Goal: Information Seeking & Learning: Find specific fact

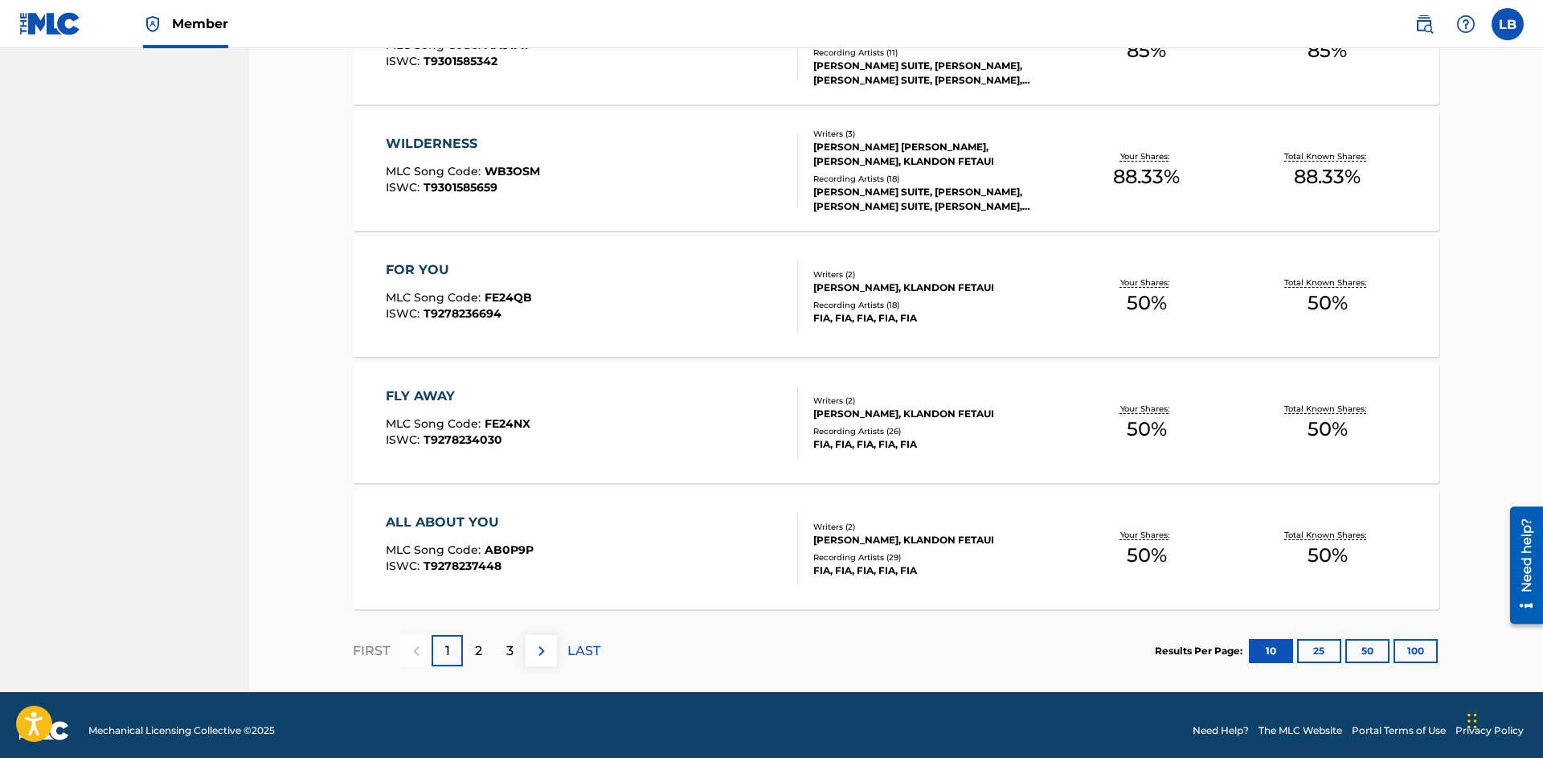
scroll to position [1082, 0]
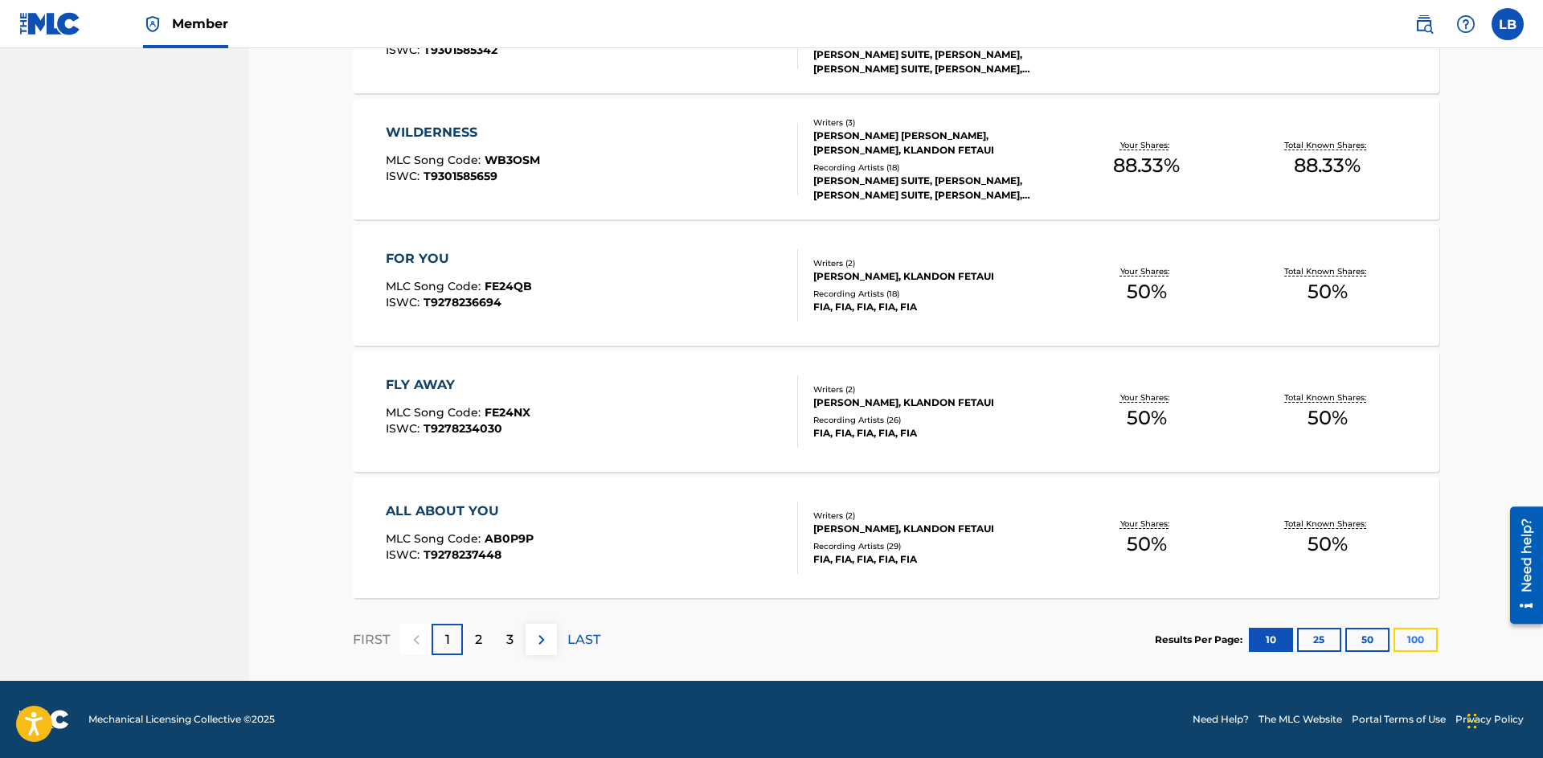
click at [1400, 638] on button "100" at bounding box center [1416, 640] width 44 height 24
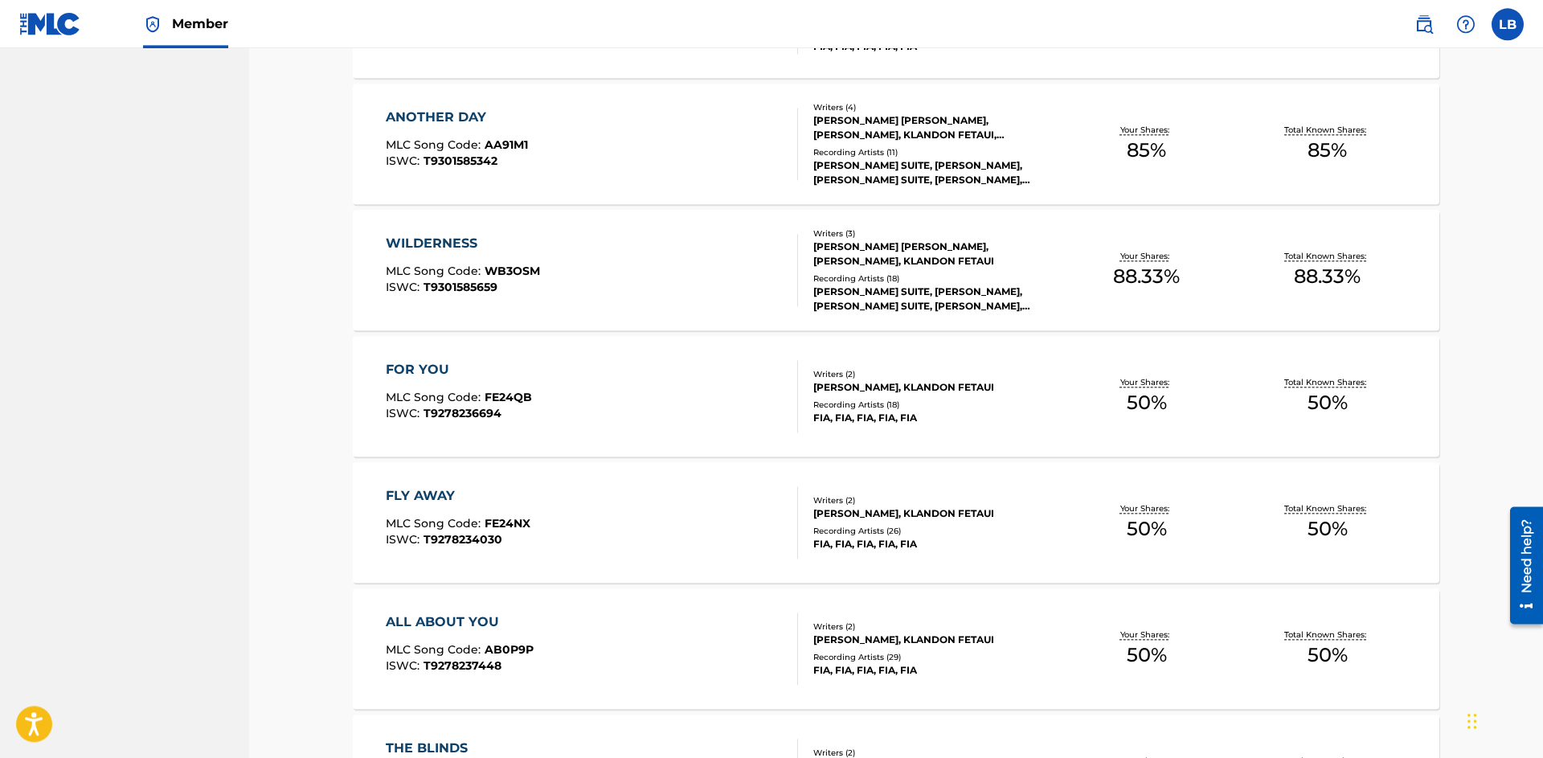
scroll to position [977, 0]
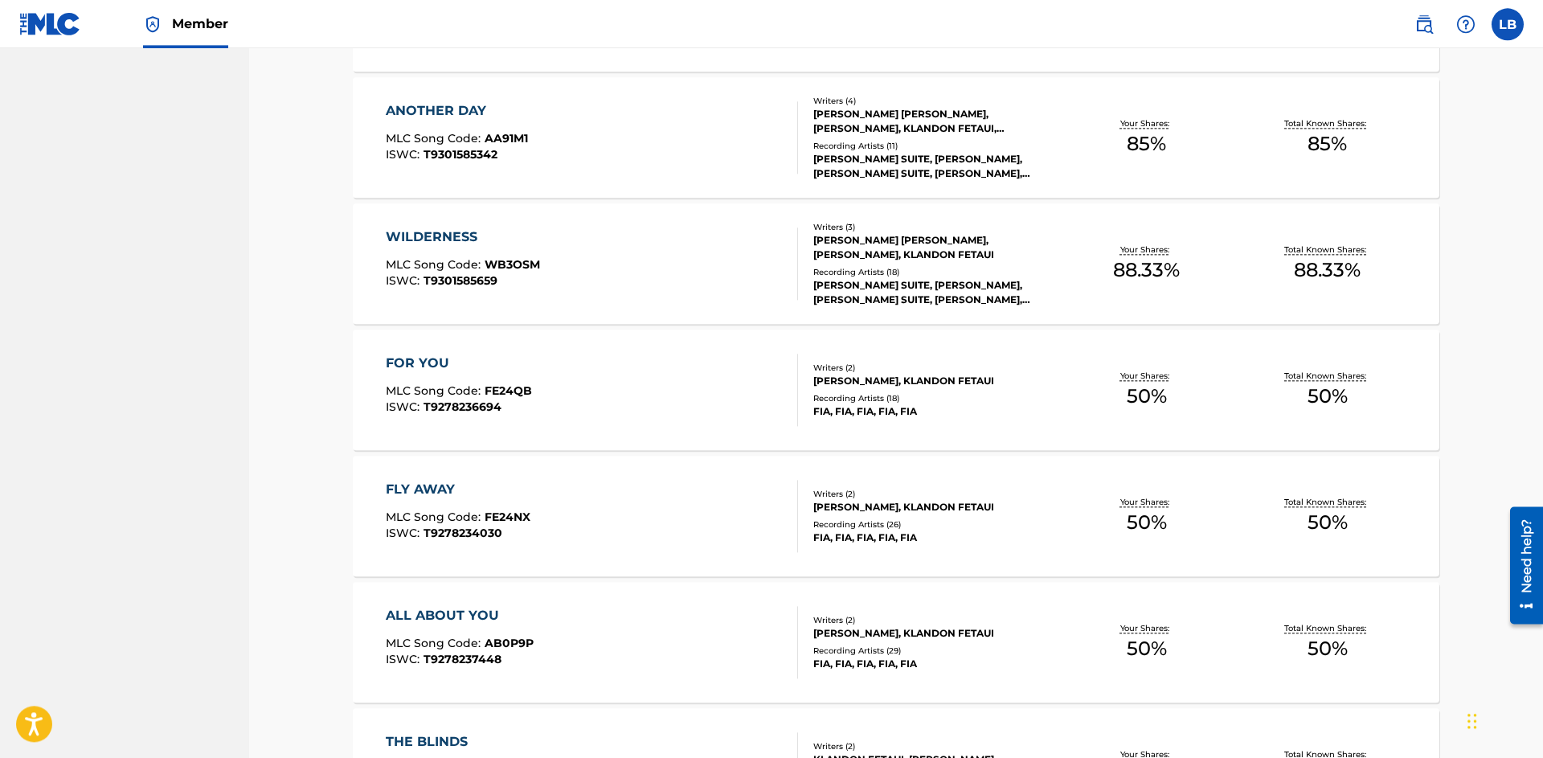
click at [518, 408] on div "ISWC : T9278236694" at bounding box center [459, 407] width 146 height 12
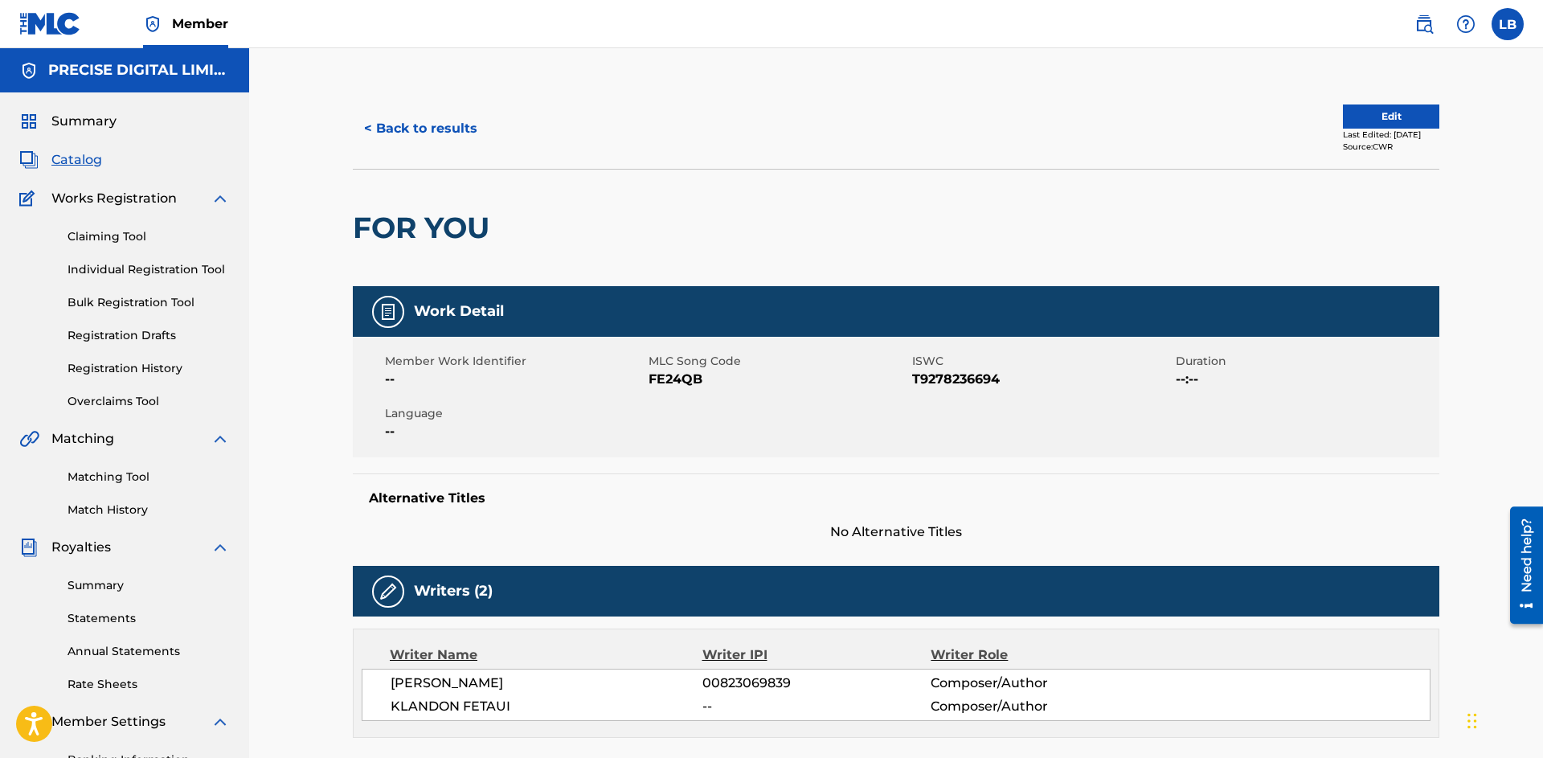
click at [946, 381] on span "T9278236694" at bounding box center [1042, 379] width 260 height 19
copy span "T9278236694"
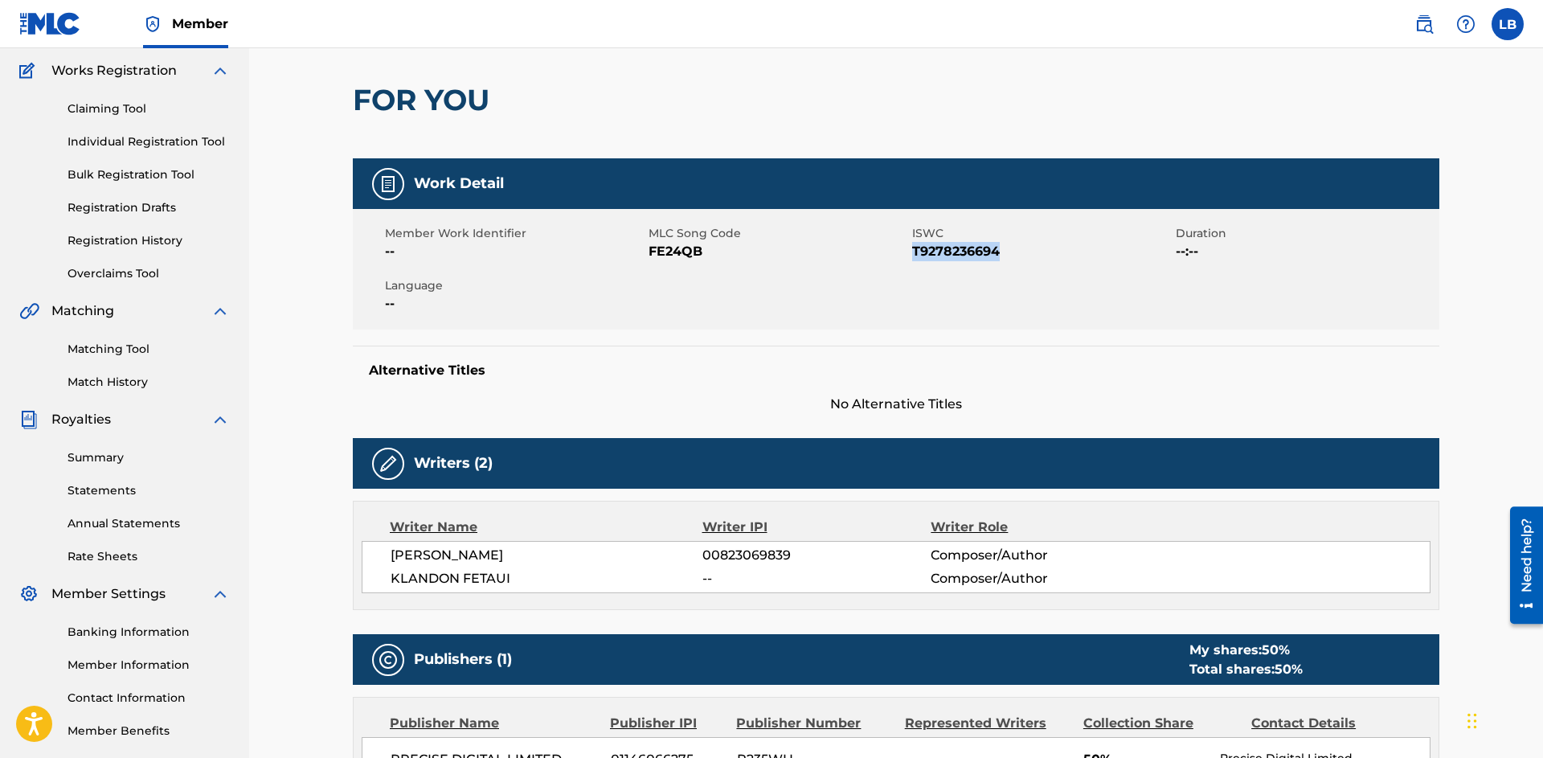
scroll to position [141, 0]
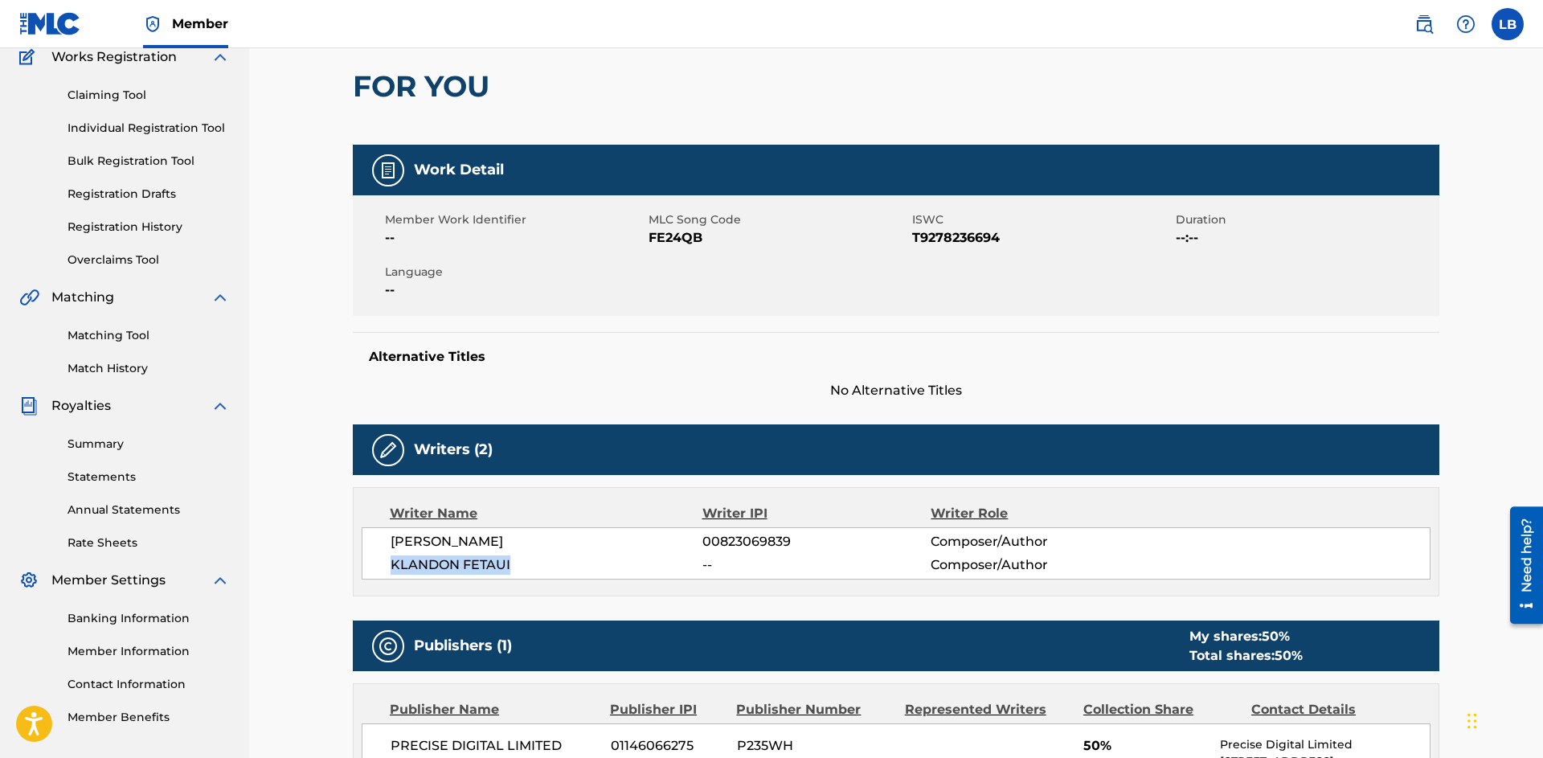
drag, startPoint x: 520, startPoint y: 567, endPoint x: 391, endPoint y: 560, distance: 129.6
click at [391, 560] on span "KLANDON FETAUI" at bounding box center [547, 564] width 312 height 19
copy span "KLANDON FETAUI"
click at [670, 234] on span "FE24QB" at bounding box center [779, 237] width 260 height 19
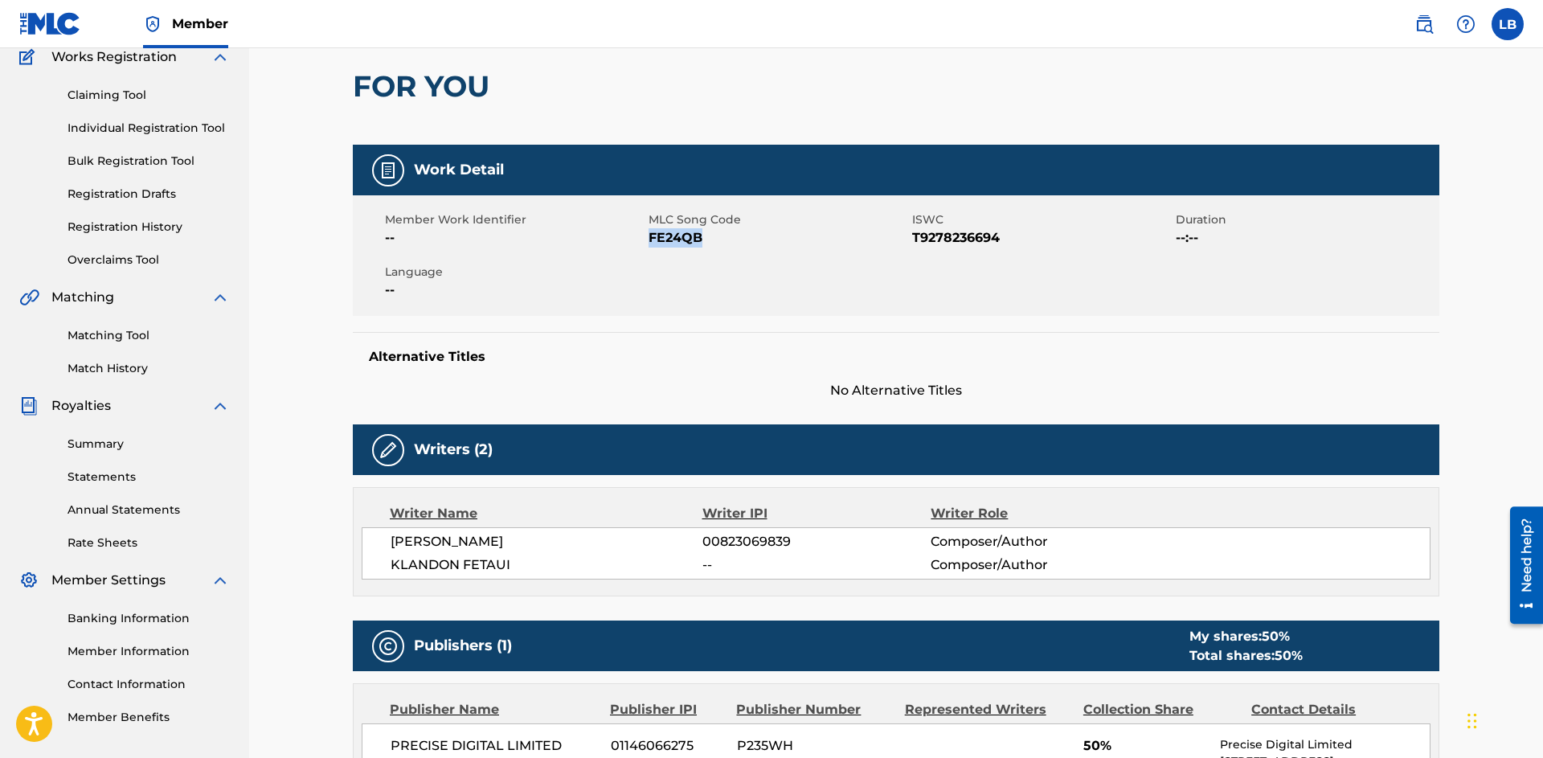
copy span "FE24QB"
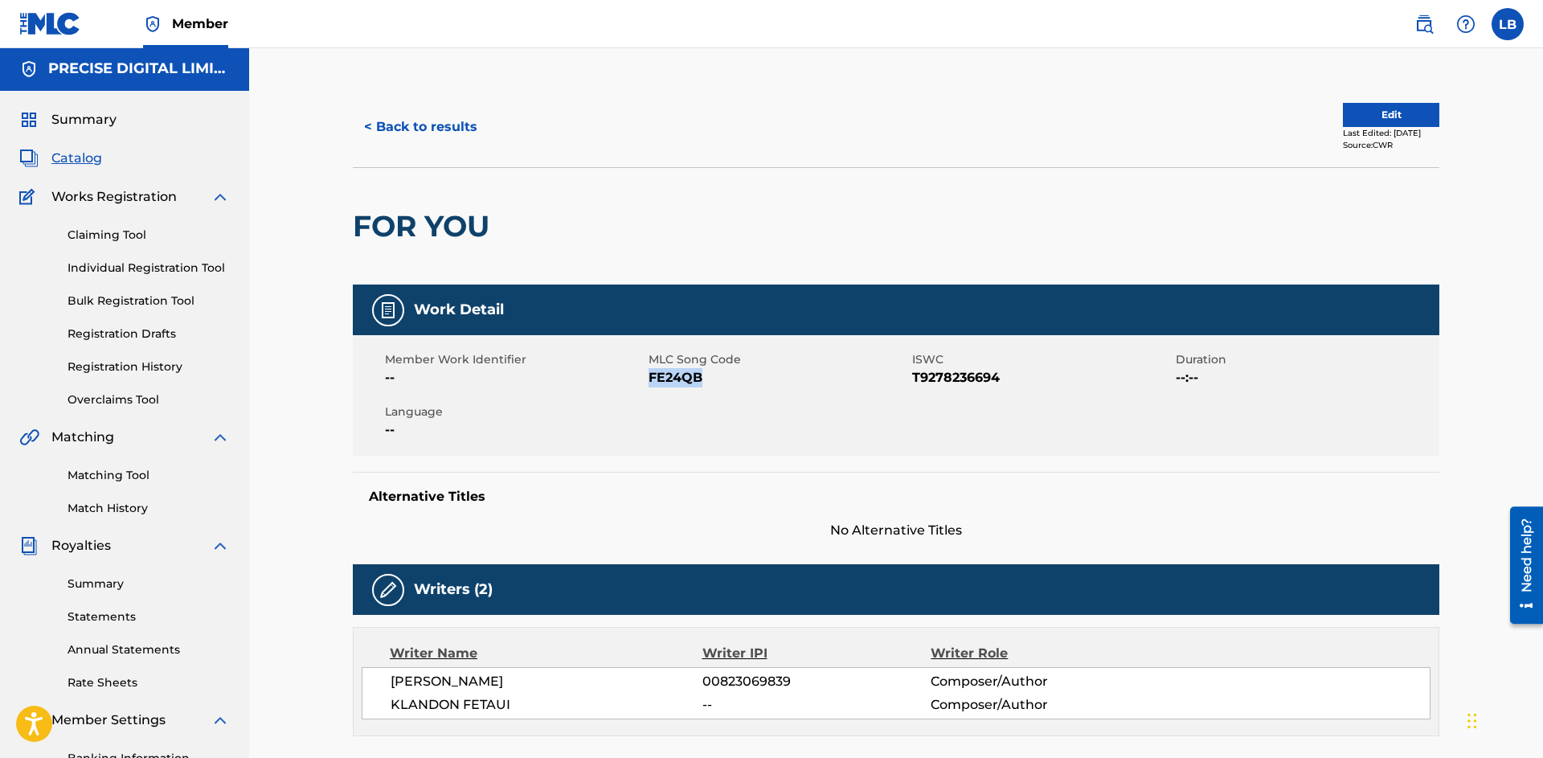
scroll to position [0, 0]
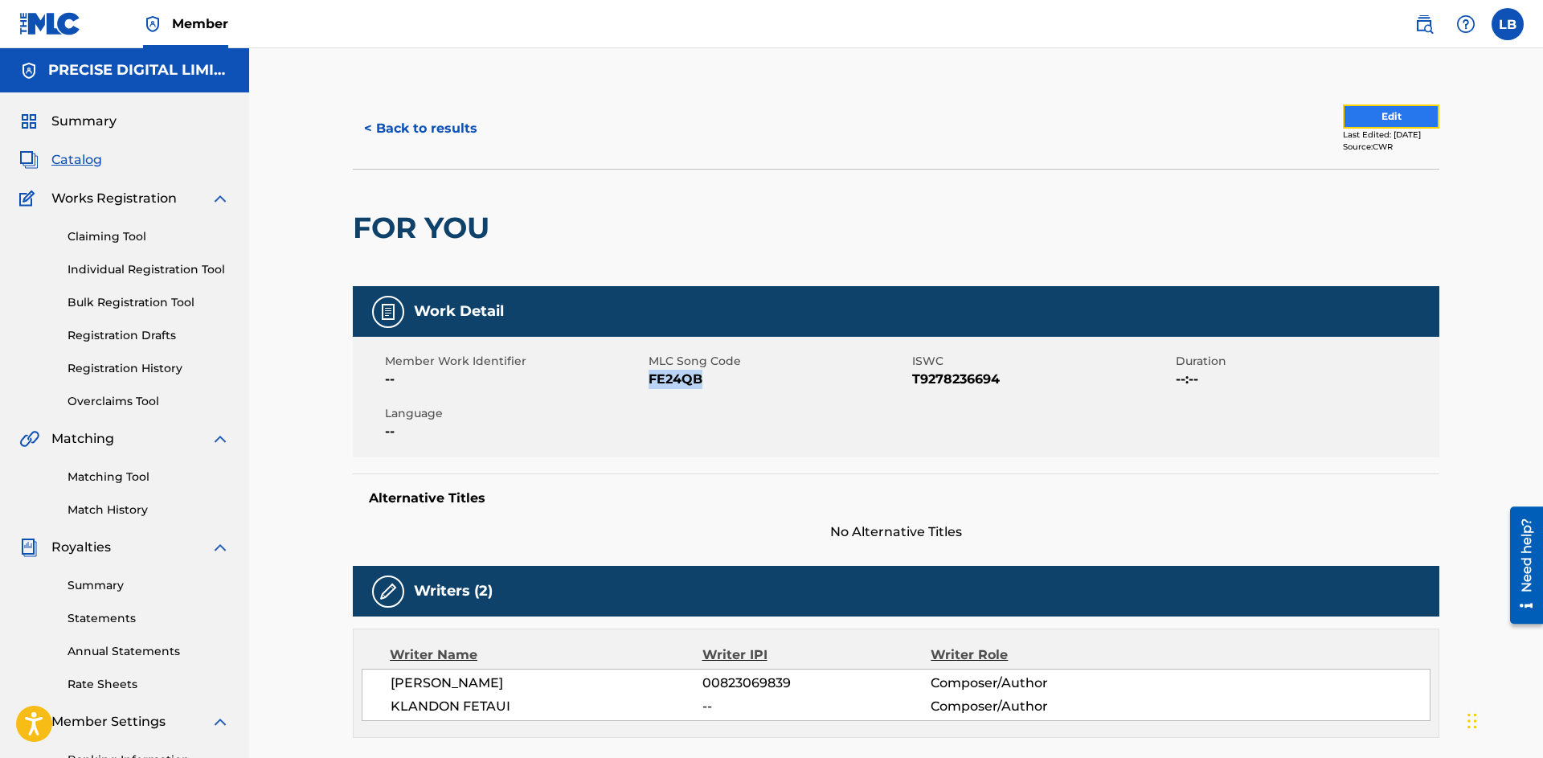
click at [1343, 114] on button "Edit" at bounding box center [1391, 116] width 96 height 24
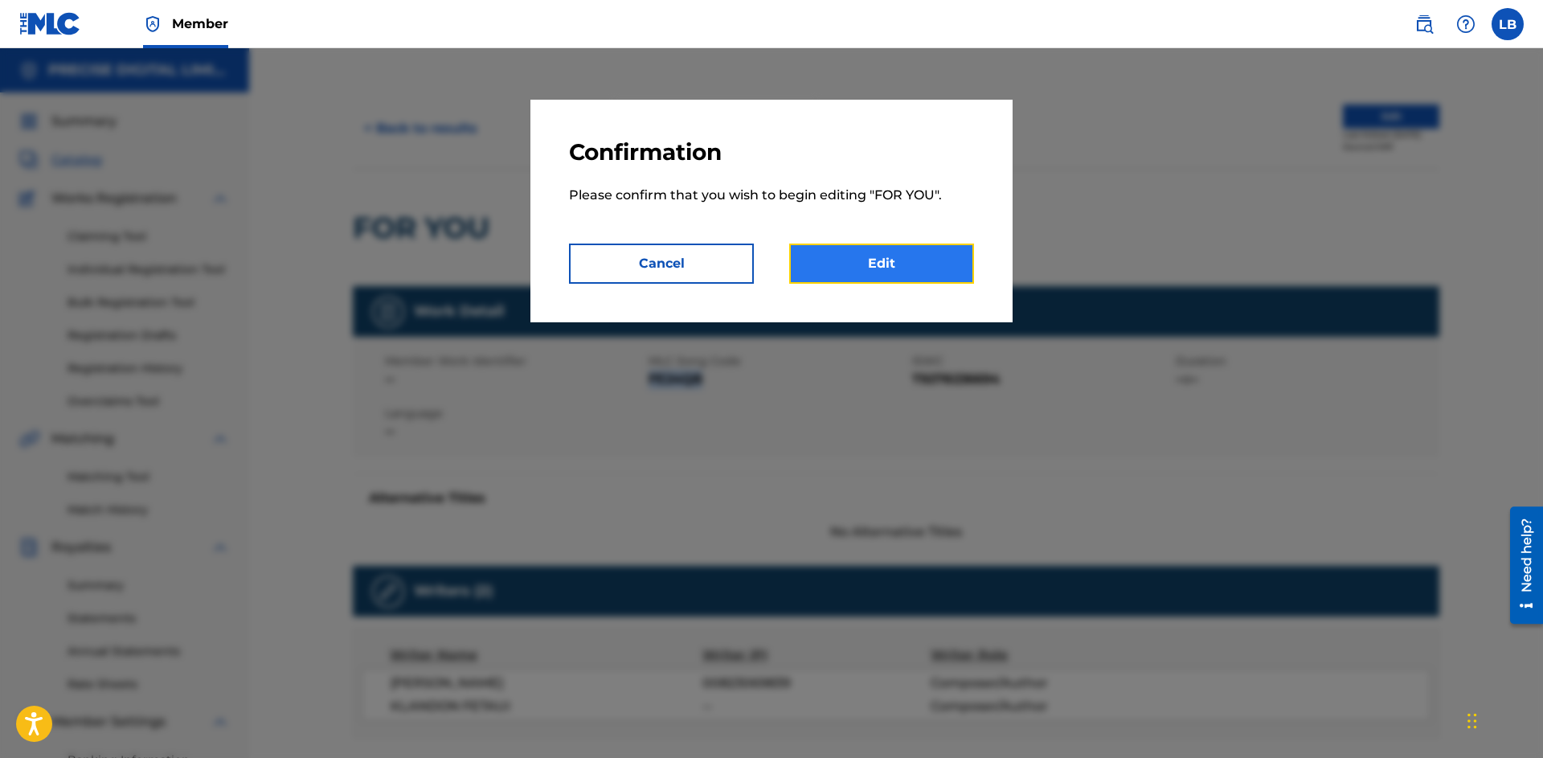
click at [948, 268] on link "Edit" at bounding box center [881, 264] width 185 height 40
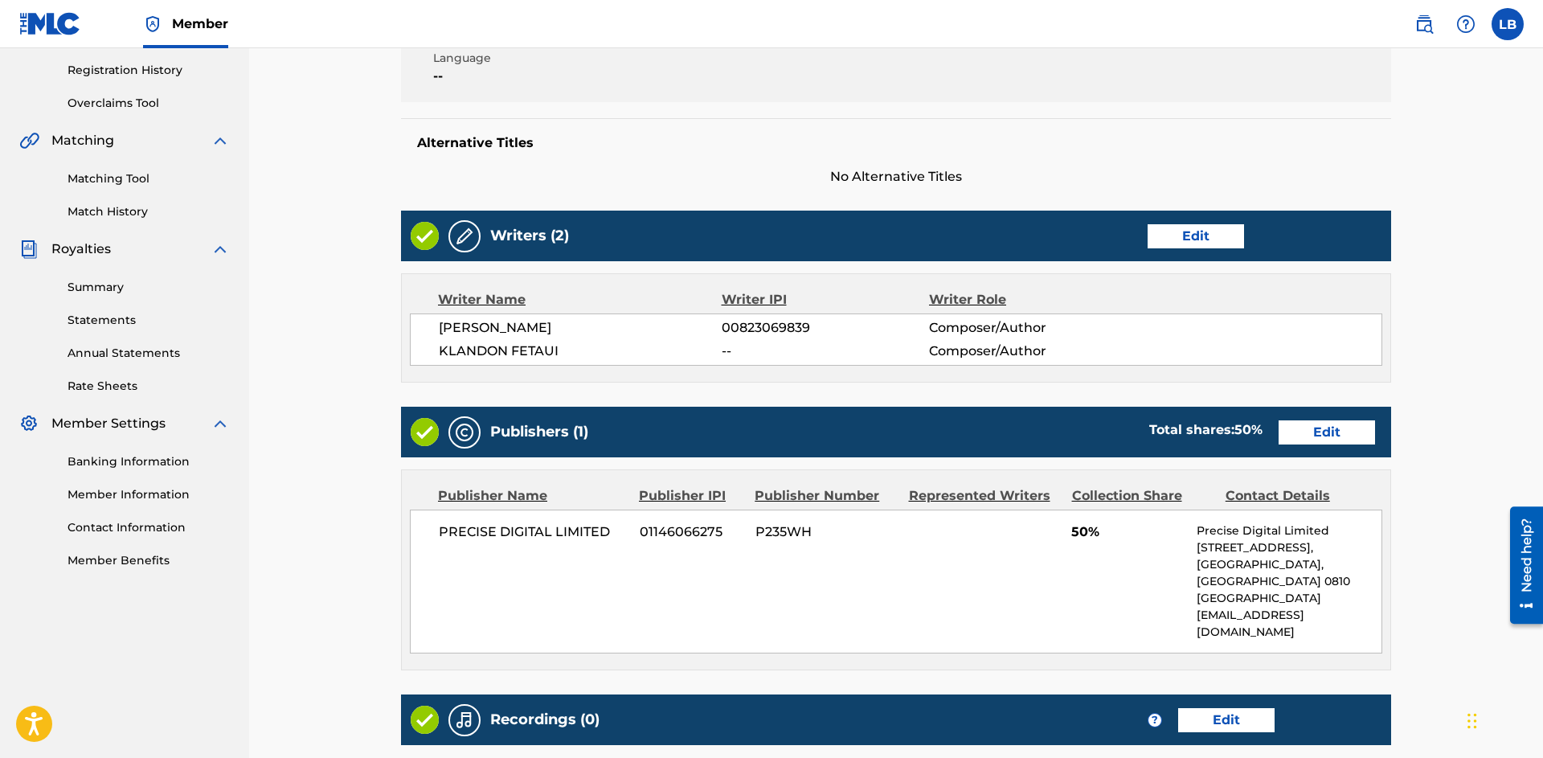
scroll to position [308, 0]
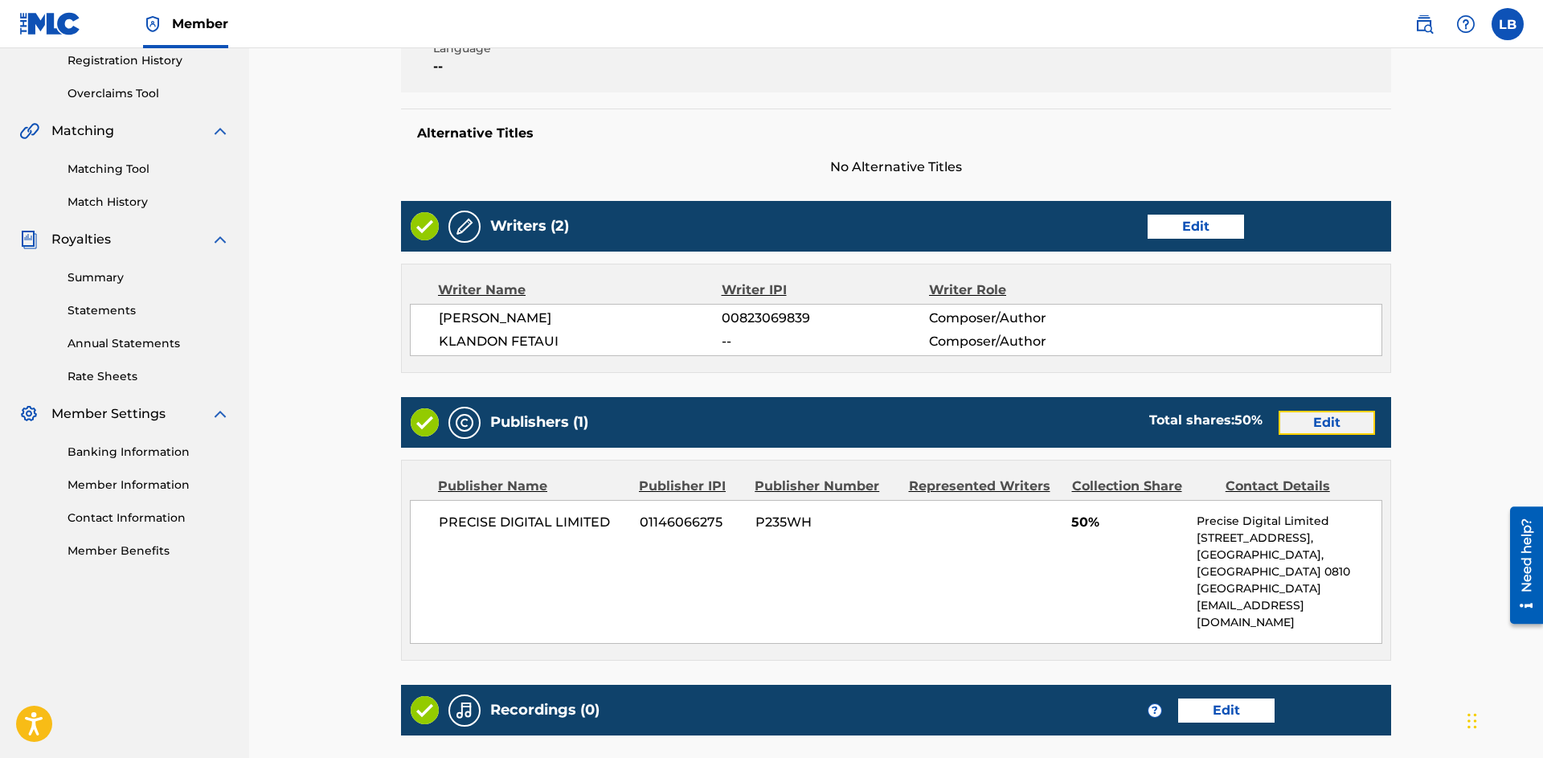
click at [1285, 419] on link "Edit" at bounding box center [1327, 423] width 96 height 24
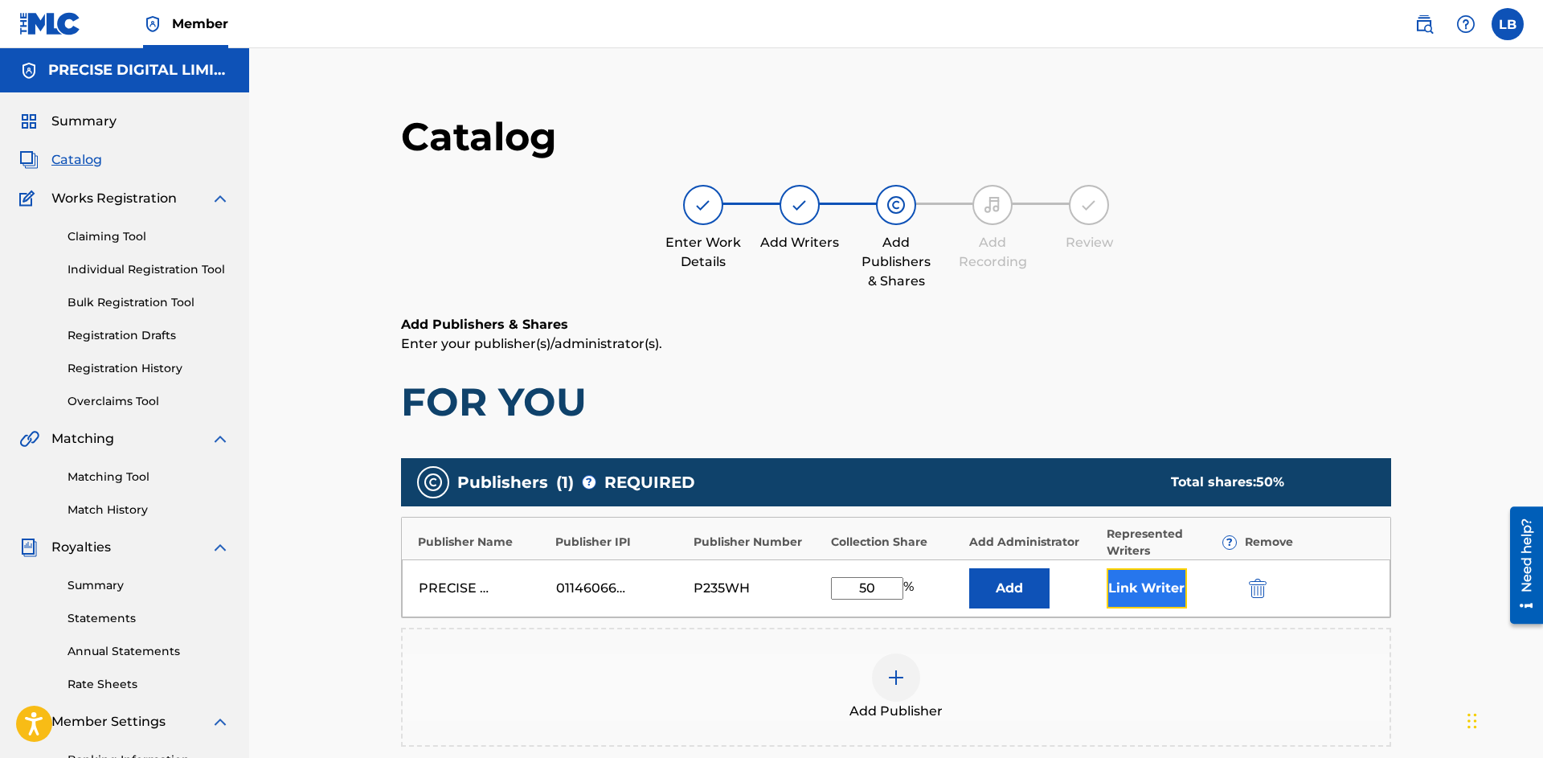
click at [1159, 592] on button "Link Writer" at bounding box center [1147, 588] width 80 height 40
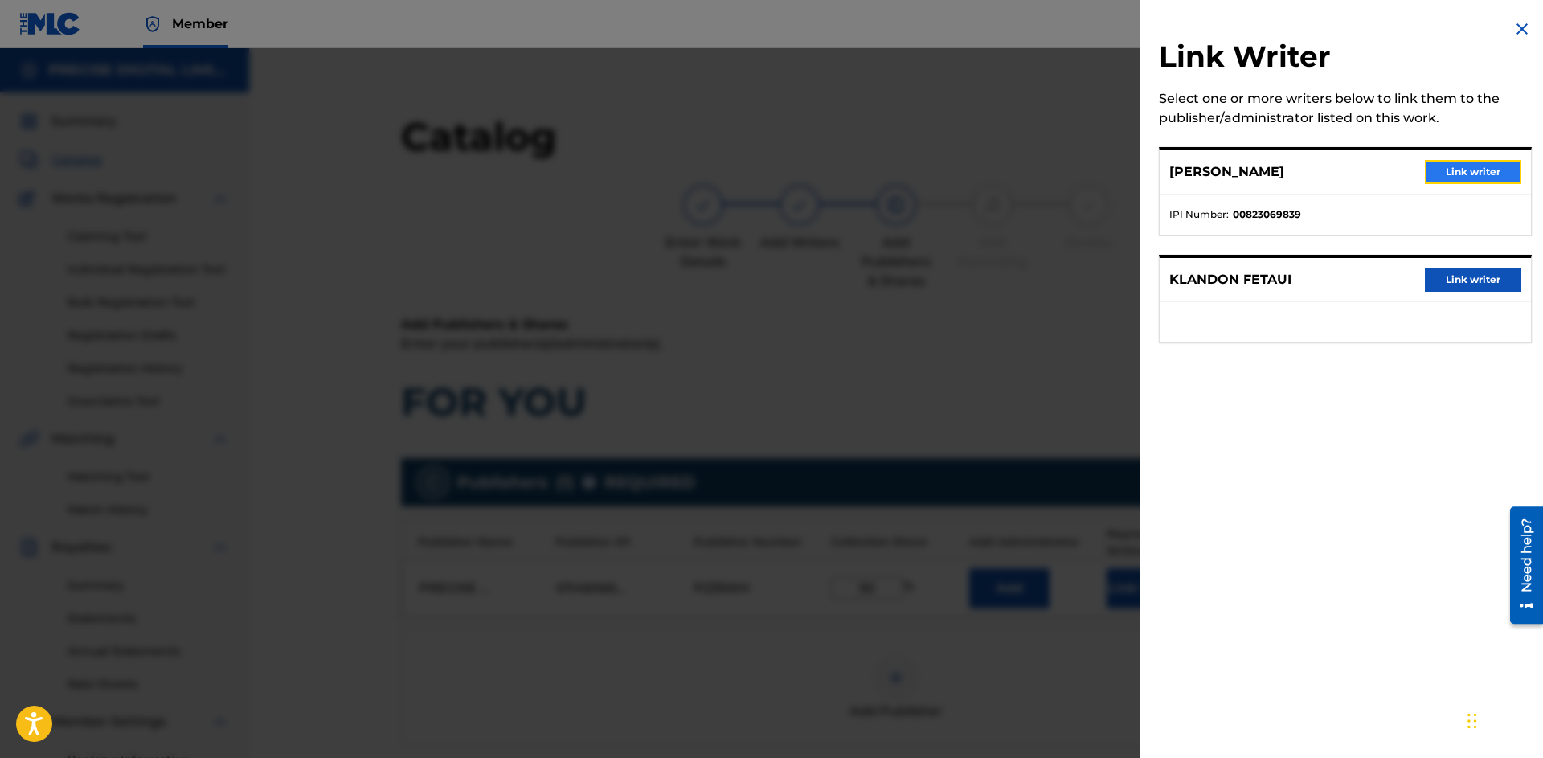
click at [1472, 166] on button "Link writer" at bounding box center [1473, 172] width 96 height 24
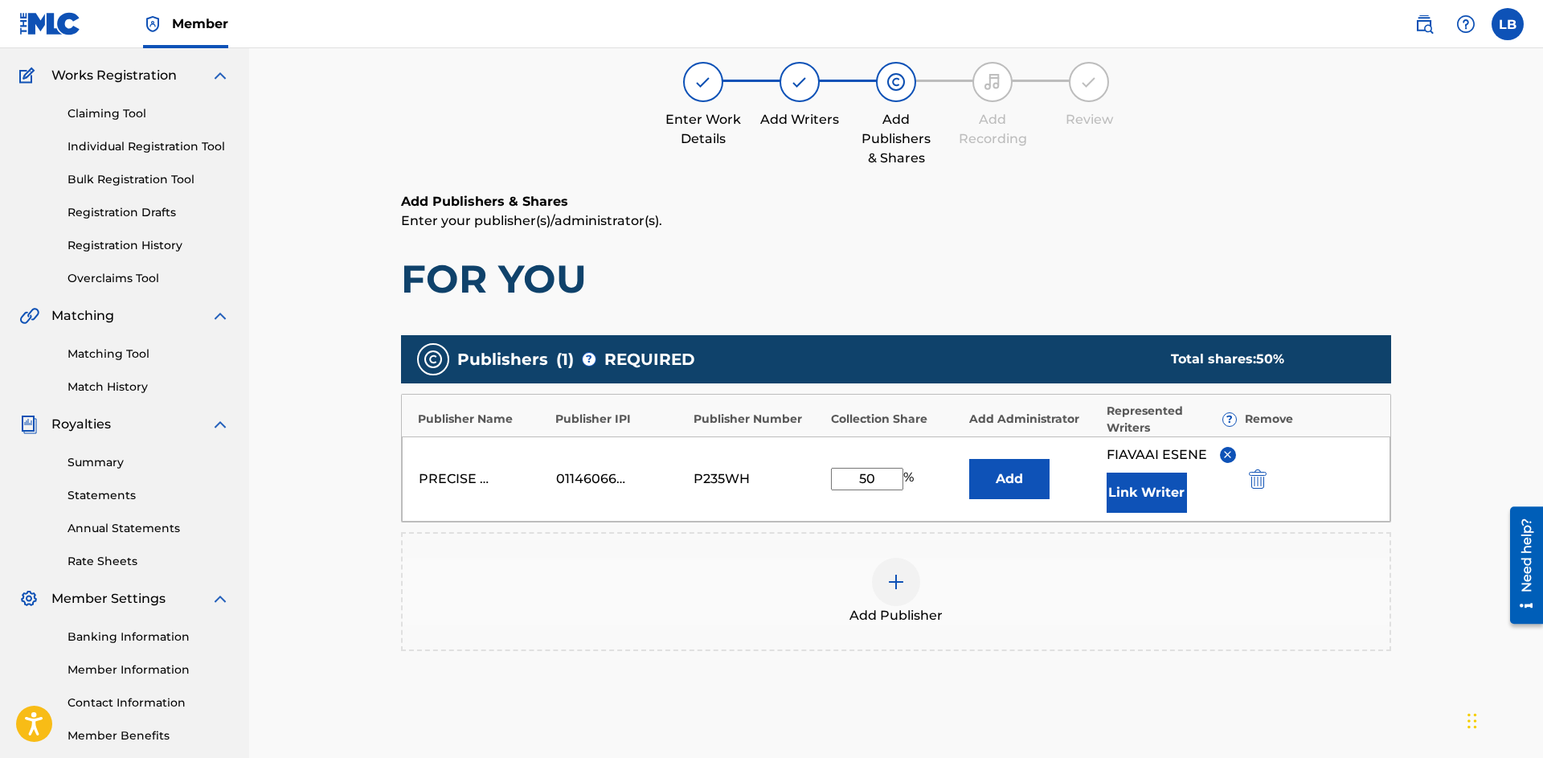
scroll to position [299, 0]
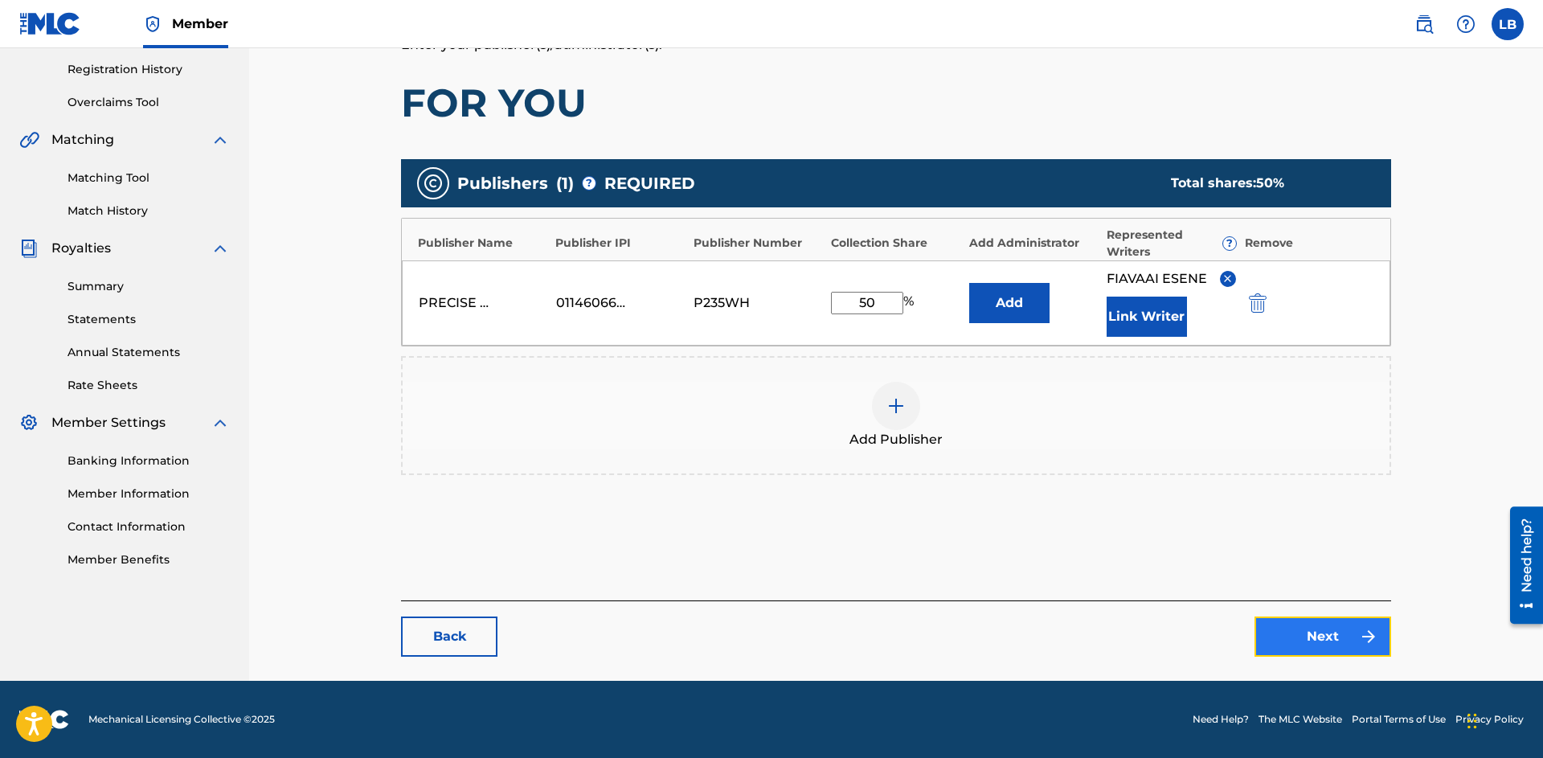
click at [1291, 627] on link "Next" at bounding box center [1323, 636] width 137 height 40
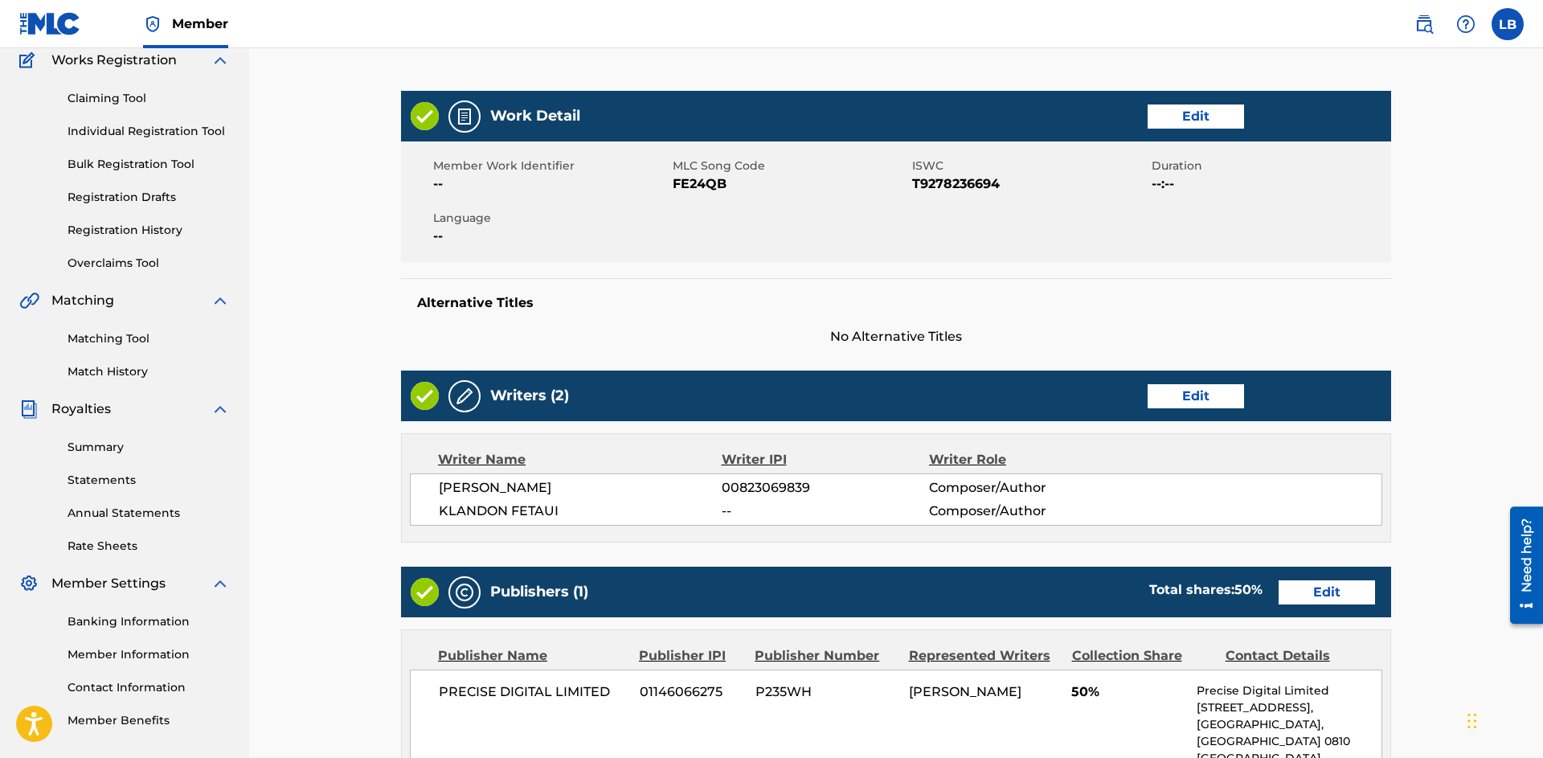
scroll to position [485, 0]
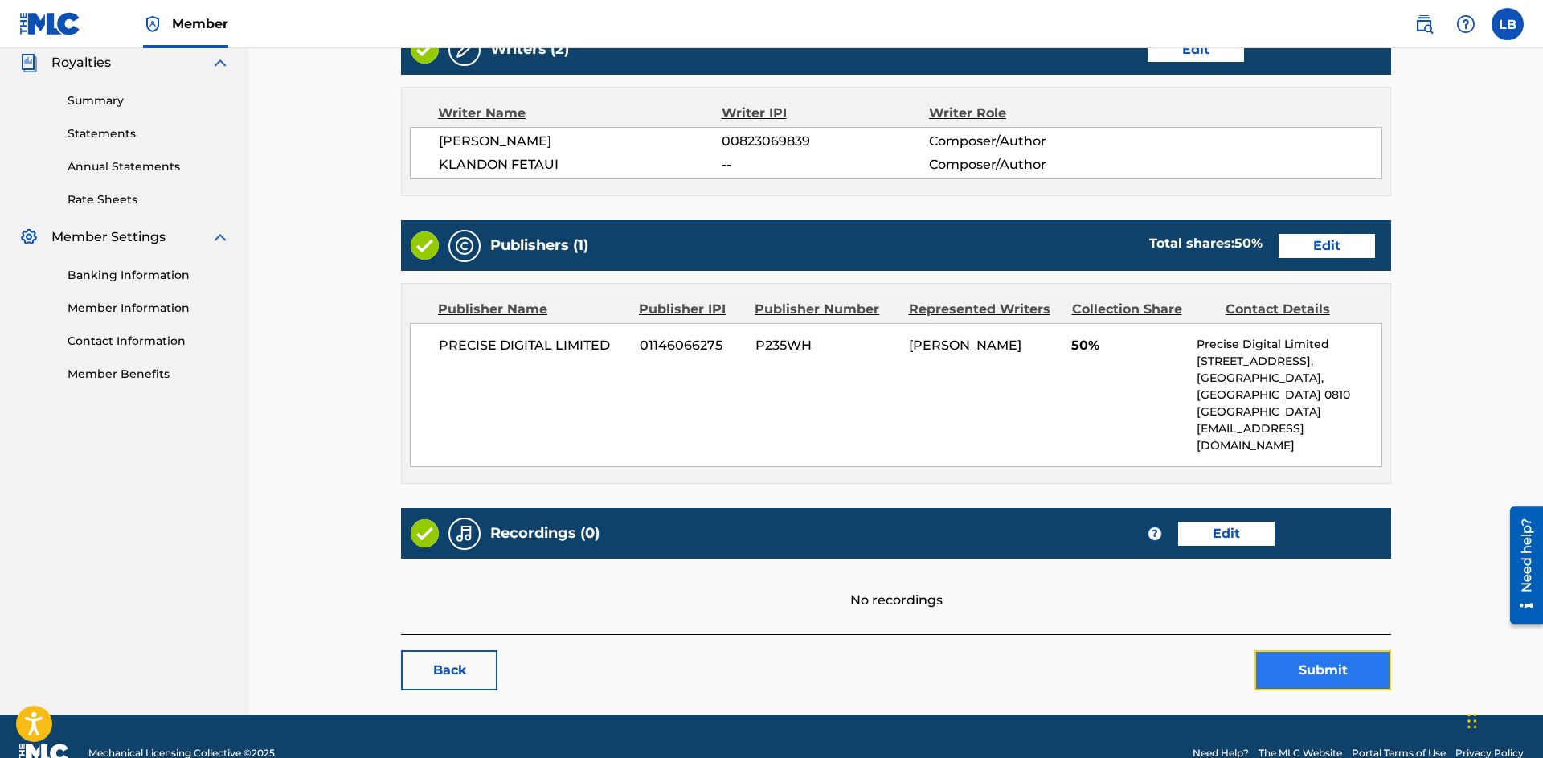
click at [1309, 650] on button "Submit" at bounding box center [1323, 670] width 137 height 40
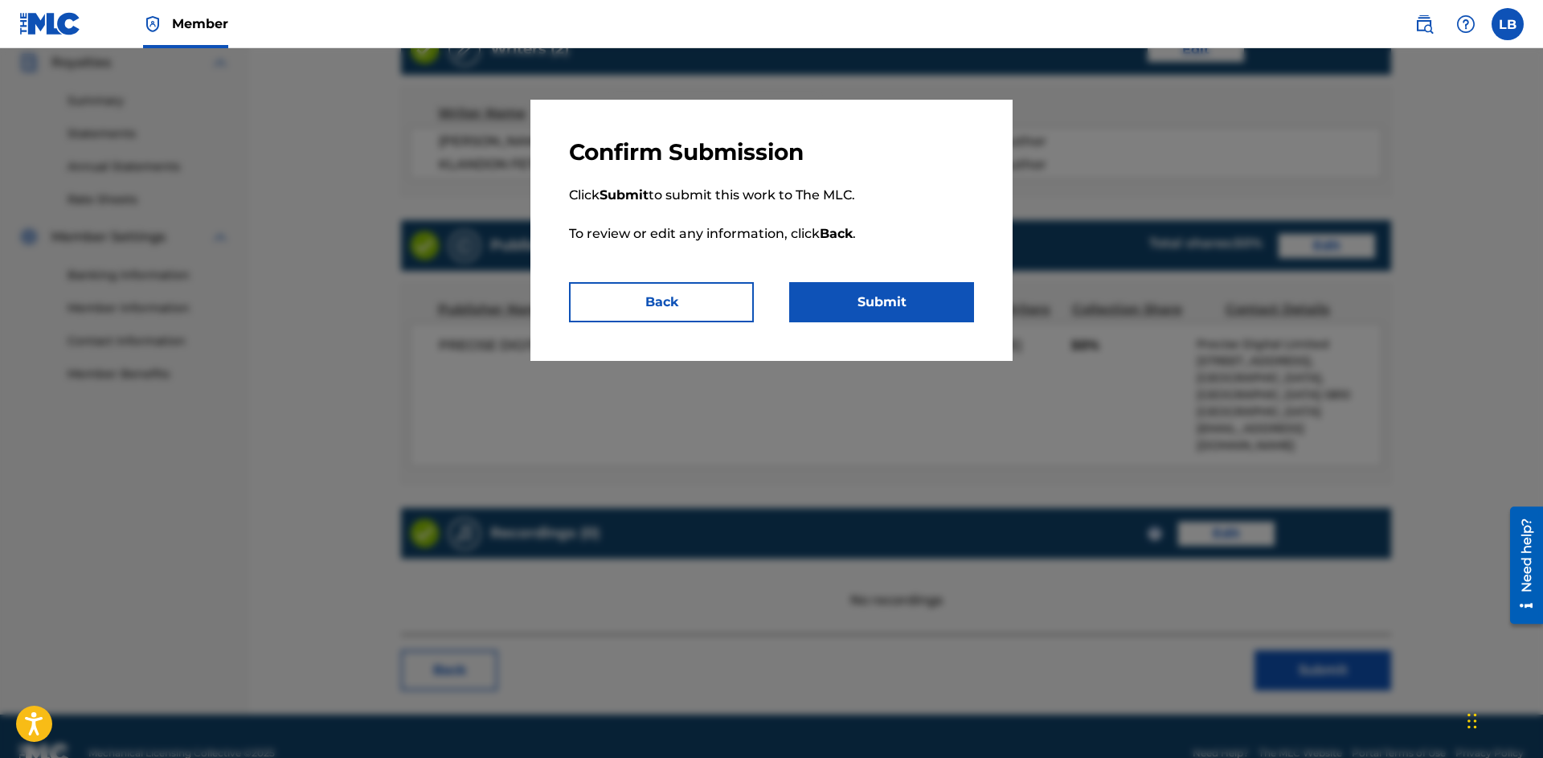
click at [916, 280] on p "Click Submit to submit this work to The MLC. To review or edit any information,…" at bounding box center [771, 224] width 405 height 116
click at [906, 298] on button "Submit" at bounding box center [881, 302] width 185 height 40
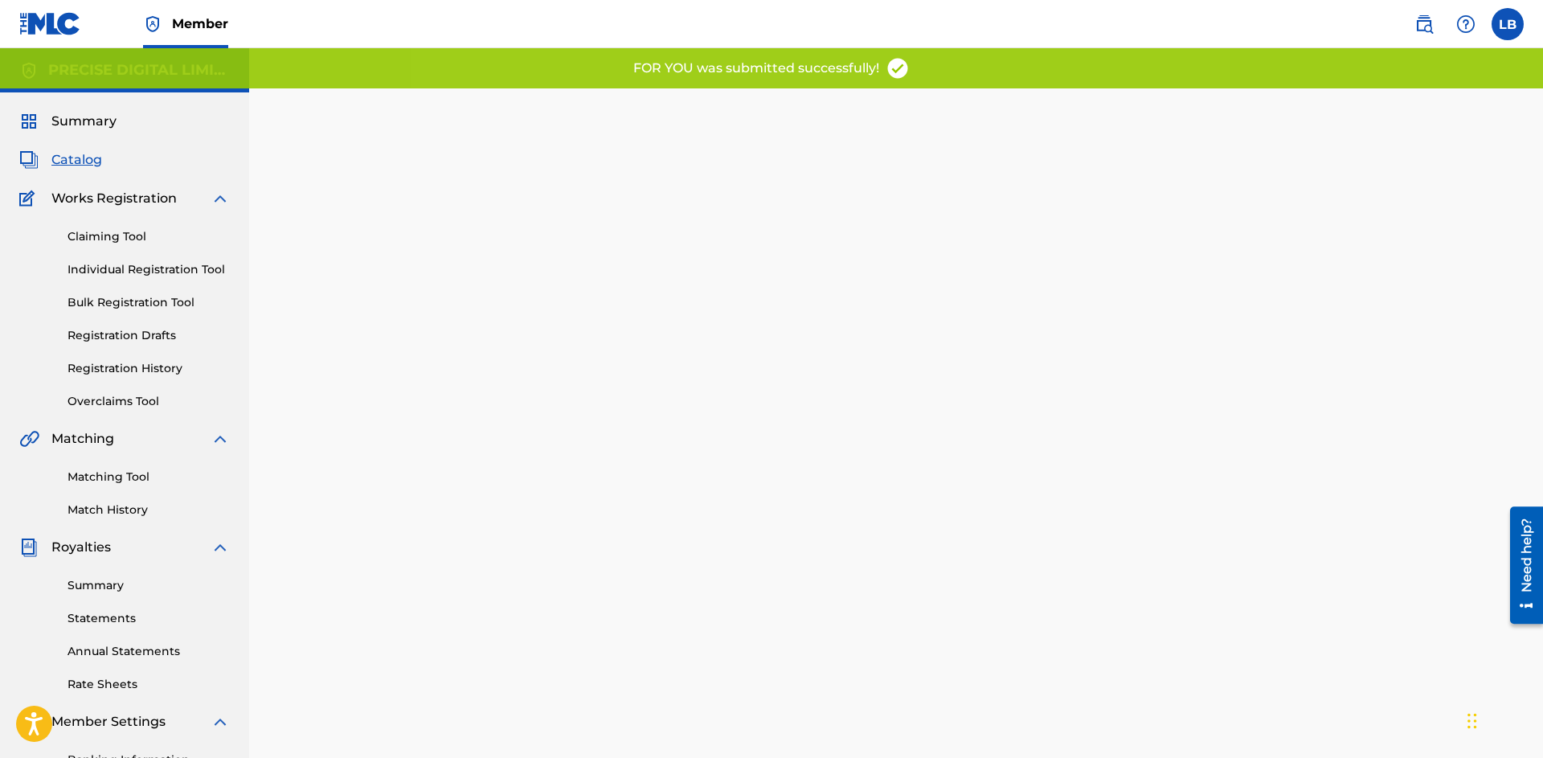
click at [93, 161] on span "Catalog" at bounding box center [76, 159] width 51 height 19
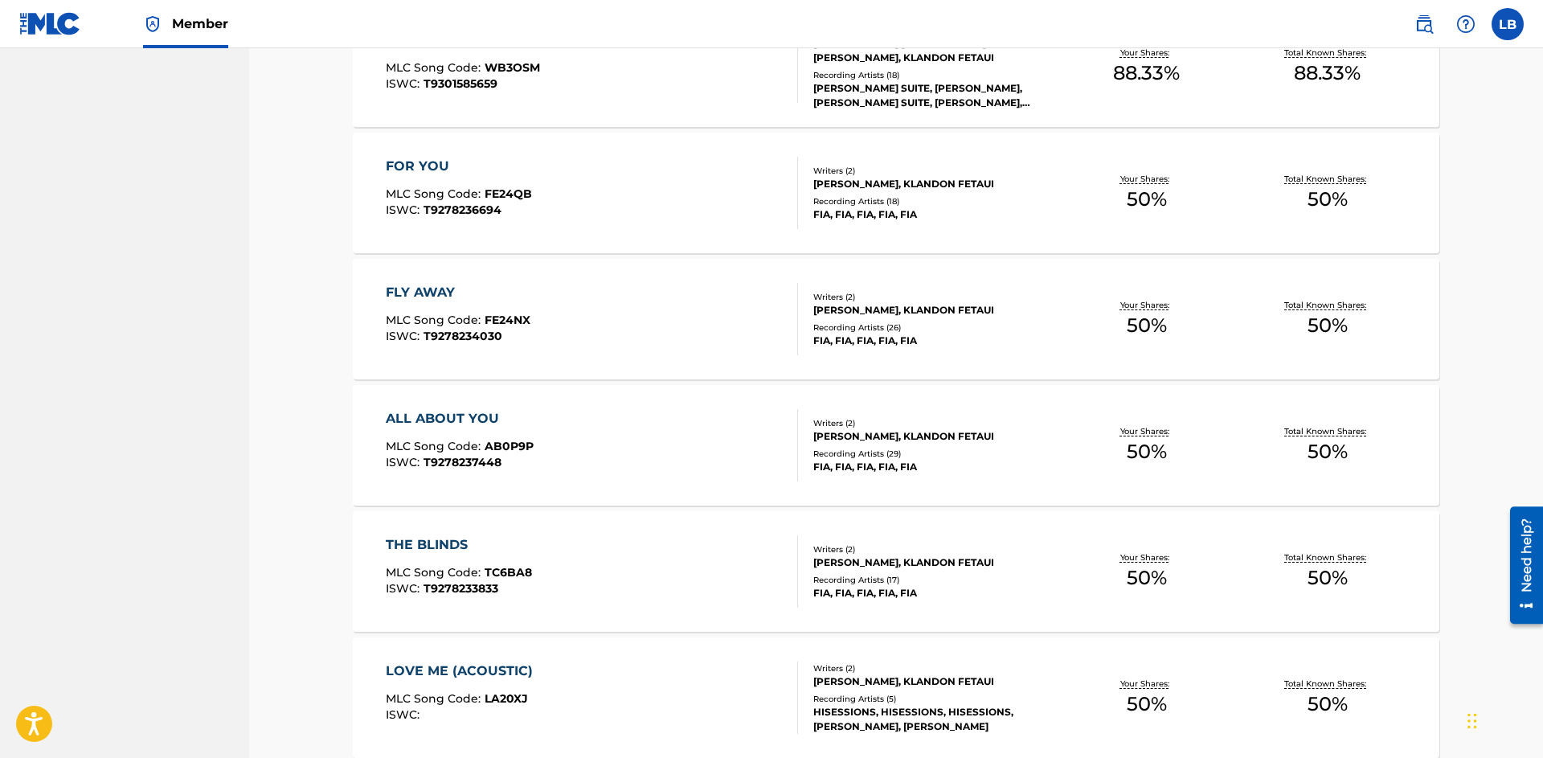
scroll to position [1206, 0]
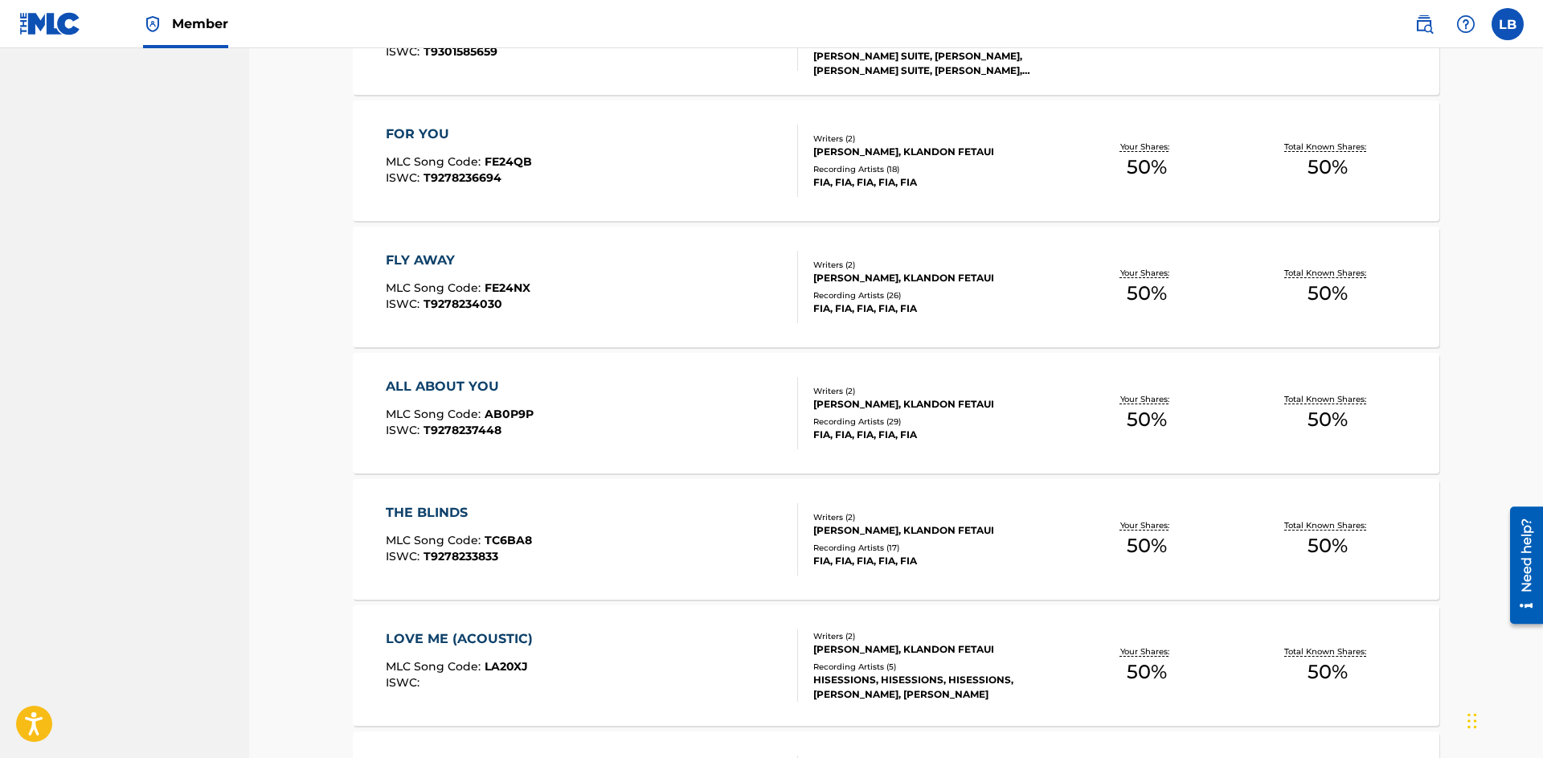
click at [709, 407] on div "ALL ABOUT YOU MLC Song Code : AB0P9P ISWC : T9278237448" at bounding box center [592, 413] width 413 height 72
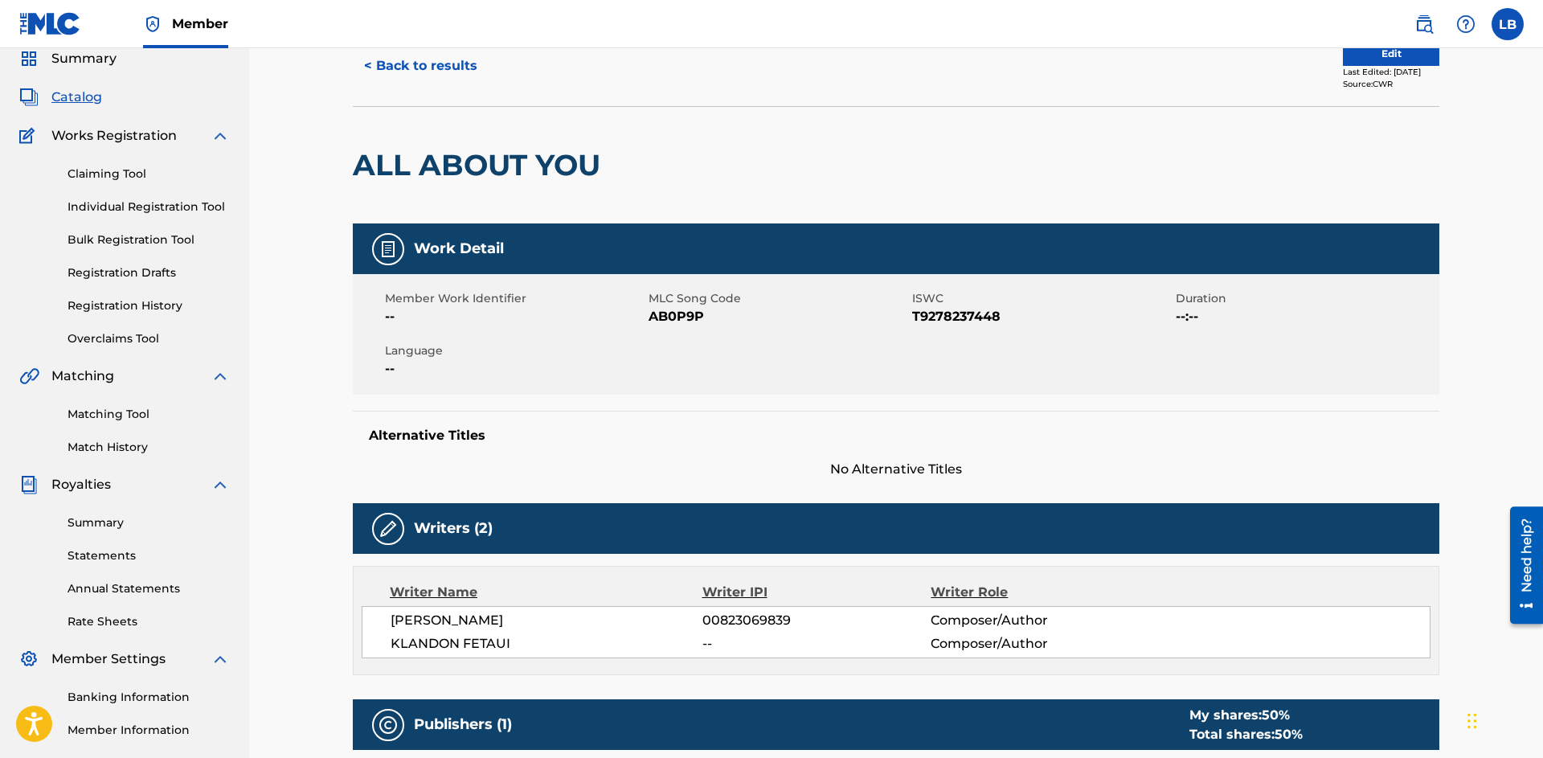
scroll to position [68, 0]
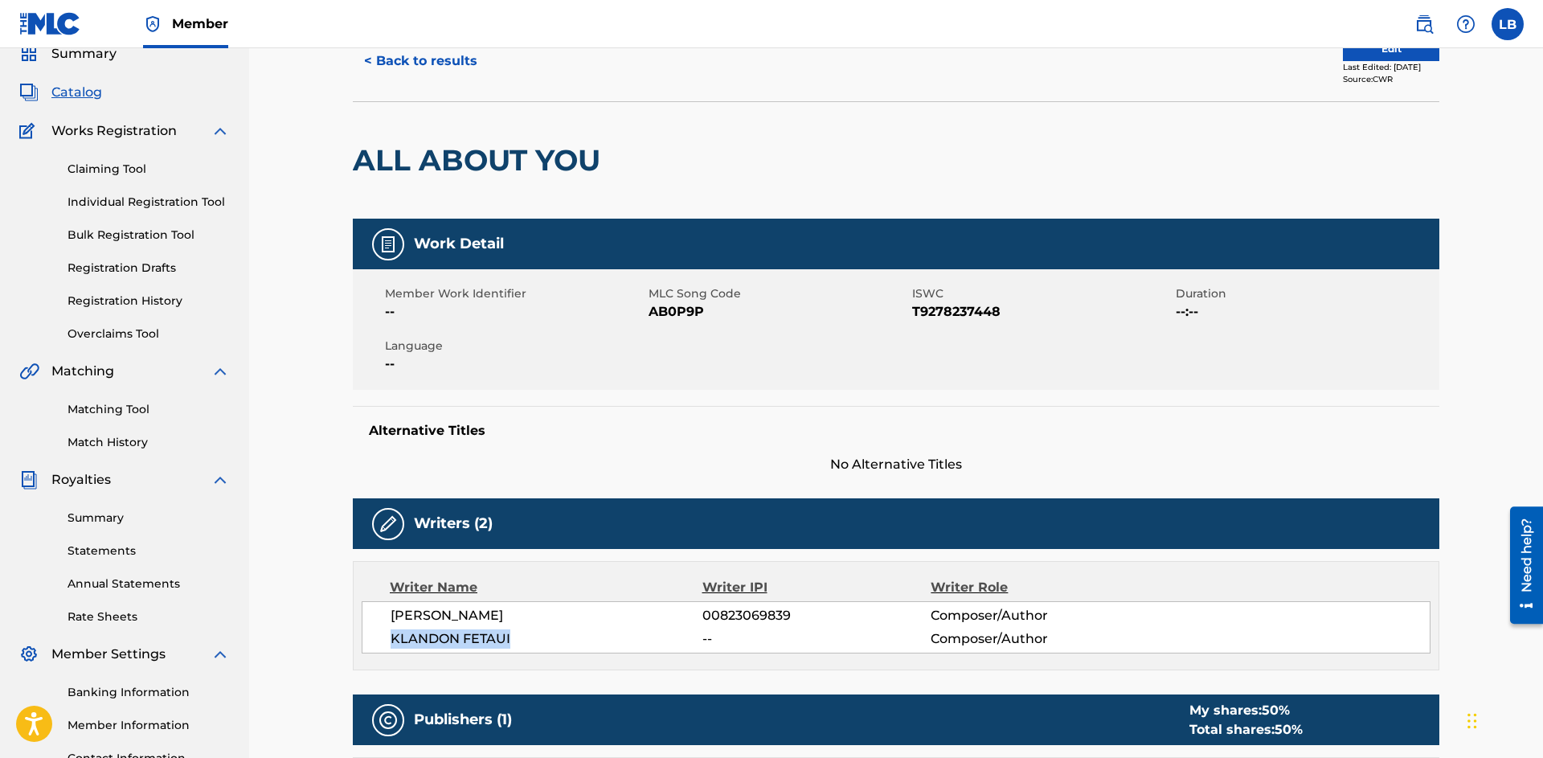
drag, startPoint x: 395, startPoint y: 638, endPoint x: 512, endPoint y: 644, distance: 117.5
click at [512, 644] on span "KLANDON FETAUI" at bounding box center [547, 638] width 312 height 19
copy span "KLANDON FETAUI"
click at [950, 305] on span "T9278237448" at bounding box center [1042, 311] width 260 height 19
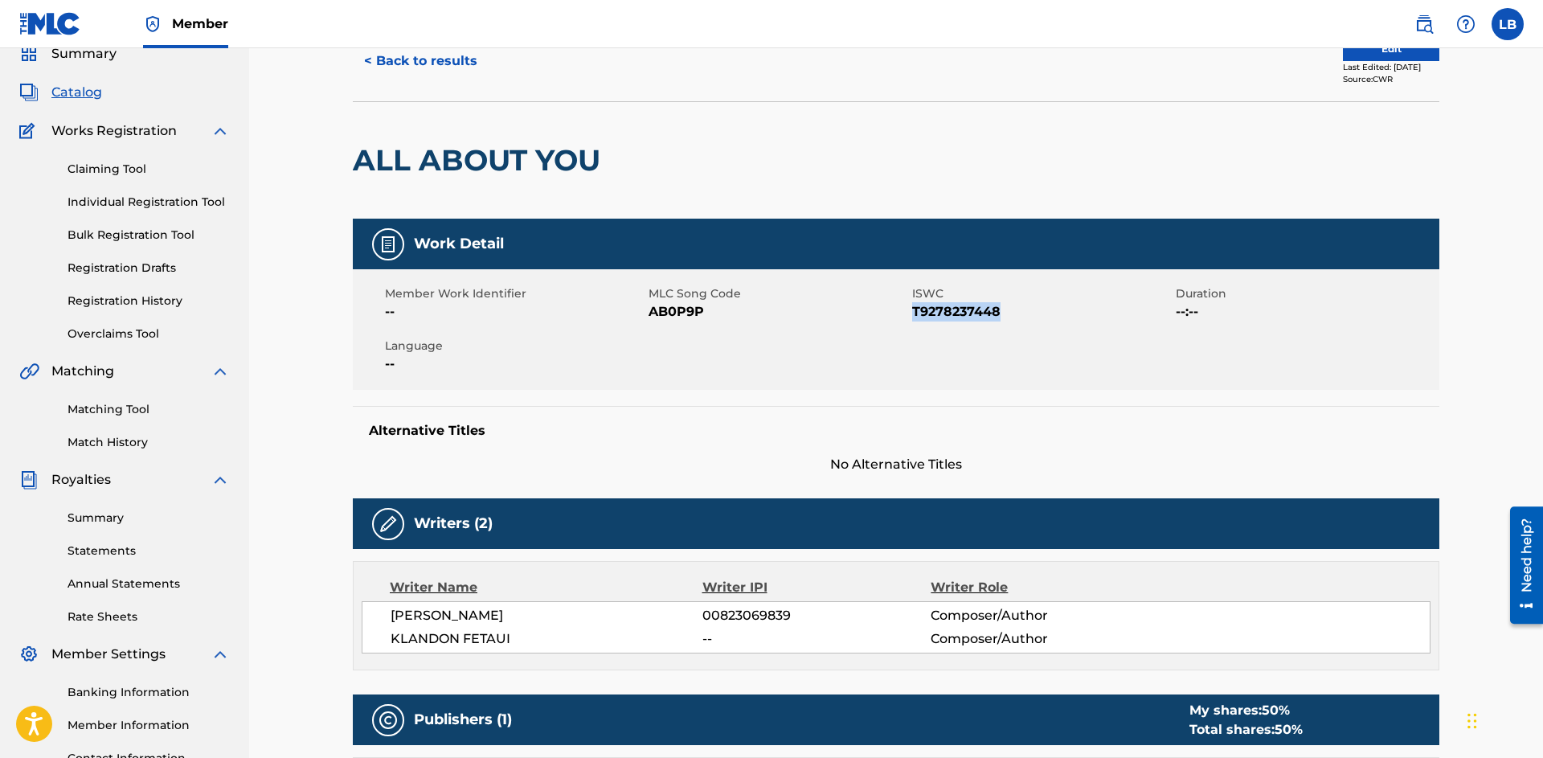
copy span "T9278237448"
click at [397, 47] on nav "Member LB LB Lauren Blakey lauren@precise.digital Profile Log out" at bounding box center [771, 24] width 1543 height 48
click at [390, 60] on button "< Back to results" at bounding box center [421, 61] width 136 height 40
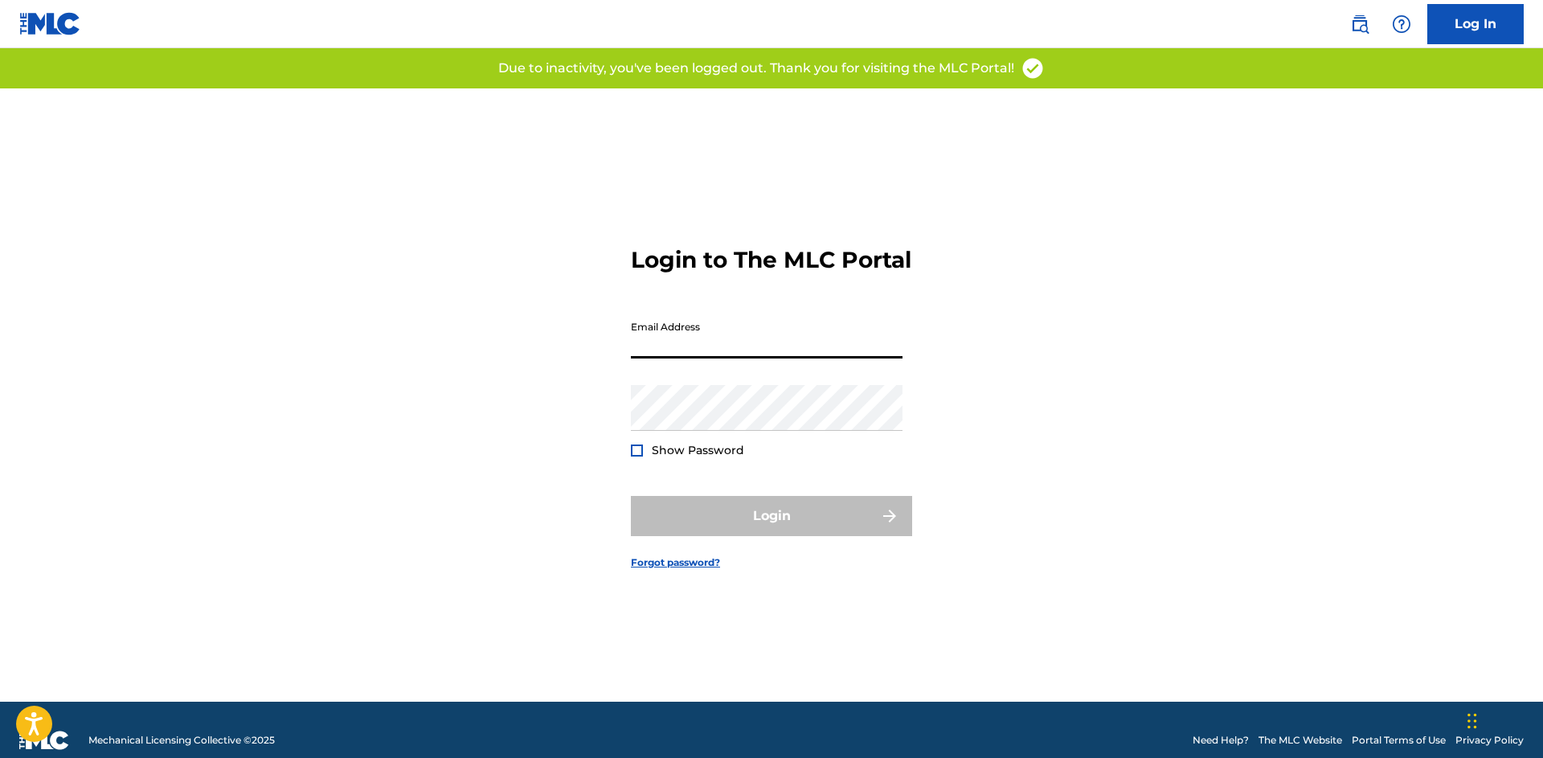
click at [718, 349] on input "Email Address" at bounding box center [767, 336] width 272 height 46
click at [730, 358] on input "Email Address" at bounding box center [767, 336] width 272 height 46
type input "[EMAIL_ADDRESS][DOMAIN_NAME]"
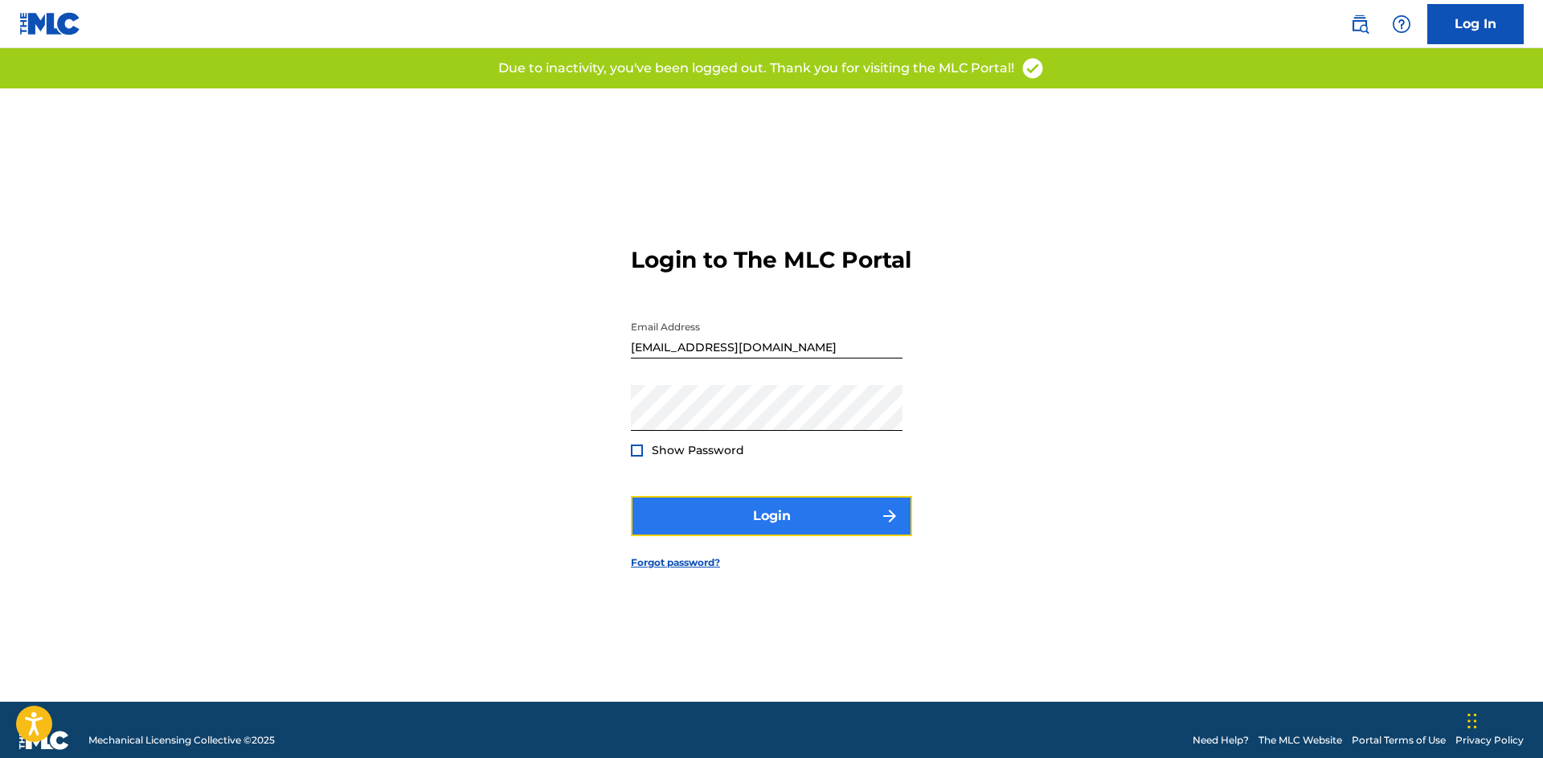
click at [698, 527] on button "Login" at bounding box center [771, 516] width 281 height 40
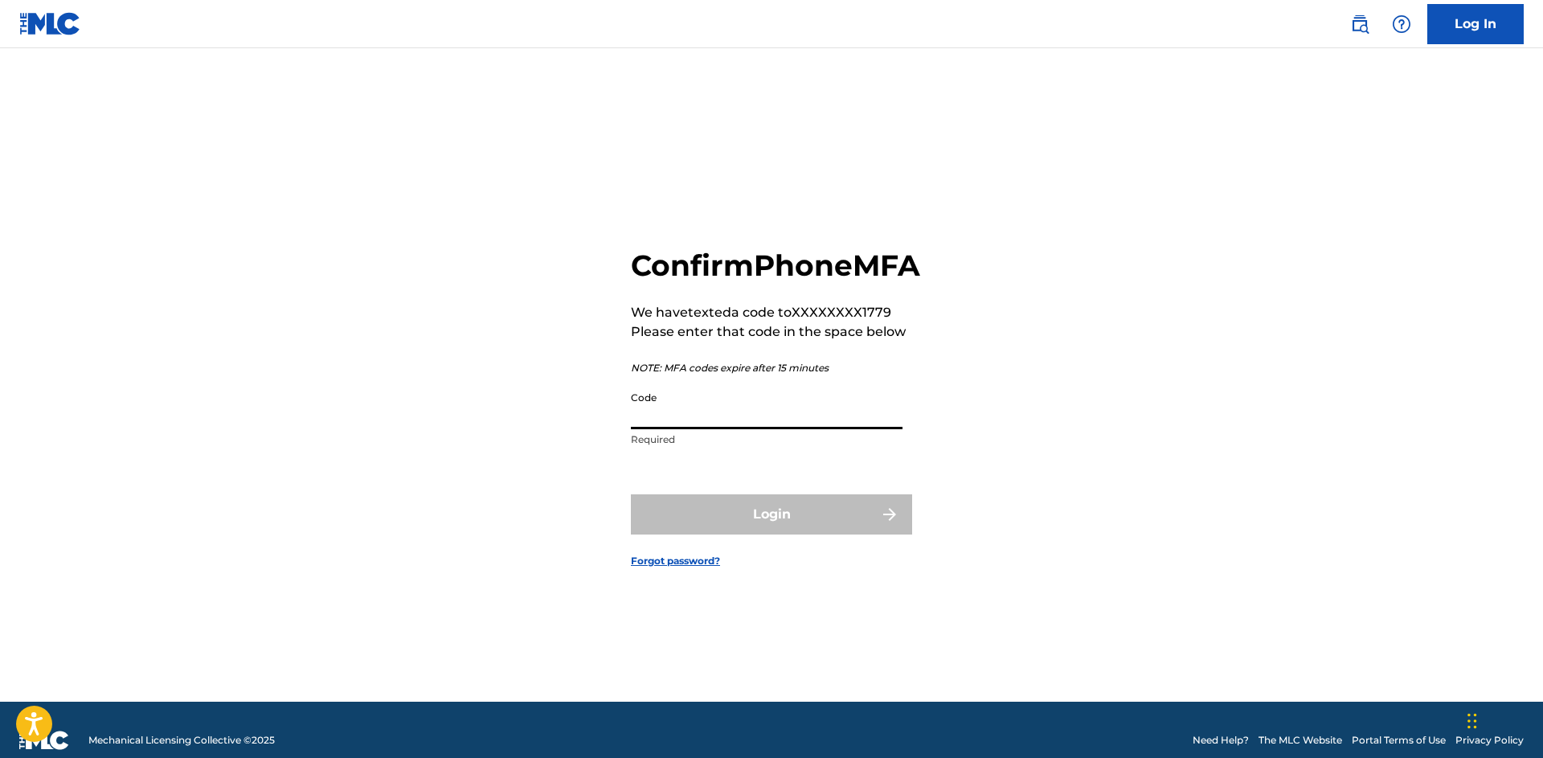
click at [664, 408] on input "Code" at bounding box center [767, 406] width 272 height 46
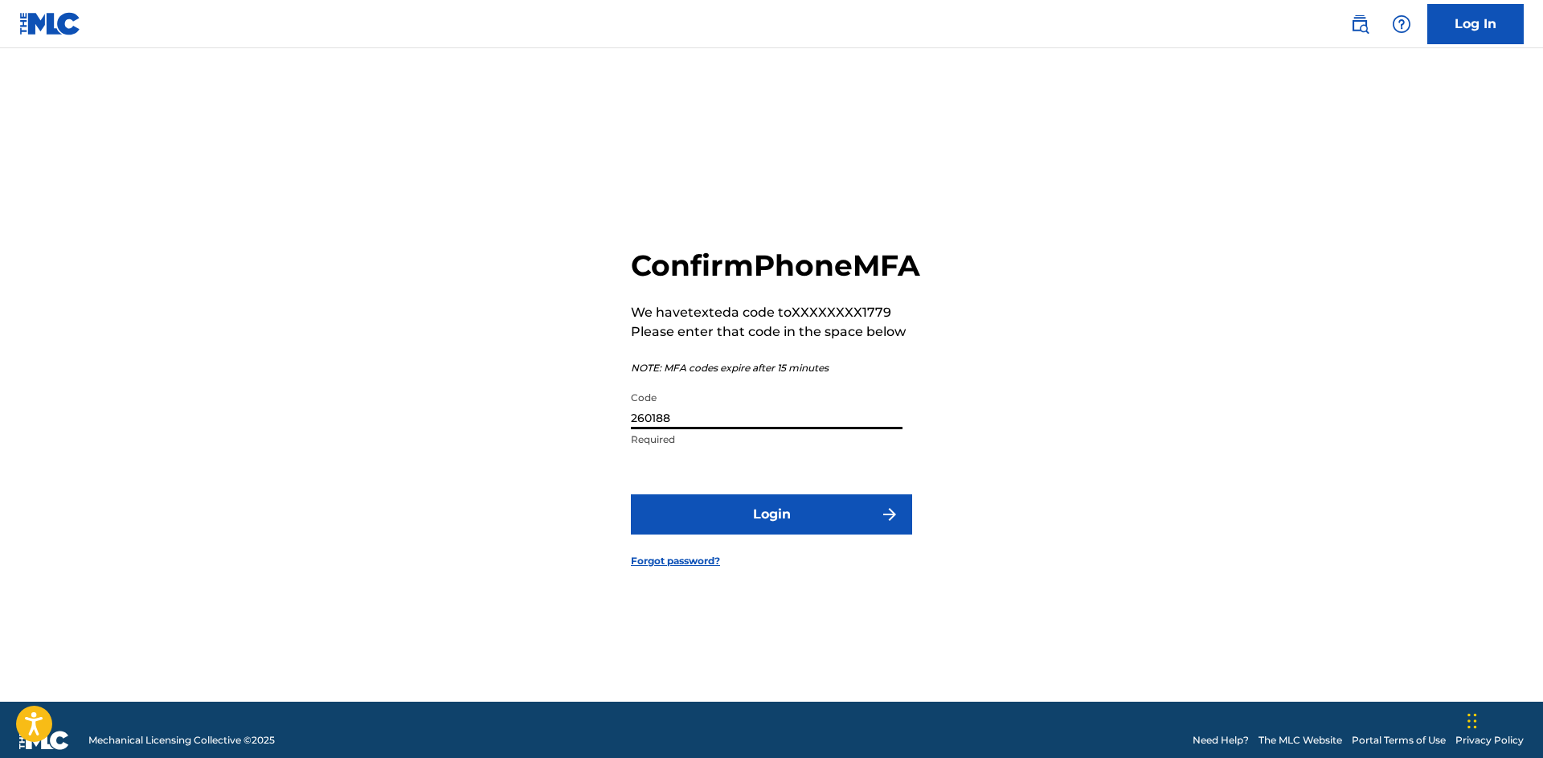
type input "260188"
click at [631, 494] on button "Login" at bounding box center [771, 514] width 281 height 40
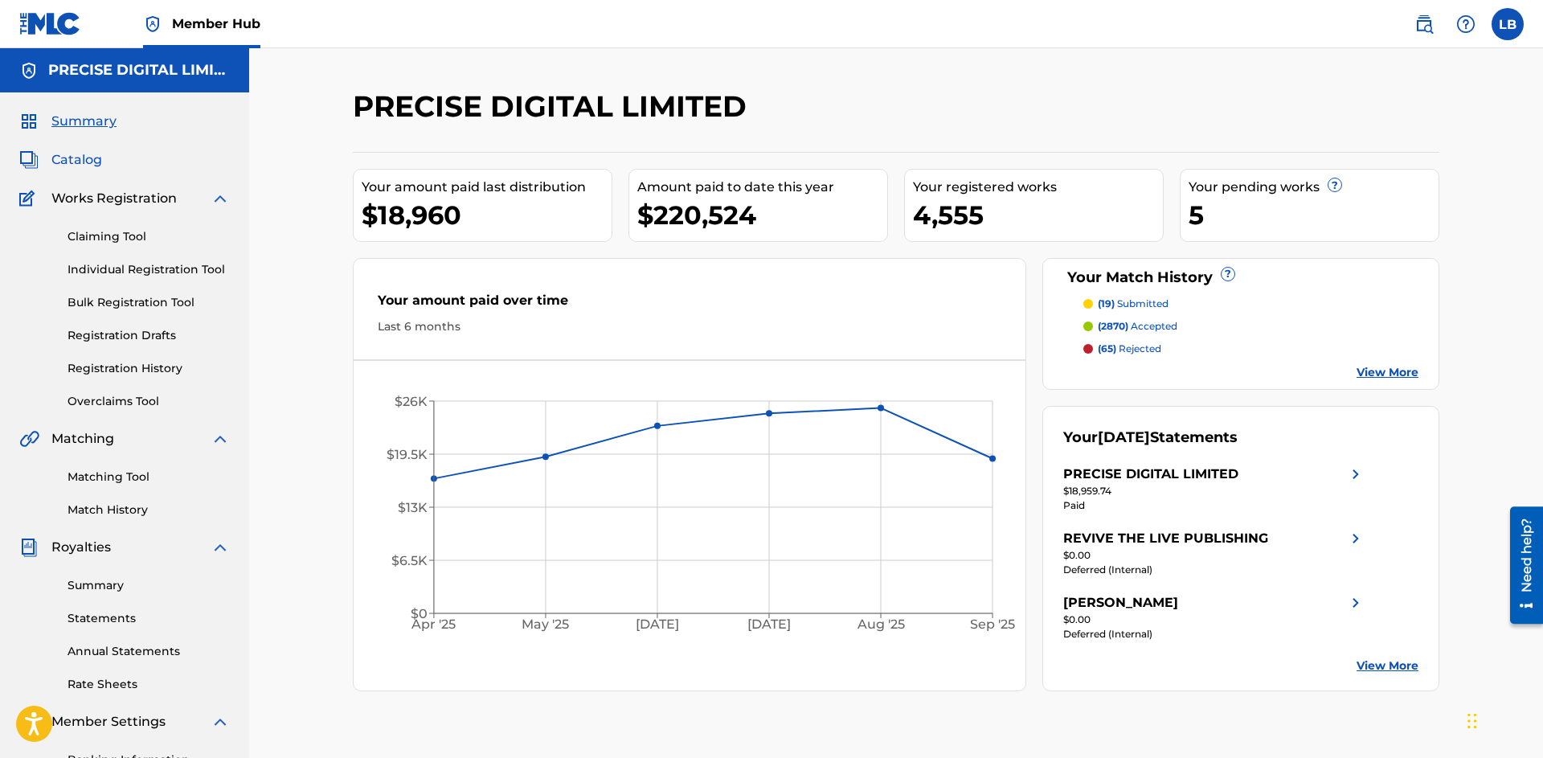
click at [73, 166] on span "Catalog" at bounding box center [76, 159] width 51 height 19
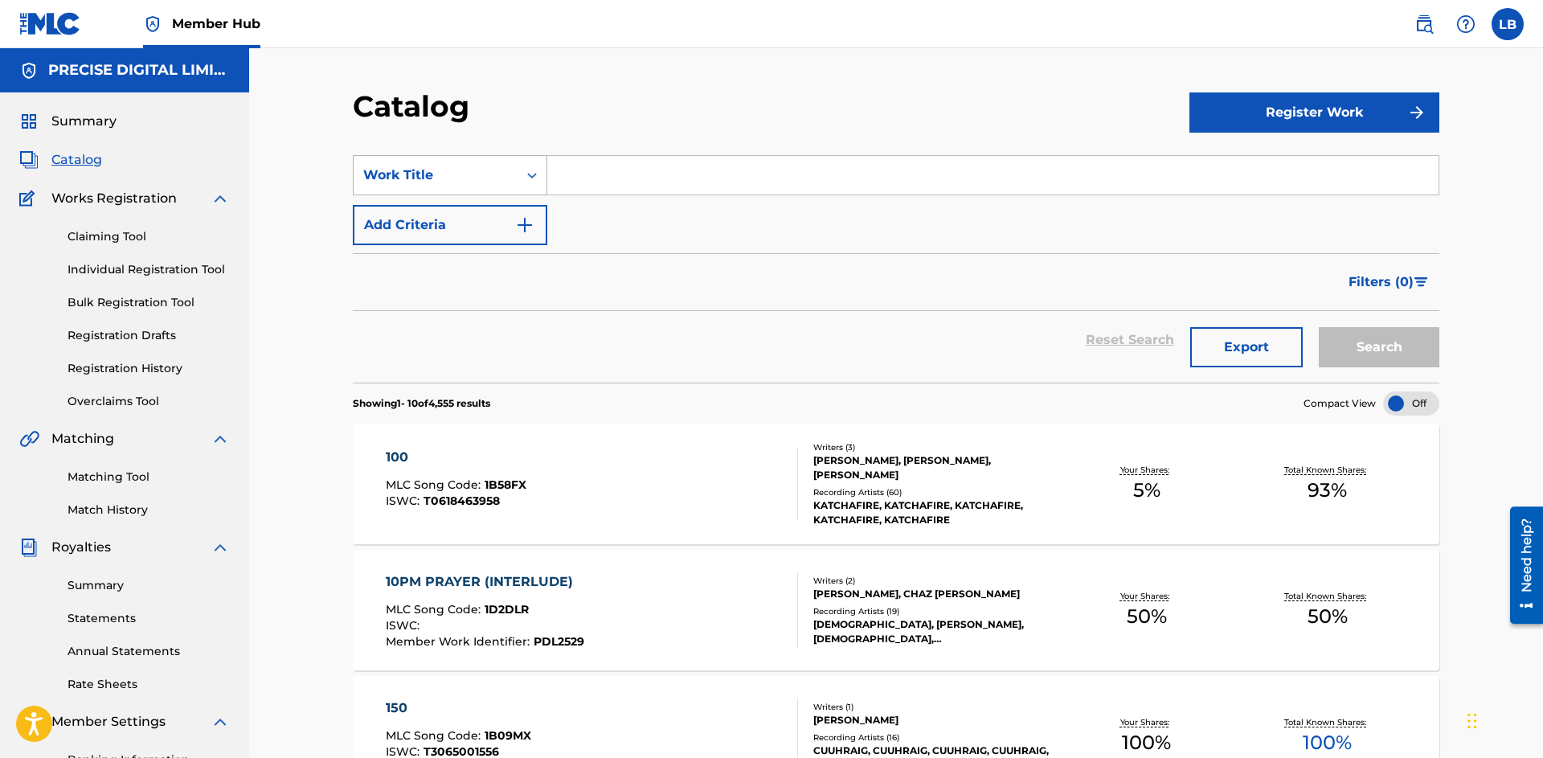
click at [482, 173] on div "Work Title" at bounding box center [435, 175] width 145 height 19
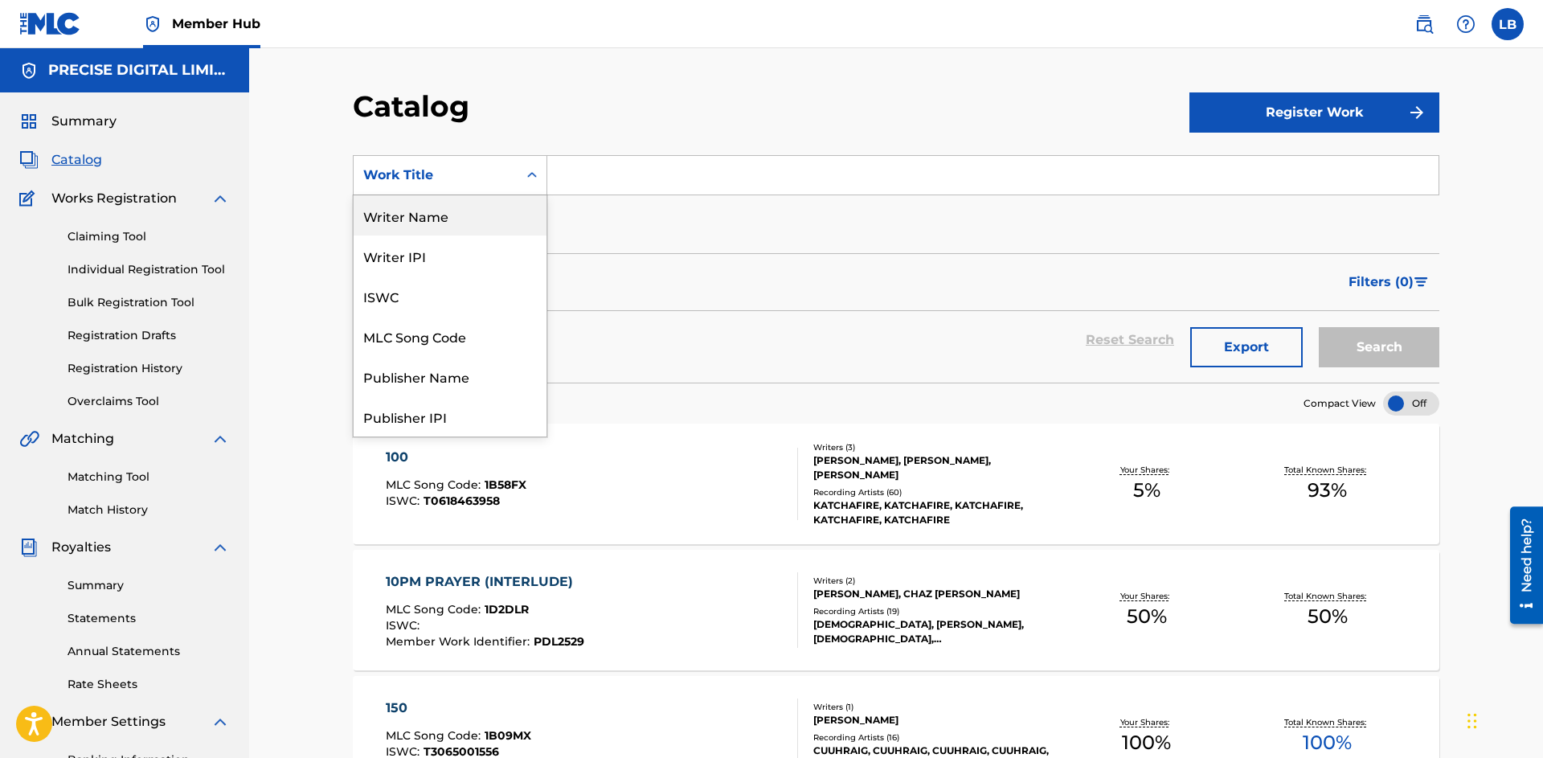
click at [444, 212] on div "Writer Name" at bounding box center [450, 215] width 193 height 40
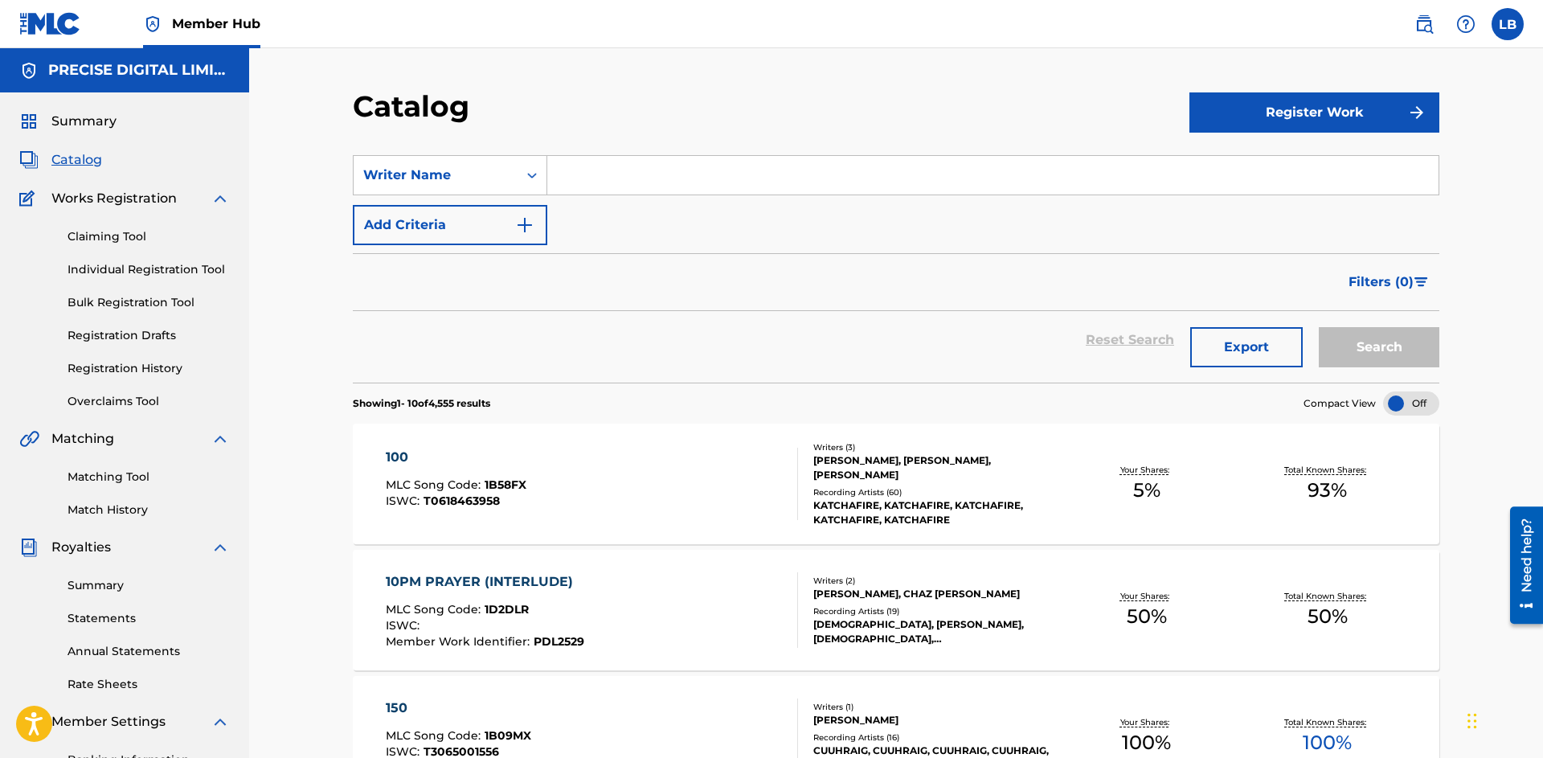
click at [579, 173] on input "Search Form" at bounding box center [992, 175] width 891 height 39
type input "FIAVAAI"
click at [1319, 327] on button "Search" at bounding box center [1379, 347] width 121 height 40
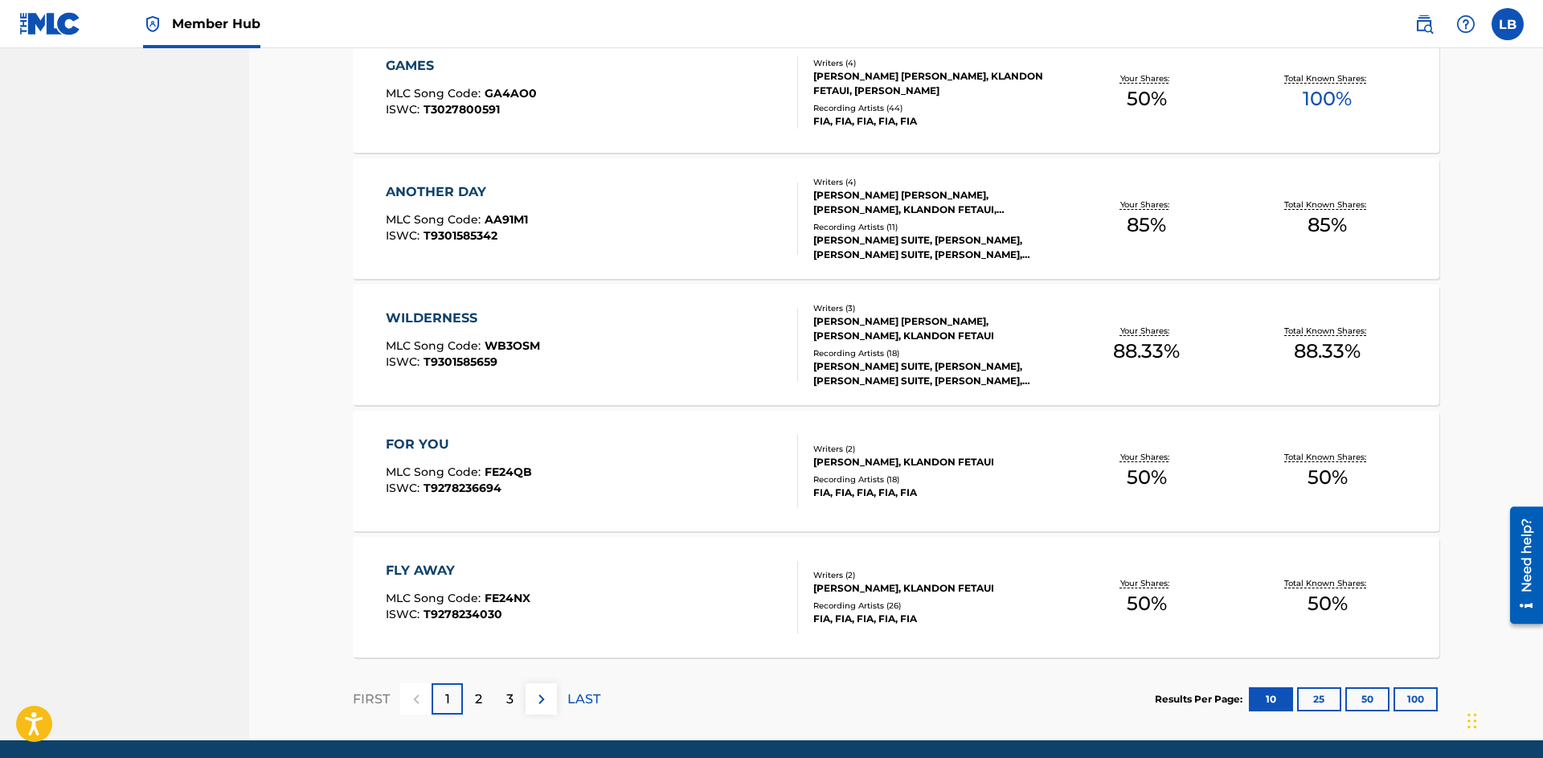
scroll to position [1082, 0]
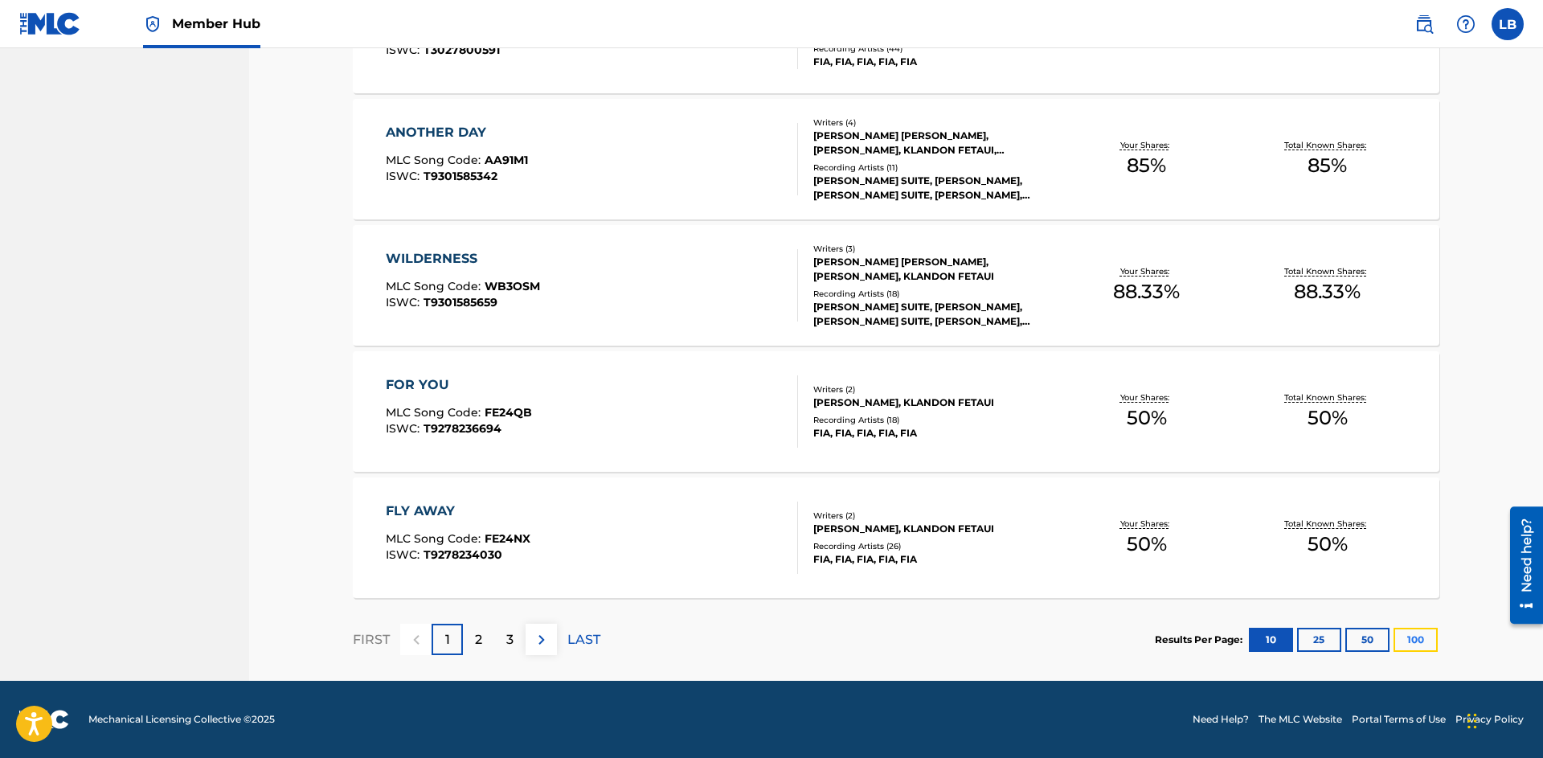
click at [1423, 651] on button "100" at bounding box center [1416, 640] width 44 height 24
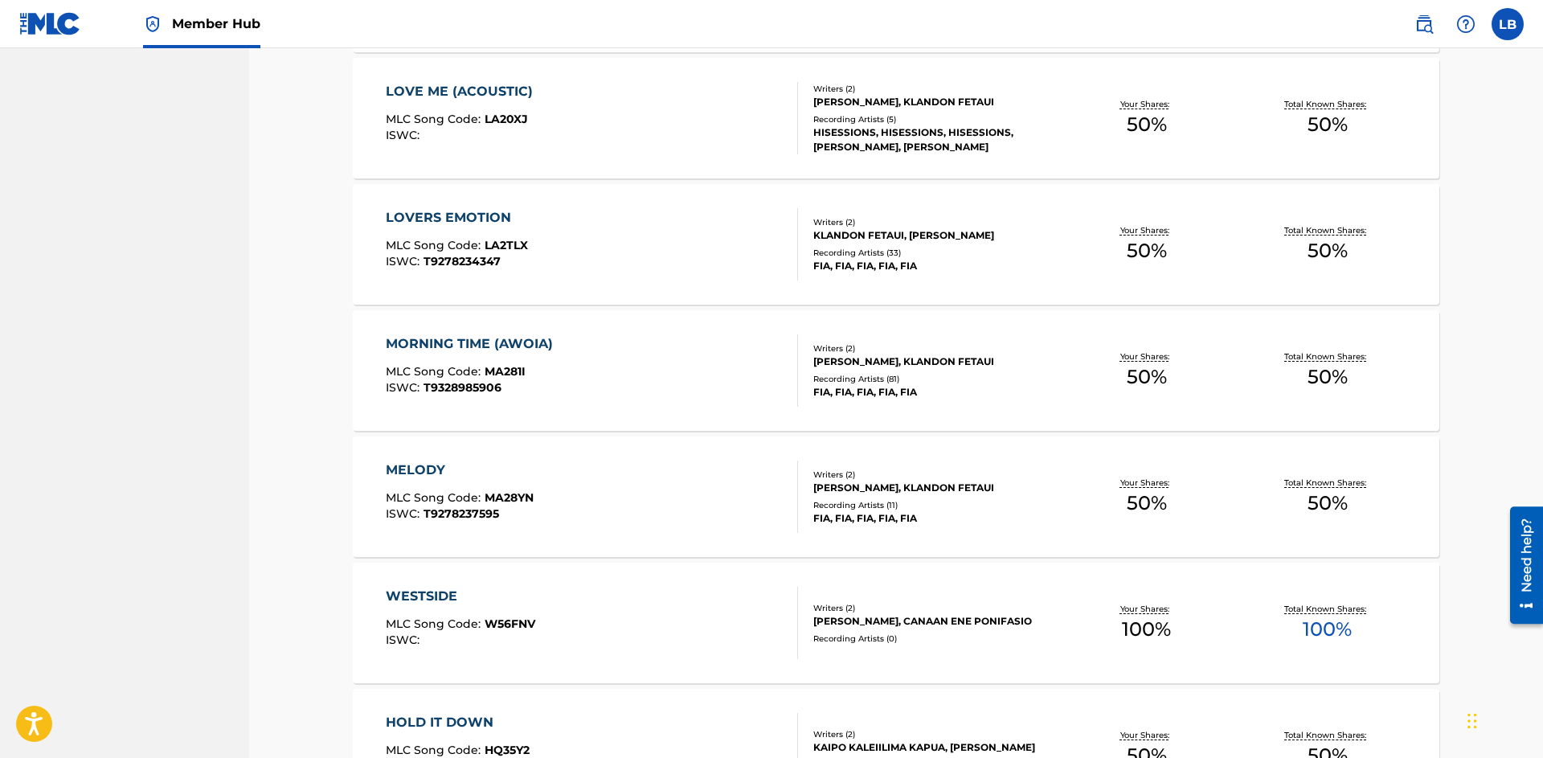
scroll to position [1881, 0]
click at [682, 467] on div "MELODY MLC Song Code : MA28YN ISWC : T9278237595" at bounding box center [592, 496] width 413 height 72
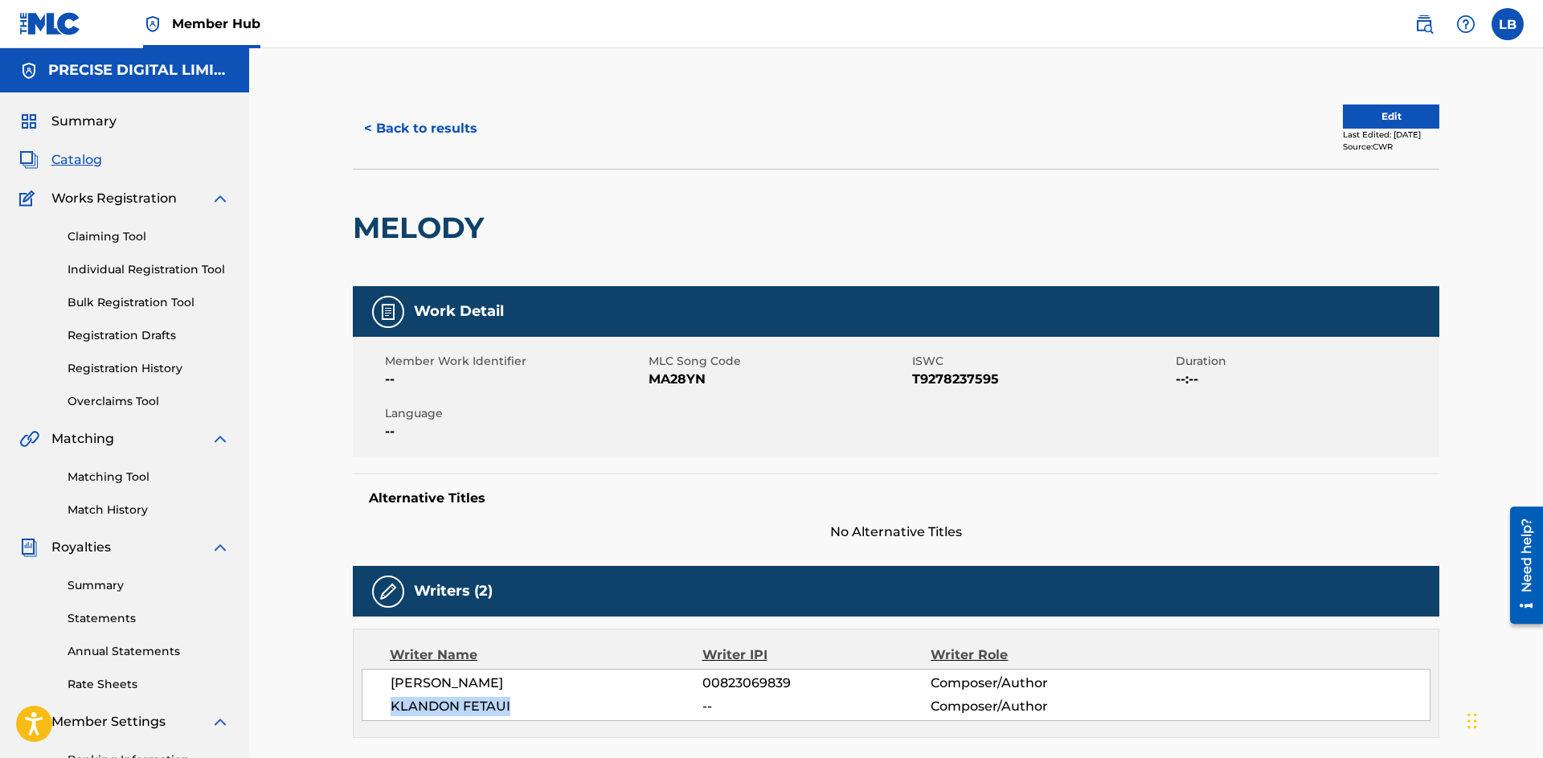
drag, startPoint x: 392, startPoint y: 707, endPoint x: 568, endPoint y: 705, distance: 176.0
click at [568, 705] on span "KLANDON FETAUI" at bounding box center [547, 706] width 312 height 19
copy span "KLANDON FETAUI"
click at [958, 377] on span "T9278237595" at bounding box center [1042, 379] width 260 height 19
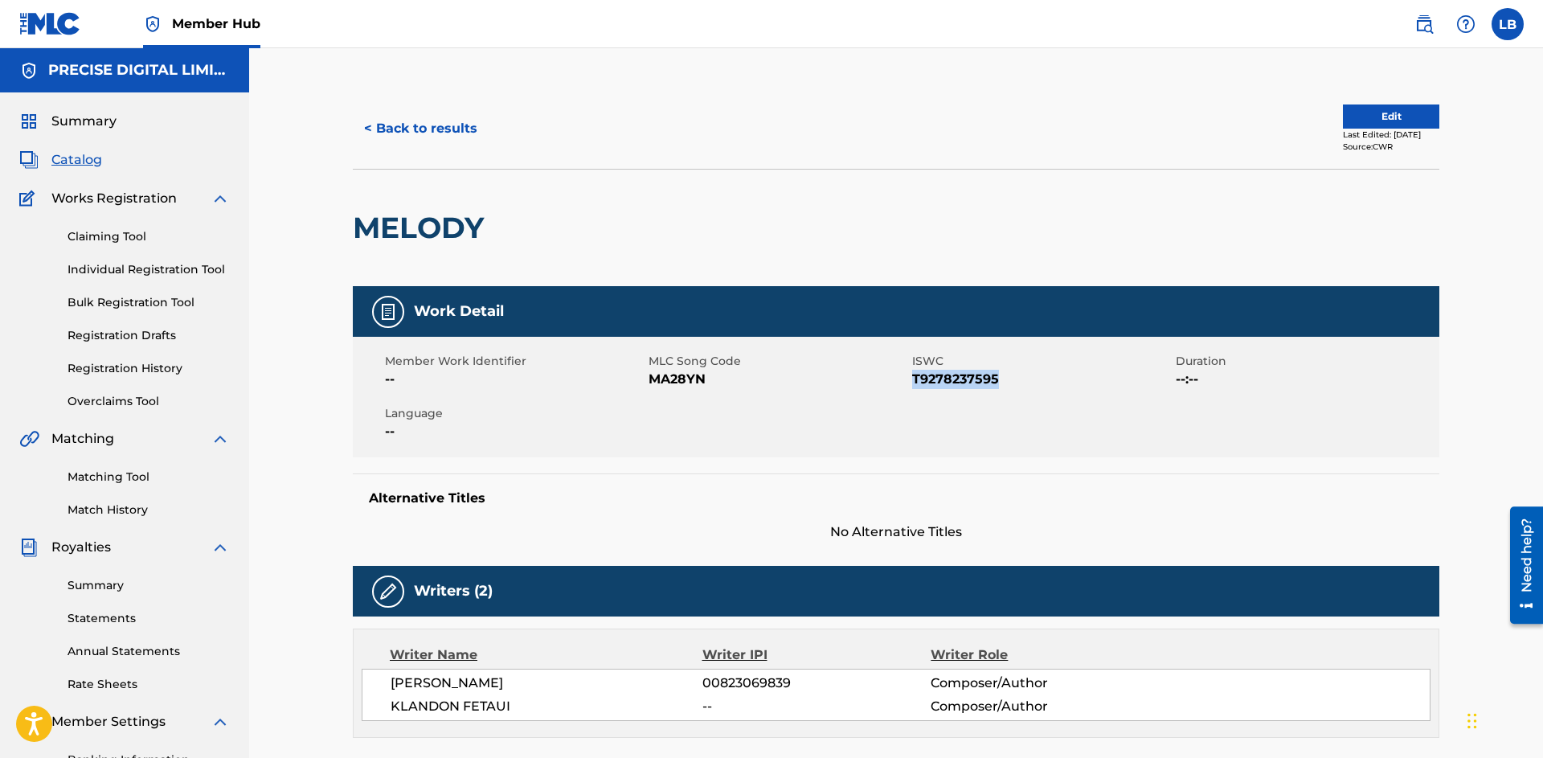
copy span "T9278237595"
click at [670, 381] on span "MA28YN" at bounding box center [779, 379] width 260 height 19
copy span "MA28YN"
click at [419, 145] on button "< Back to results" at bounding box center [421, 129] width 136 height 40
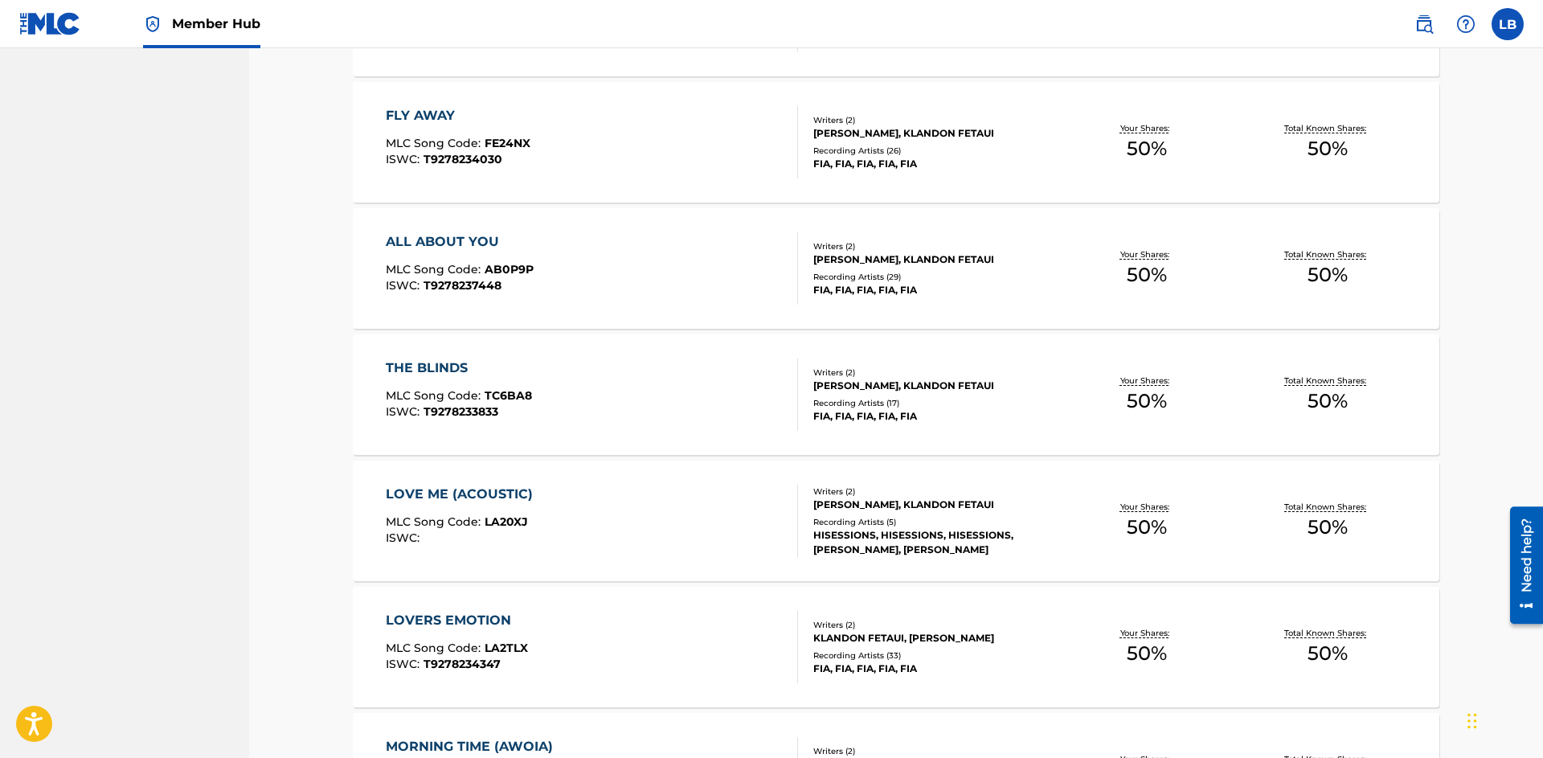
scroll to position [1501, 0]
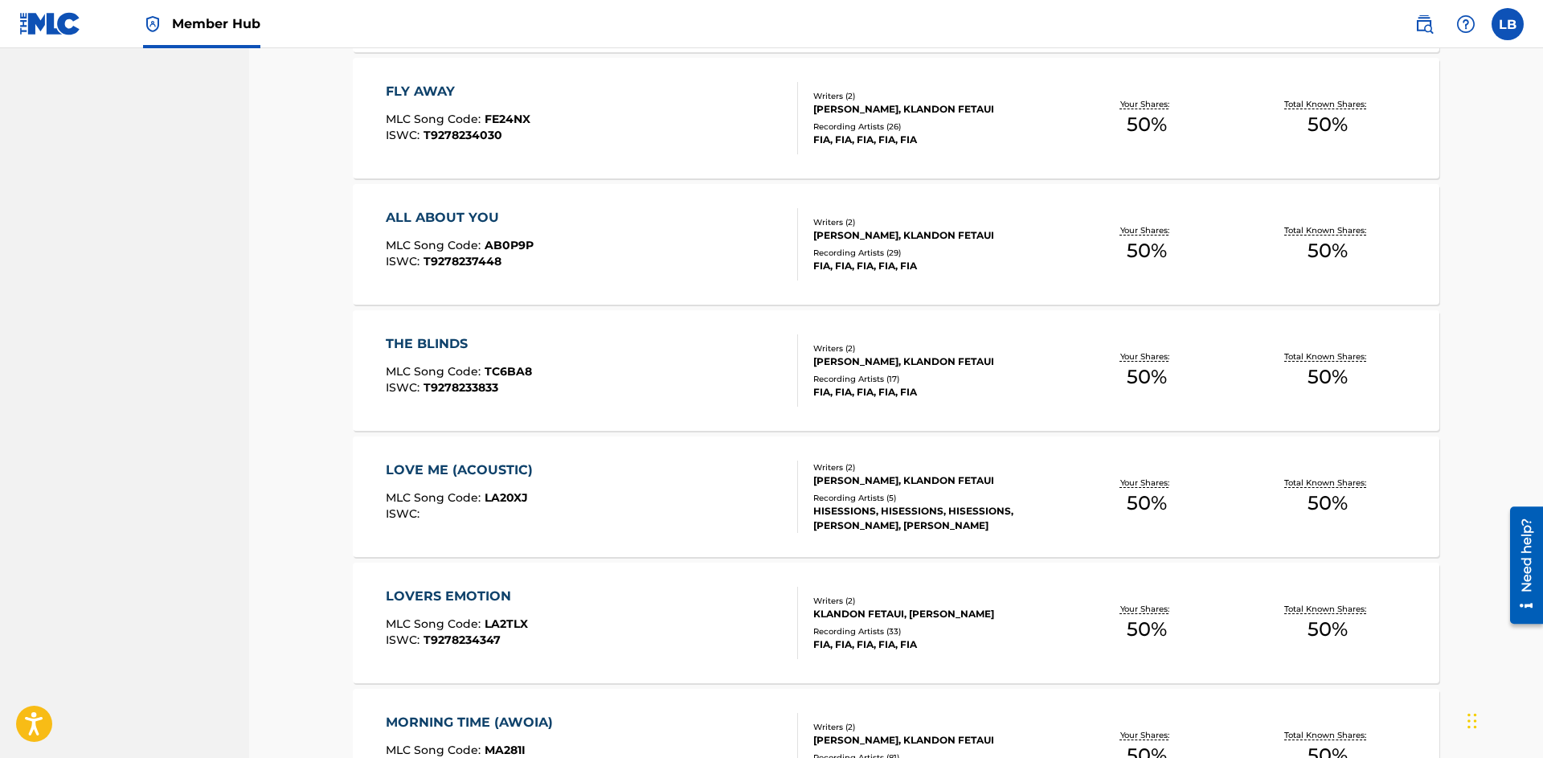
click at [567, 373] on div "THE BLINDS MLC Song Code : TC6BA8 ISWC : T9278233833" at bounding box center [592, 370] width 413 height 72
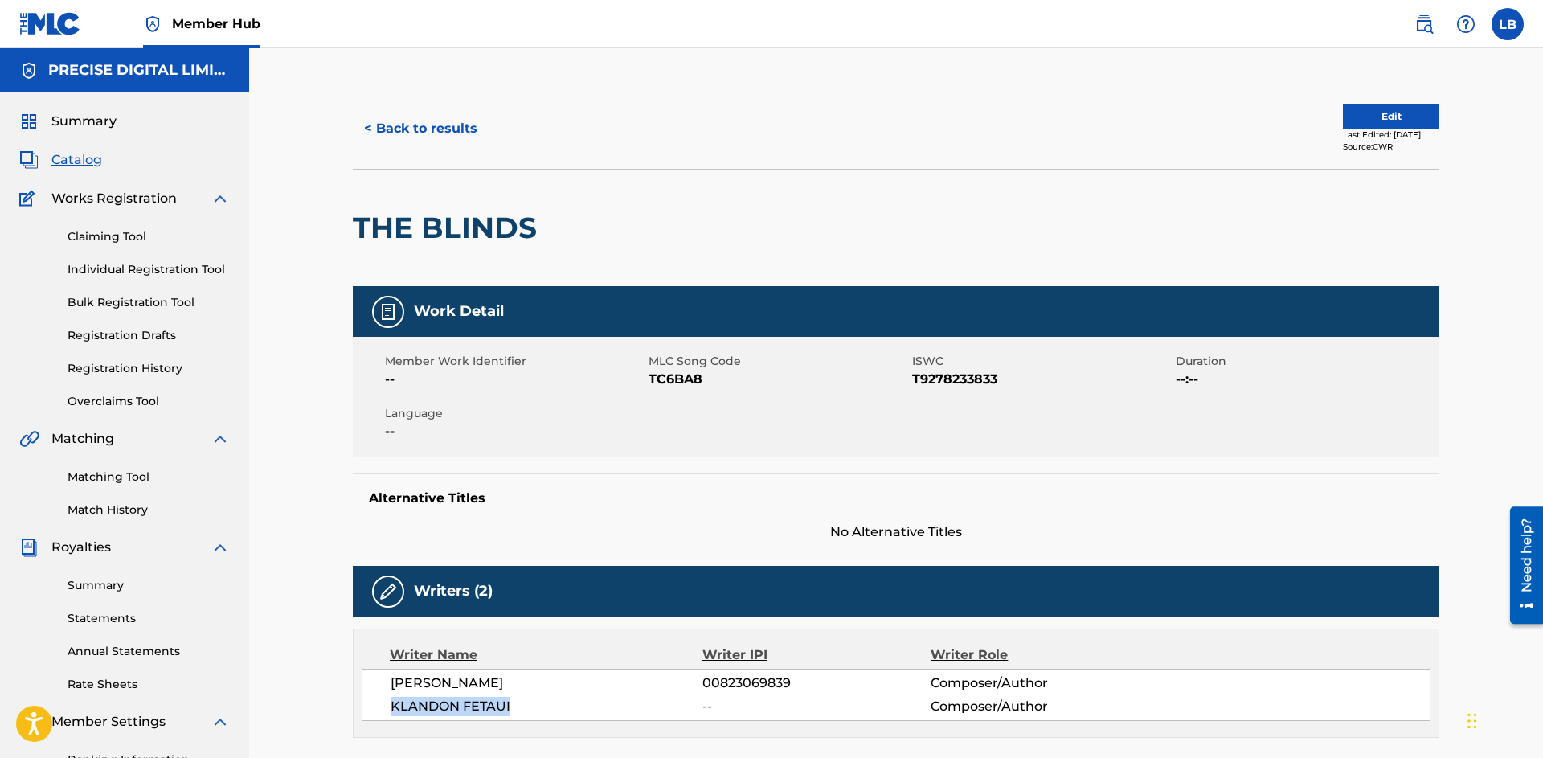
drag, startPoint x: 393, startPoint y: 703, endPoint x: 524, endPoint y: 710, distance: 131.2
click at [524, 710] on span "KLANDON FETAUI" at bounding box center [547, 706] width 312 height 19
copy span "KLANDON FETAUI"
click at [944, 385] on span "T9278233833" at bounding box center [1042, 379] width 260 height 19
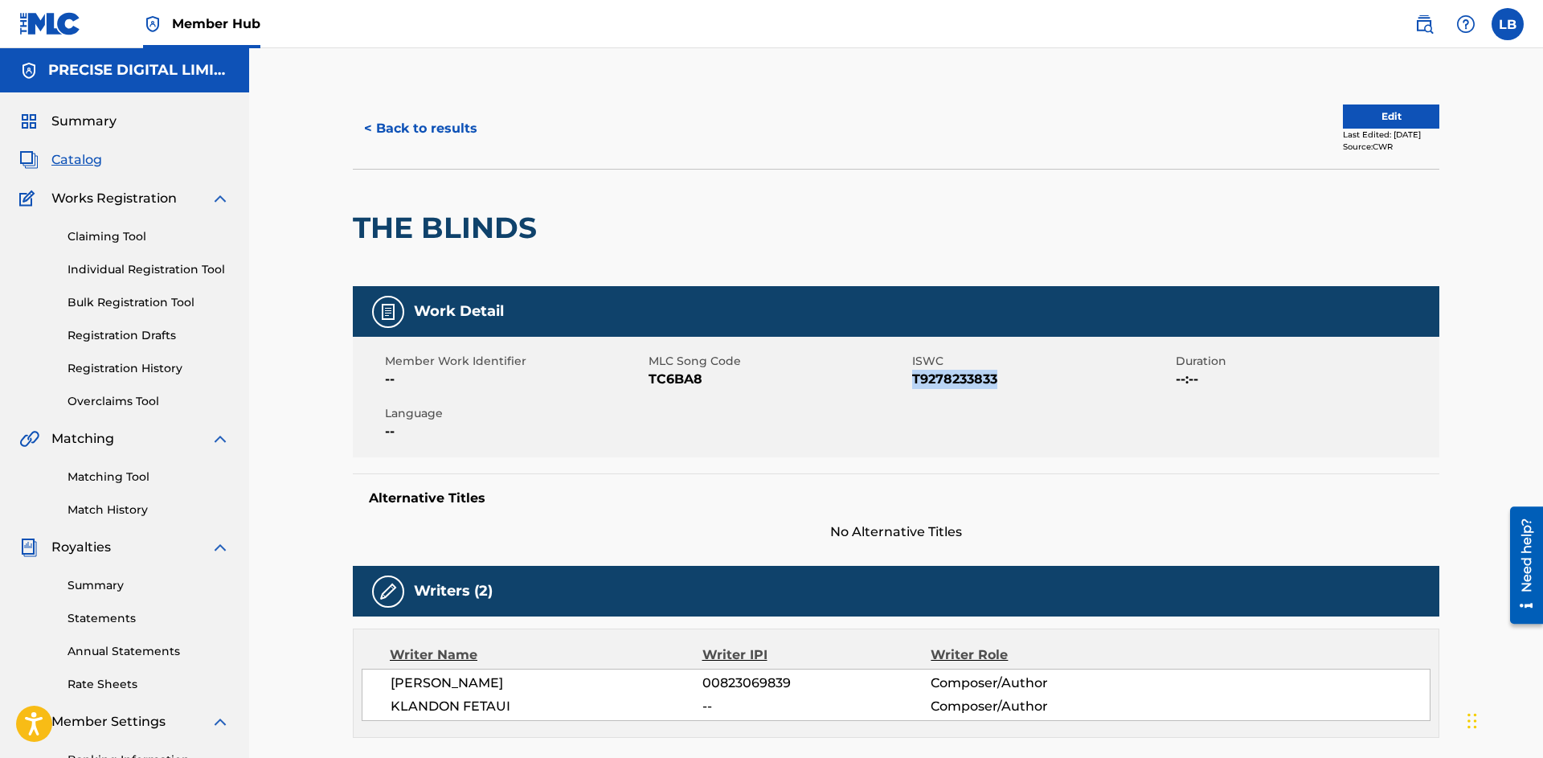
copy span "T9278233833"
click at [670, 381] on span "TC6BA8" at bounding box center [779, 379] width 260 height 19
copy span "TC6BA8"
click at [404, 143] on button "< Back to results" at bounding box center [421, 129] width 136 height 40
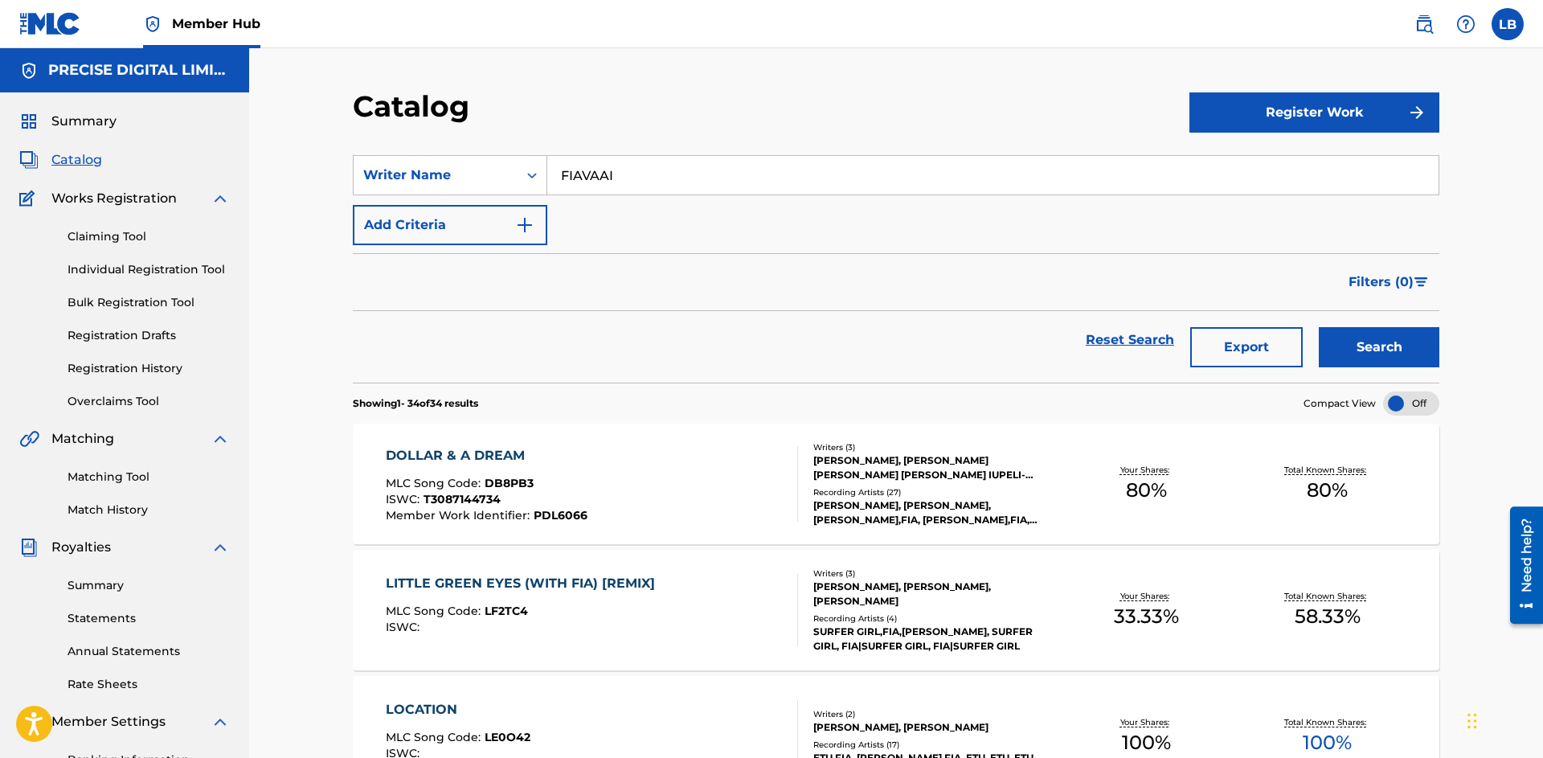
click at [476, 203] on div "SearchWithCriteria993622f0-0360-4709-a819-bd1db23bcdf3 Writer Name FIAVAAI Add …" at bounding box center [896, 200] width 1087 height 90
click at [463, 226] on button "Add Criteria" at bounding box center [450, 225] width 195 height 40
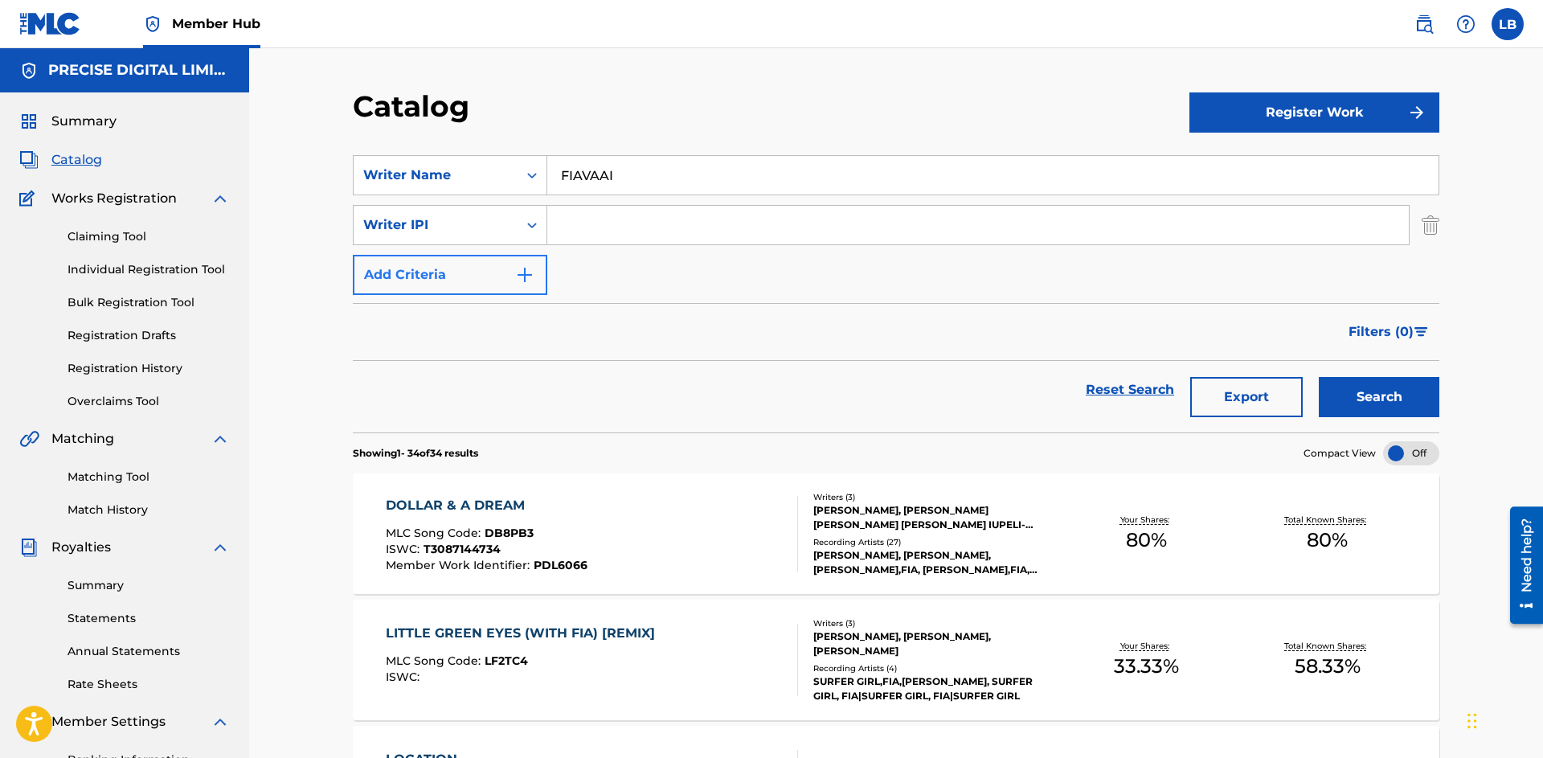
click at [463, 226] on div "Writer IPI" at bounding box center [435, 224] width 145 height 19
click at [625, 378] on div "Reset Search Export Search" at bounding box center [896, 390] width 1087 height 58
click at [511, 179] on div "Writer Name" at bounding box center [436, 175] width 164 height 31
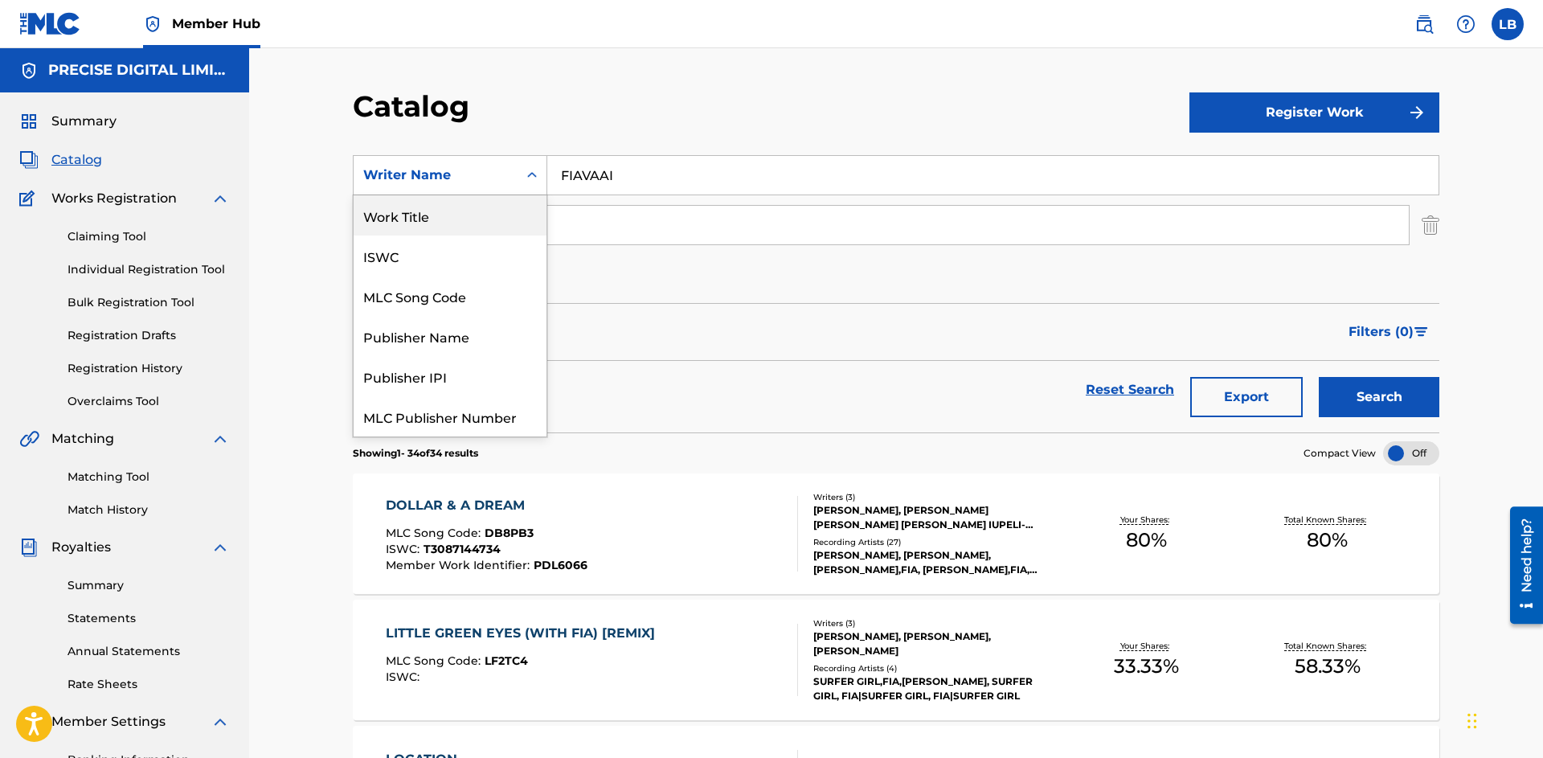
click at [447, 211] on div "Work Title" at bounding box center [450, 215] width 193 height 40
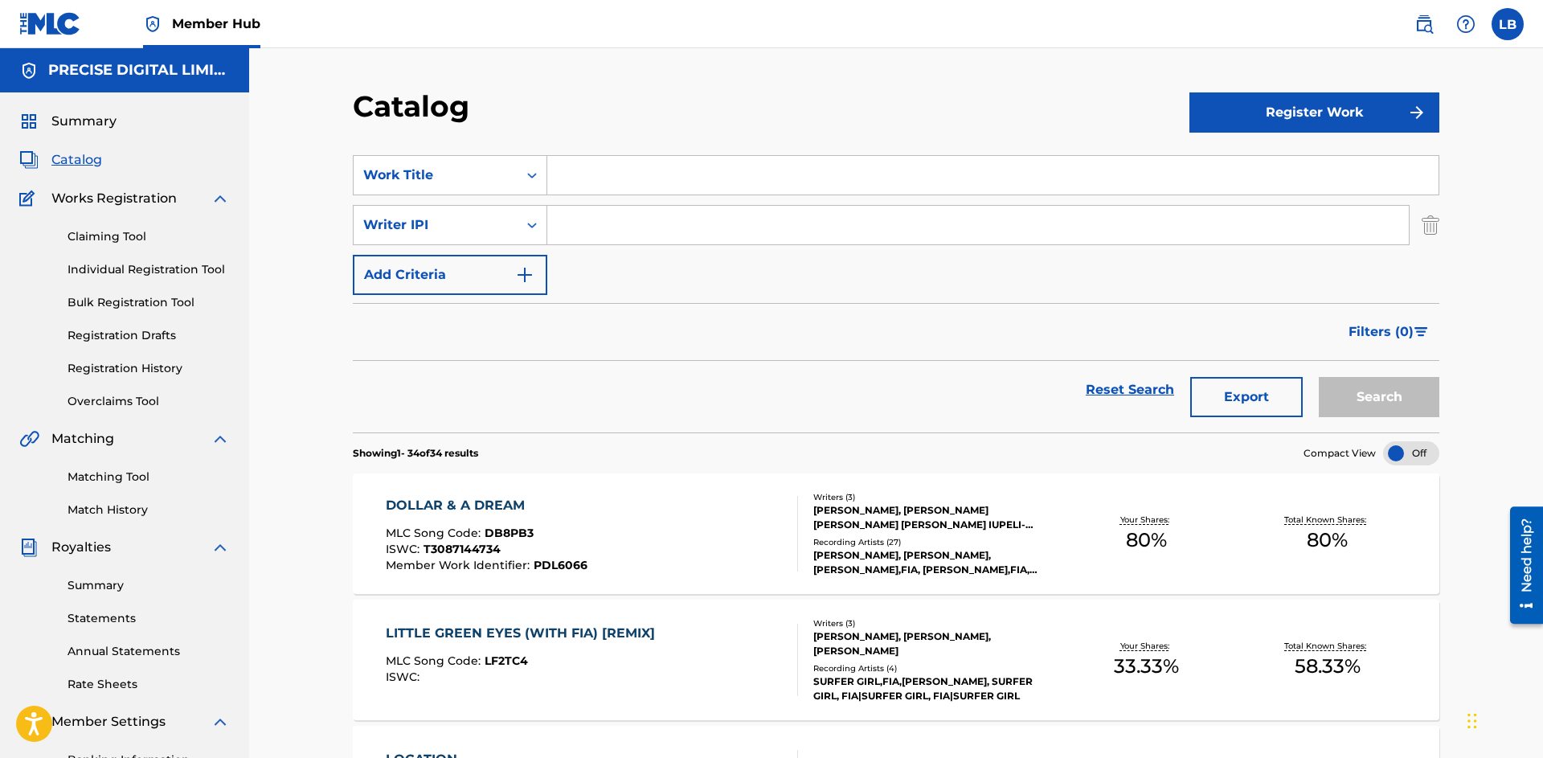
click at [447, 211] on div "Writer IPI" at bounding box center [436, 225] width 164 height 31
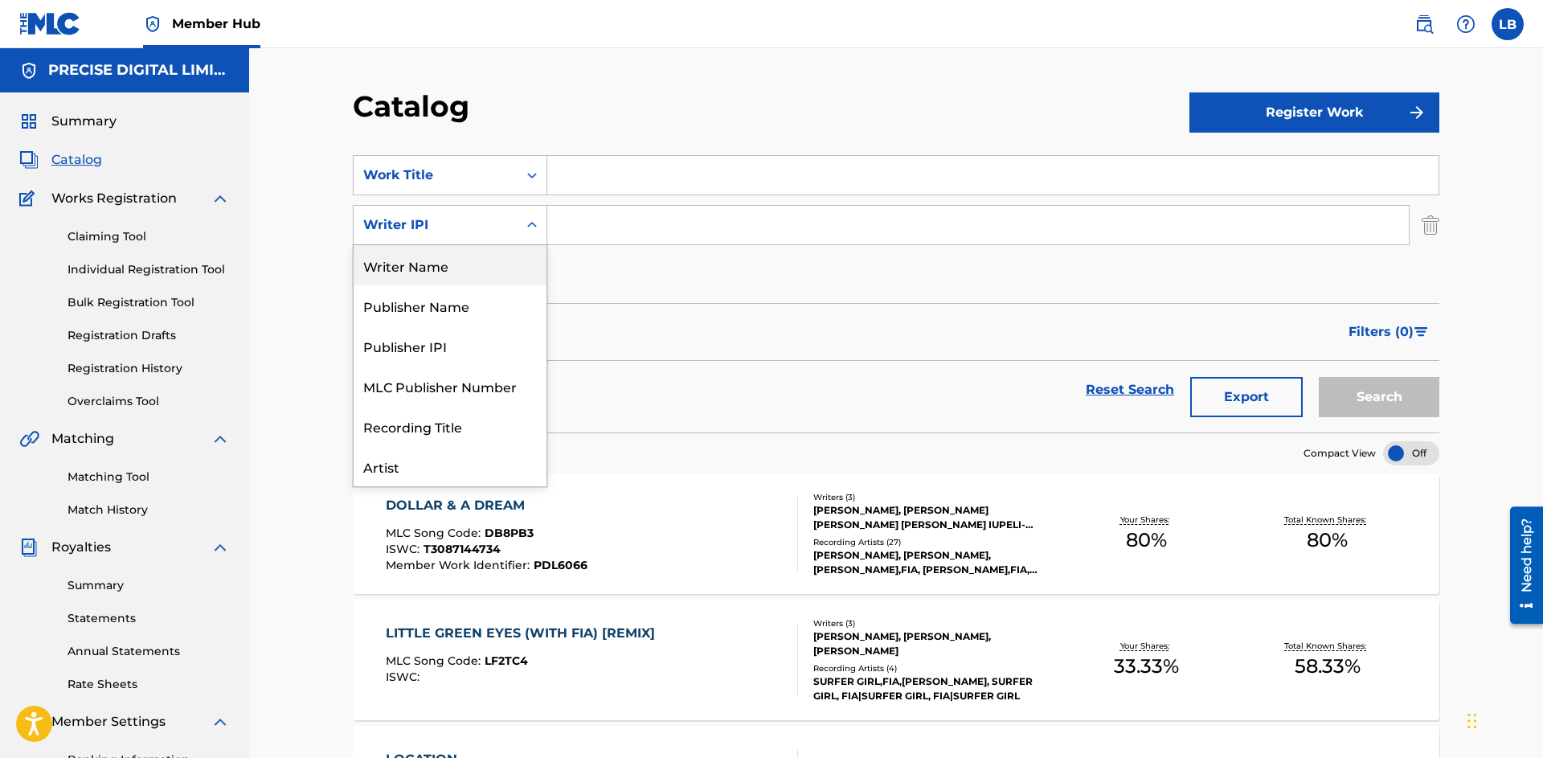
click at [438, 276] on div "Writer Name" at bounding box center [450, 265] width 193 height 40
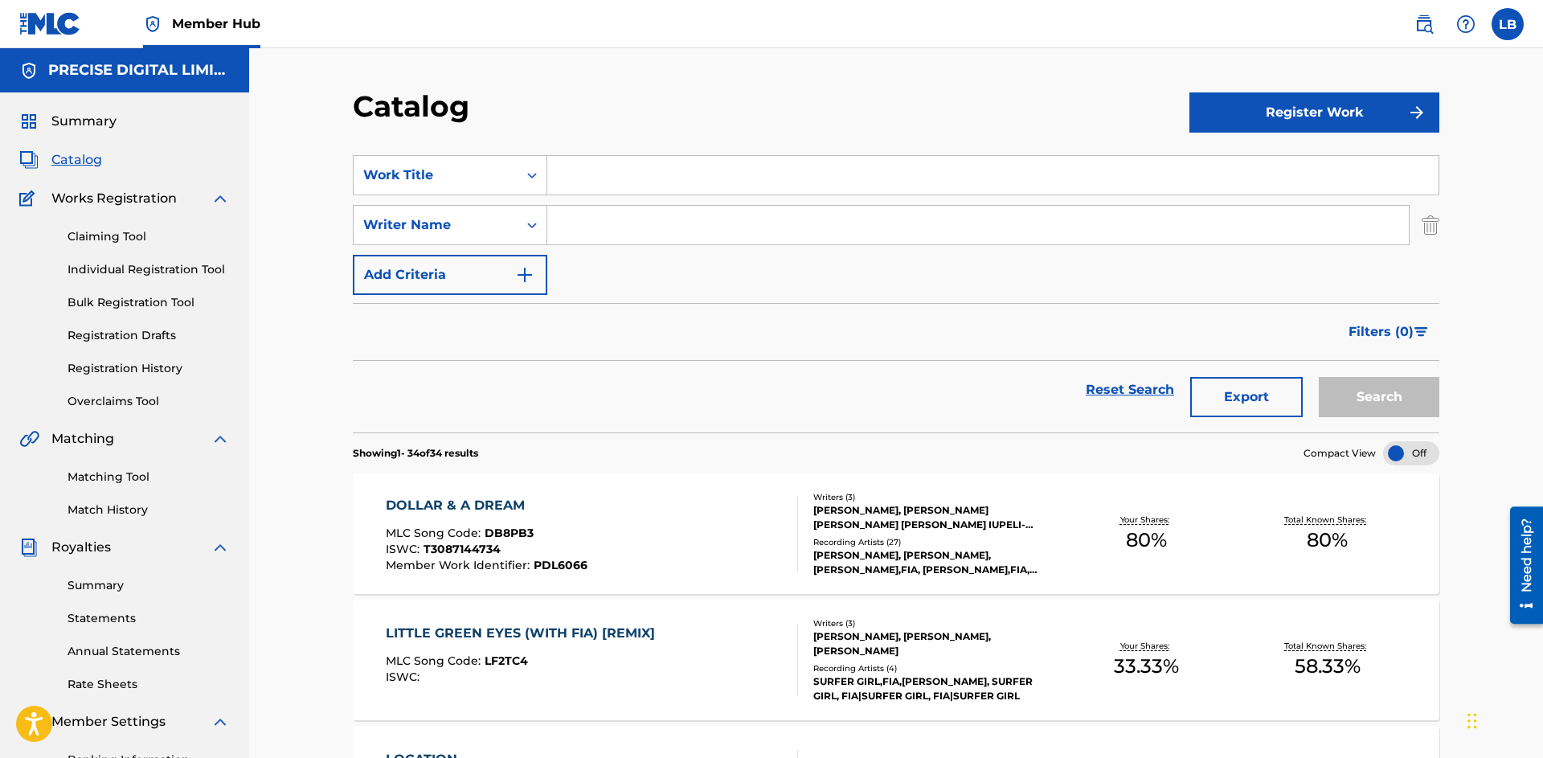
click at [615, 163] on input "Search Form" at bounding box center [992, 175] width 891 height 39
type input "OH LAAAAD"
click at [827, 215] on input "Search Form" at bounding box center [978, 225] width 862 height 39
type input "FIAVAAI"
click at [1319, 377] on button "Search" at bounding box center [1379, 397] width 121 height 40
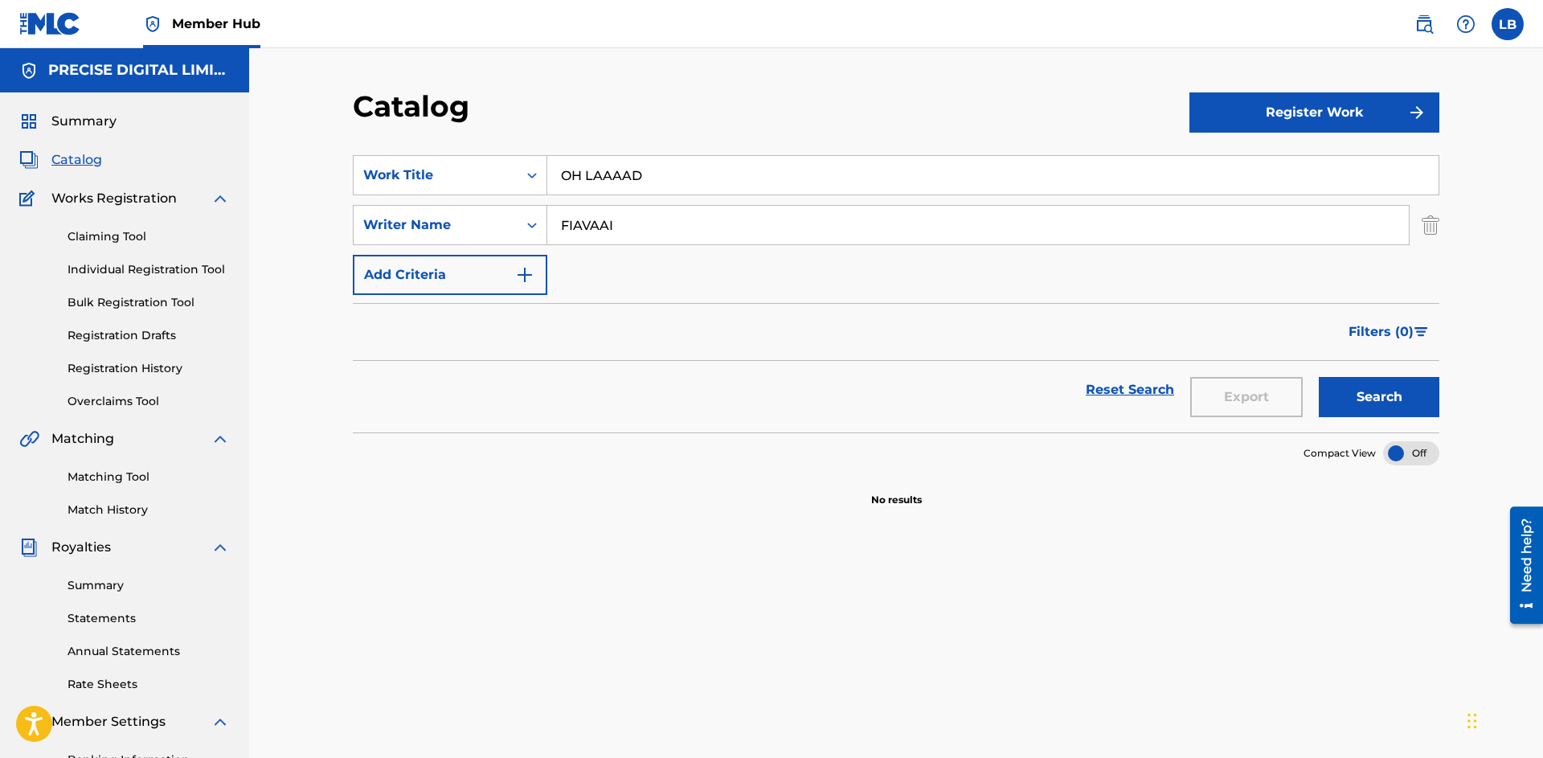
click at [791, 169] on input "OH LAAAAD" at bounding box center [992, 175] width 891 height 39
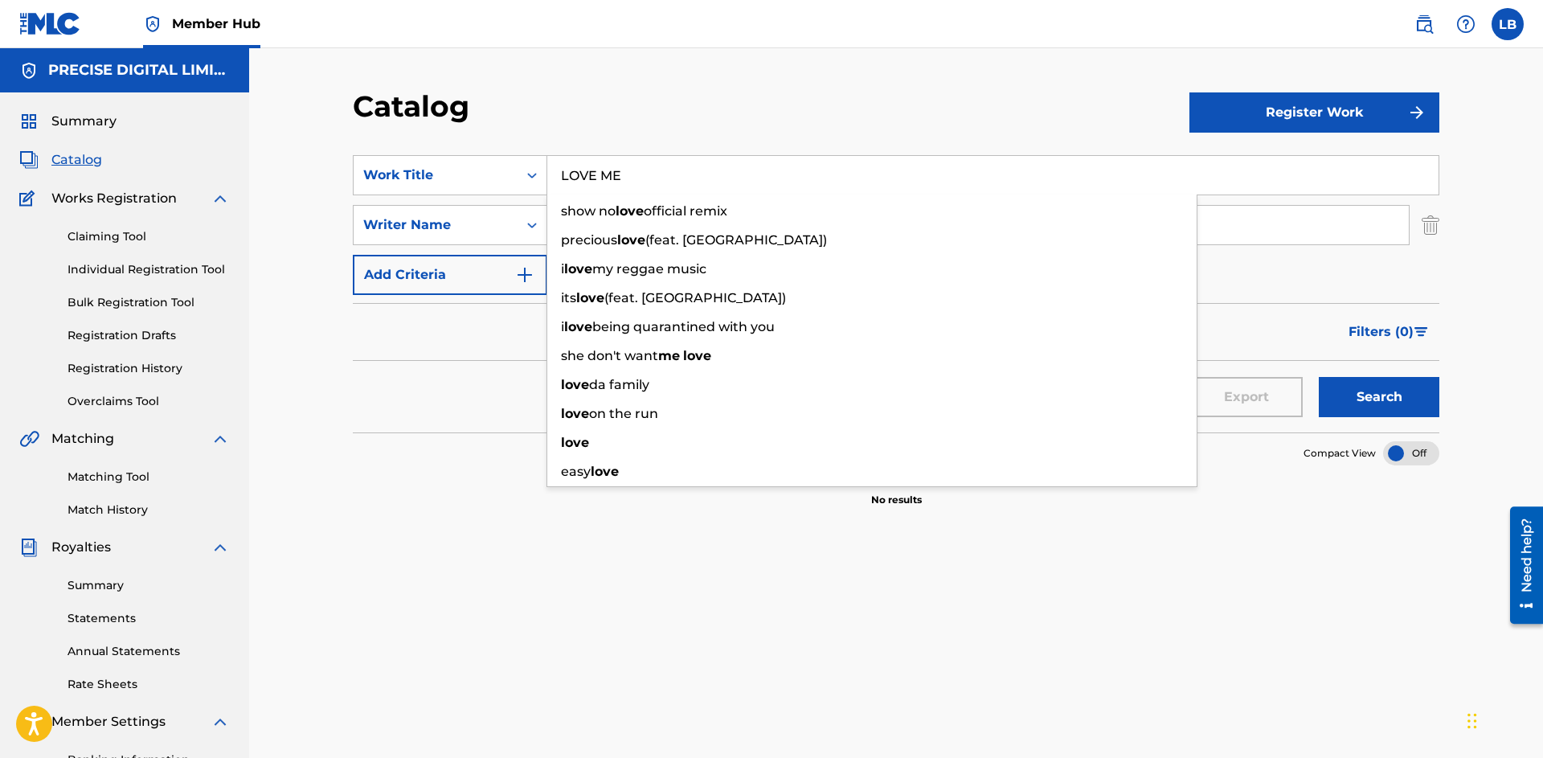
click at [1319, 377] on button "Search" at bounding box center [1379, 397] width 121 height 40
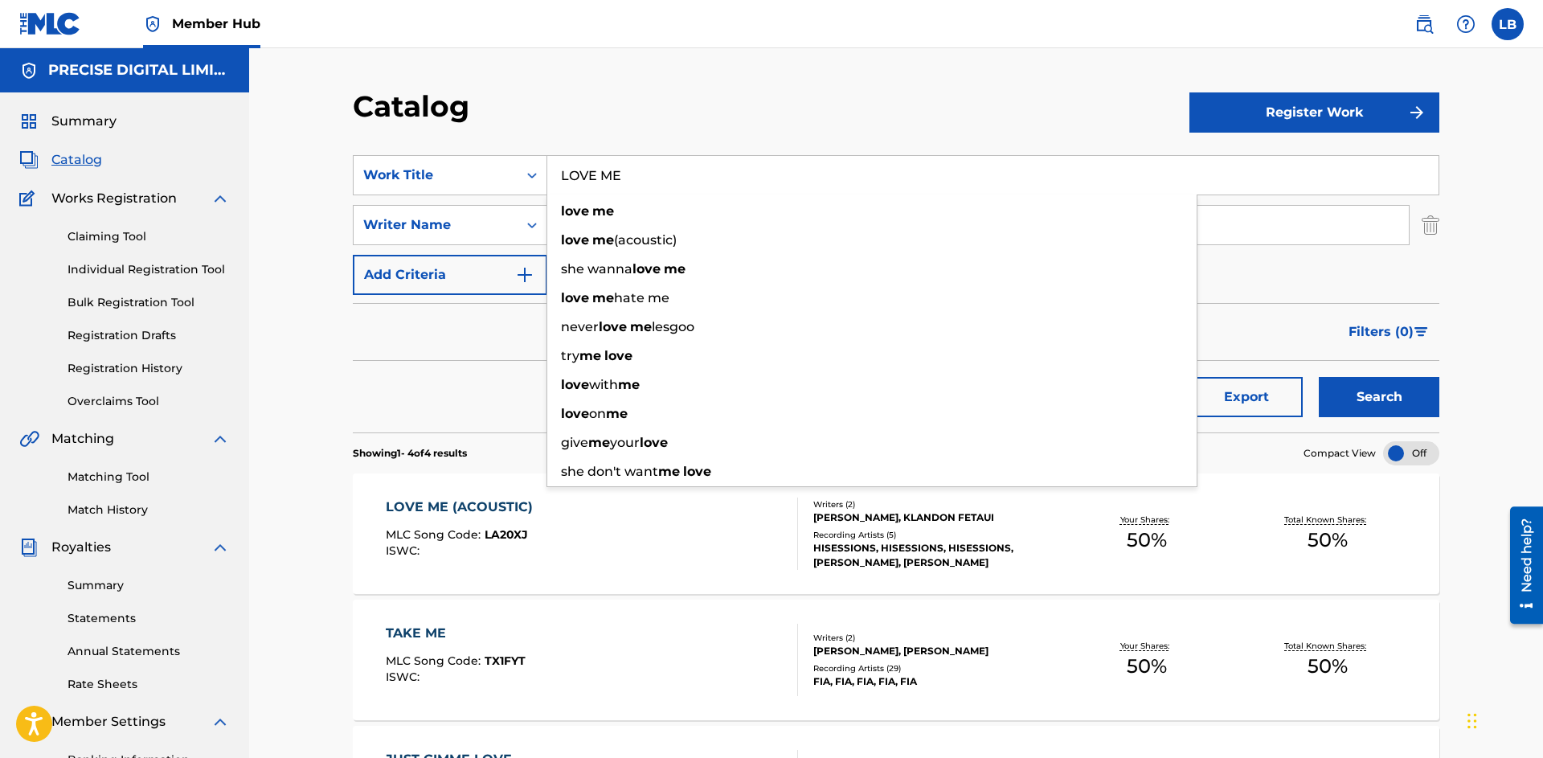
click at [791, 169] on input "LOVE ME" at bounding box center [992, 175] width 891 height 39
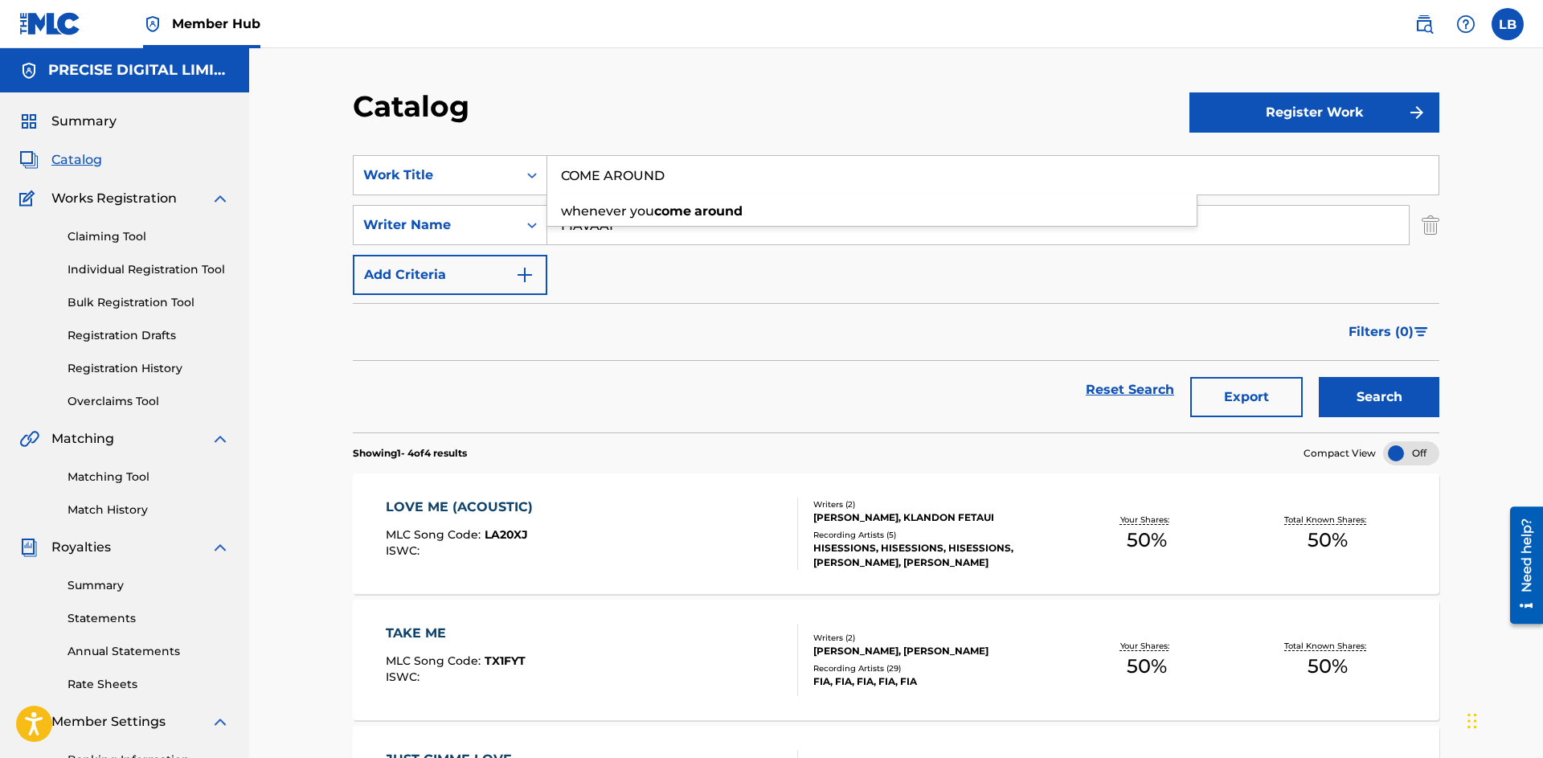
type input "COME AROUND"
click at [1319, 377] on button "Search" at bounding box center [1379, 397] width 121 height 40
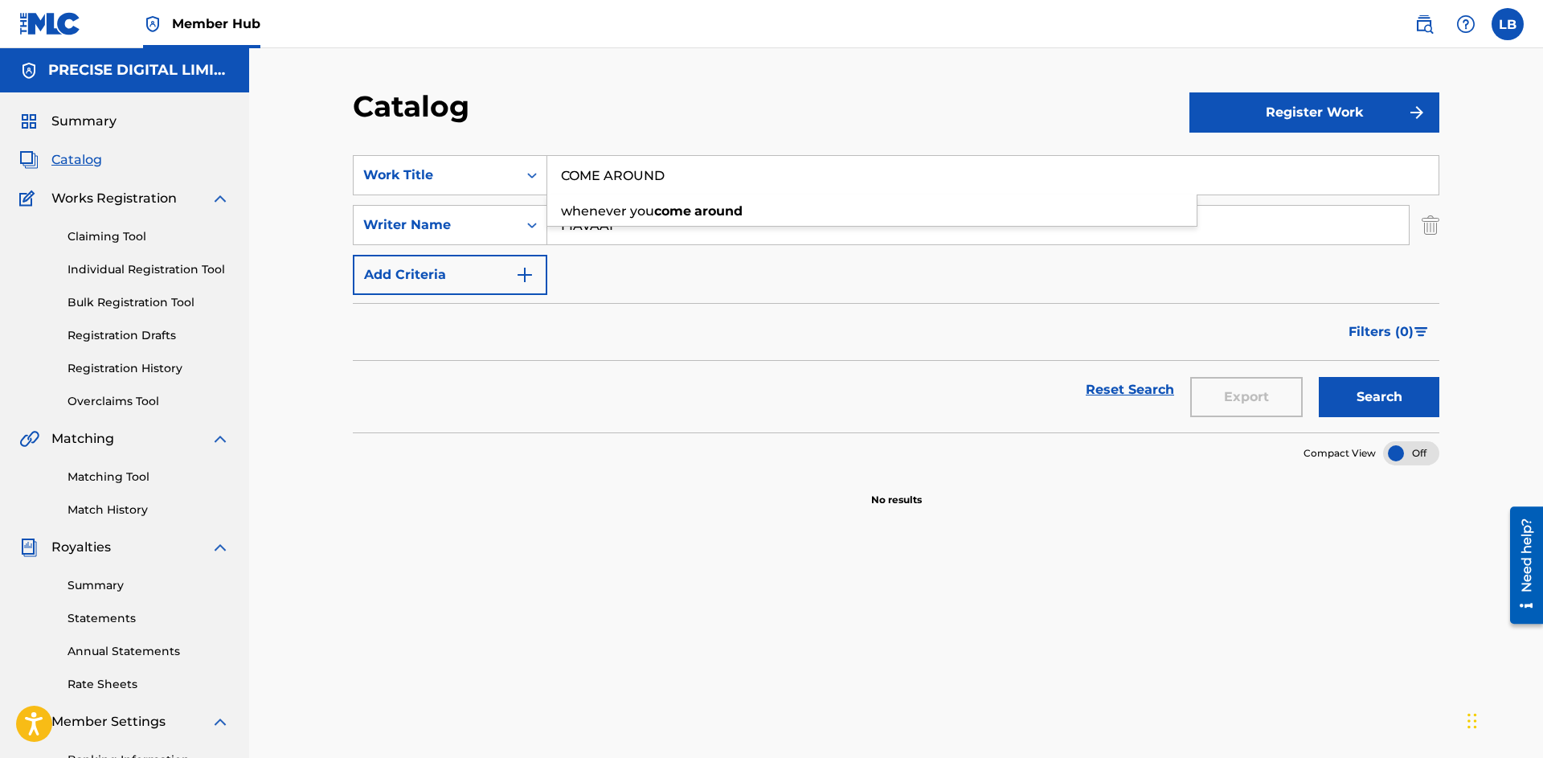
click at [690, 165] on input "COME AROUND" at bounding box center [992, 175] width 891 height 39
click at [637, 293] on div "SearchWithCriteriad958e170-0885-48c7-86af-f09f59dd431c Work Title SearchWithCri…" at bounding box center [896, 225] width 1087 height 140
click at [576, 182] on input "Search Form" at bounding box center [992, 175] width 891 height 39
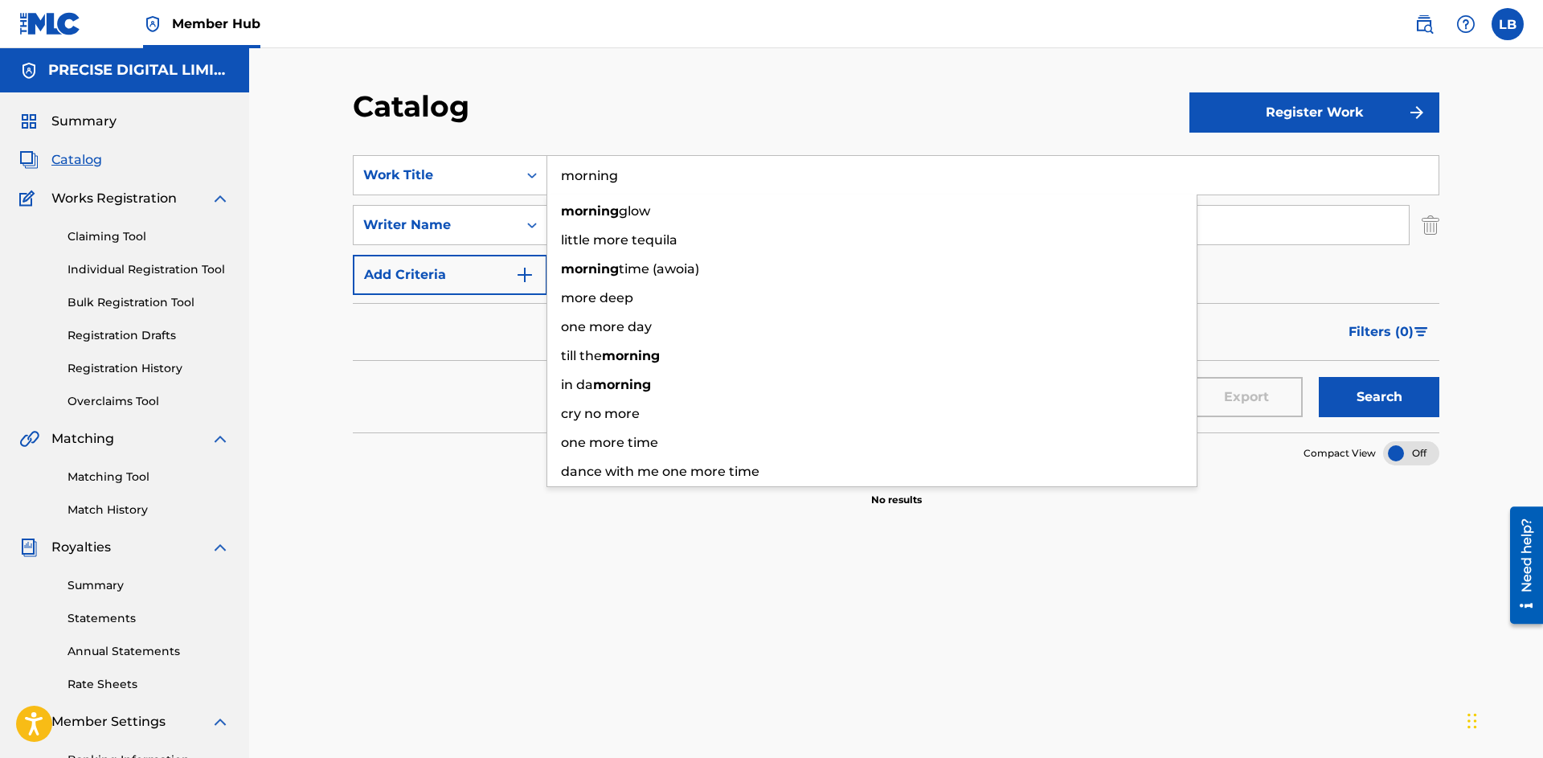
type input "morning"
click at [1319, 377] on button "Search" at bounding box center [1379, 397] width 121 height 40
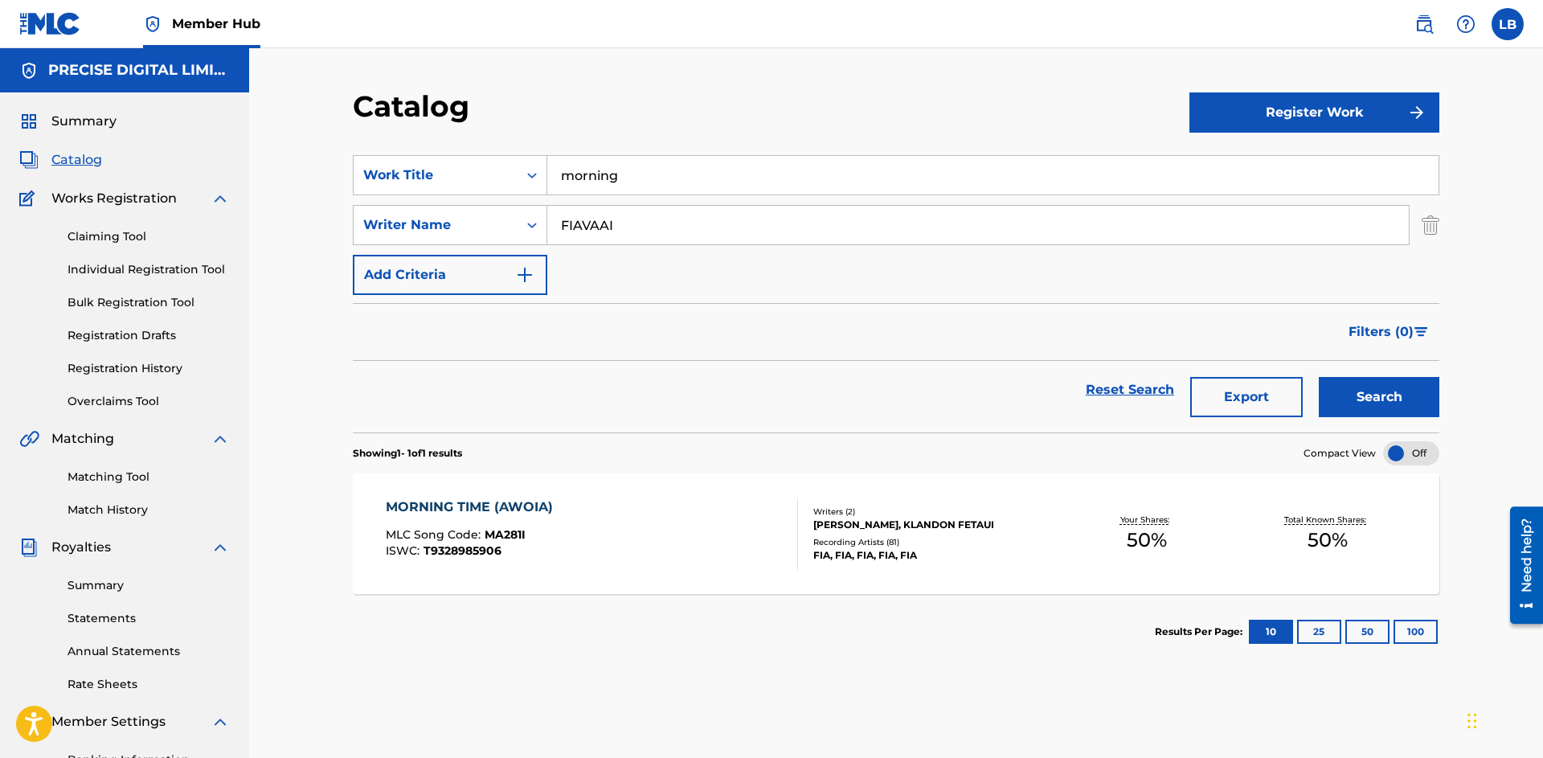
click at [622, 519] on div "MORNING TIME (AWOIA) MLC Song Code : MA281I ISWC : T9328985906" at bounding box center [592, 534] width 413 height 72
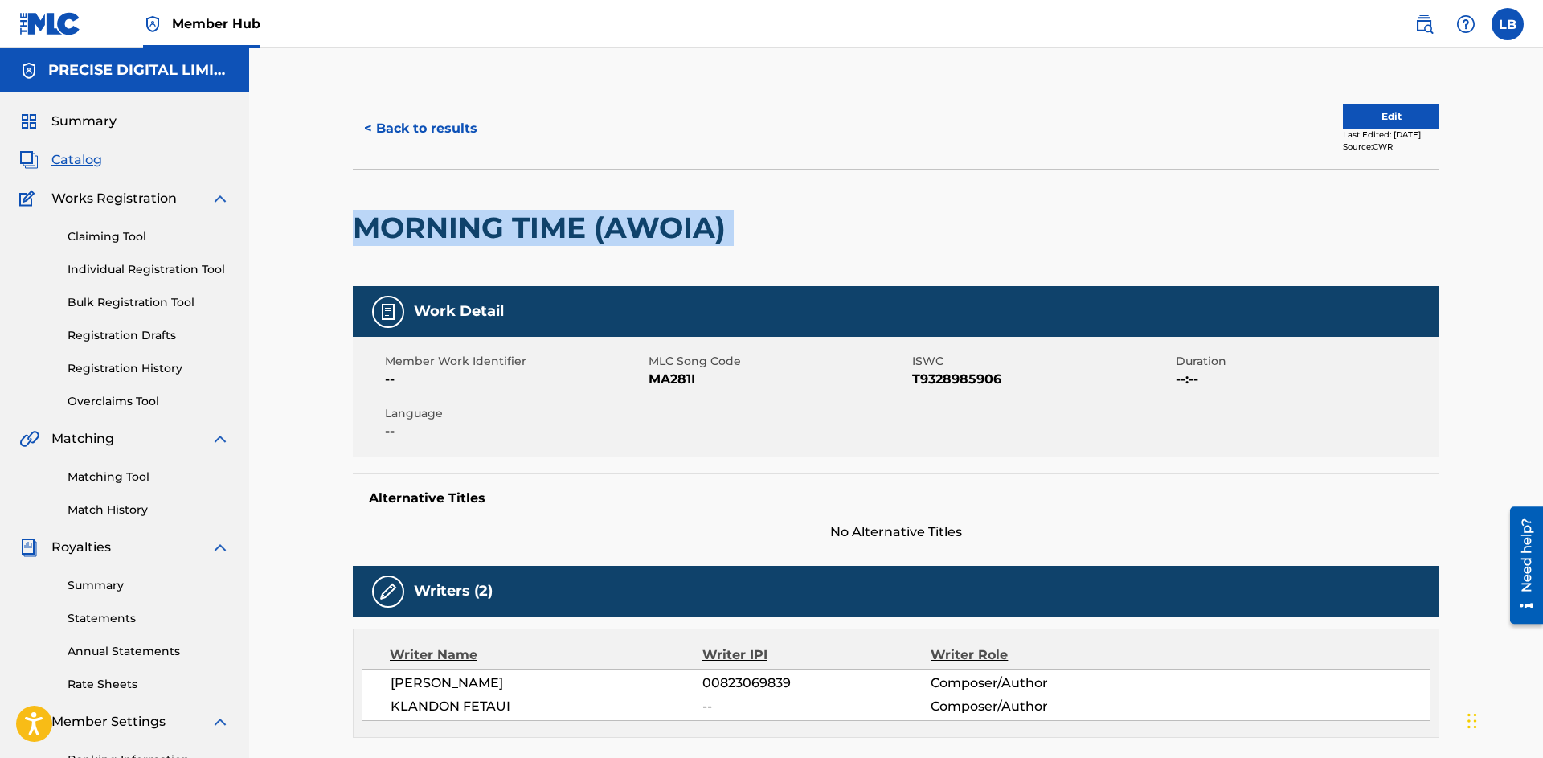
drag, startPoint x: 356, startPoint y: 231, endPoint x: 776, endPoint y: 234, distance: 419.6
click at [734, 234] on h2 "MORNING TIME (AWOIA)" at bounding box center [543, 228] width 381 height 36
copy div "MORNING TIME (AWOIA)"
click at [985, 379] on span "T9328985906" at bounding box center [1042, 379] width 260 height 19
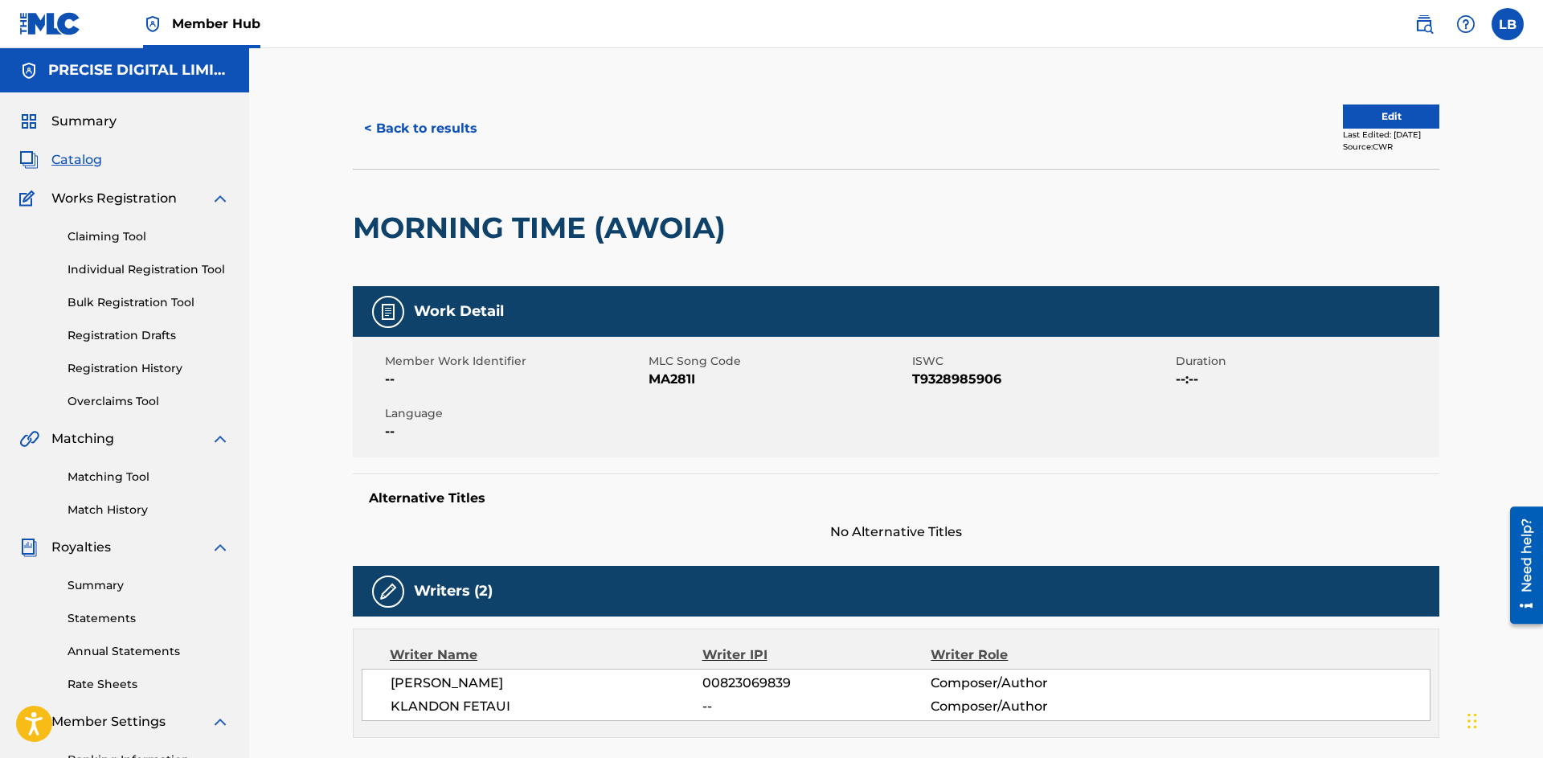
click at [985, 379] on span "T9328985906" at bounding box center [1042, 379] width 260 height 19
copy span "T9328985906"
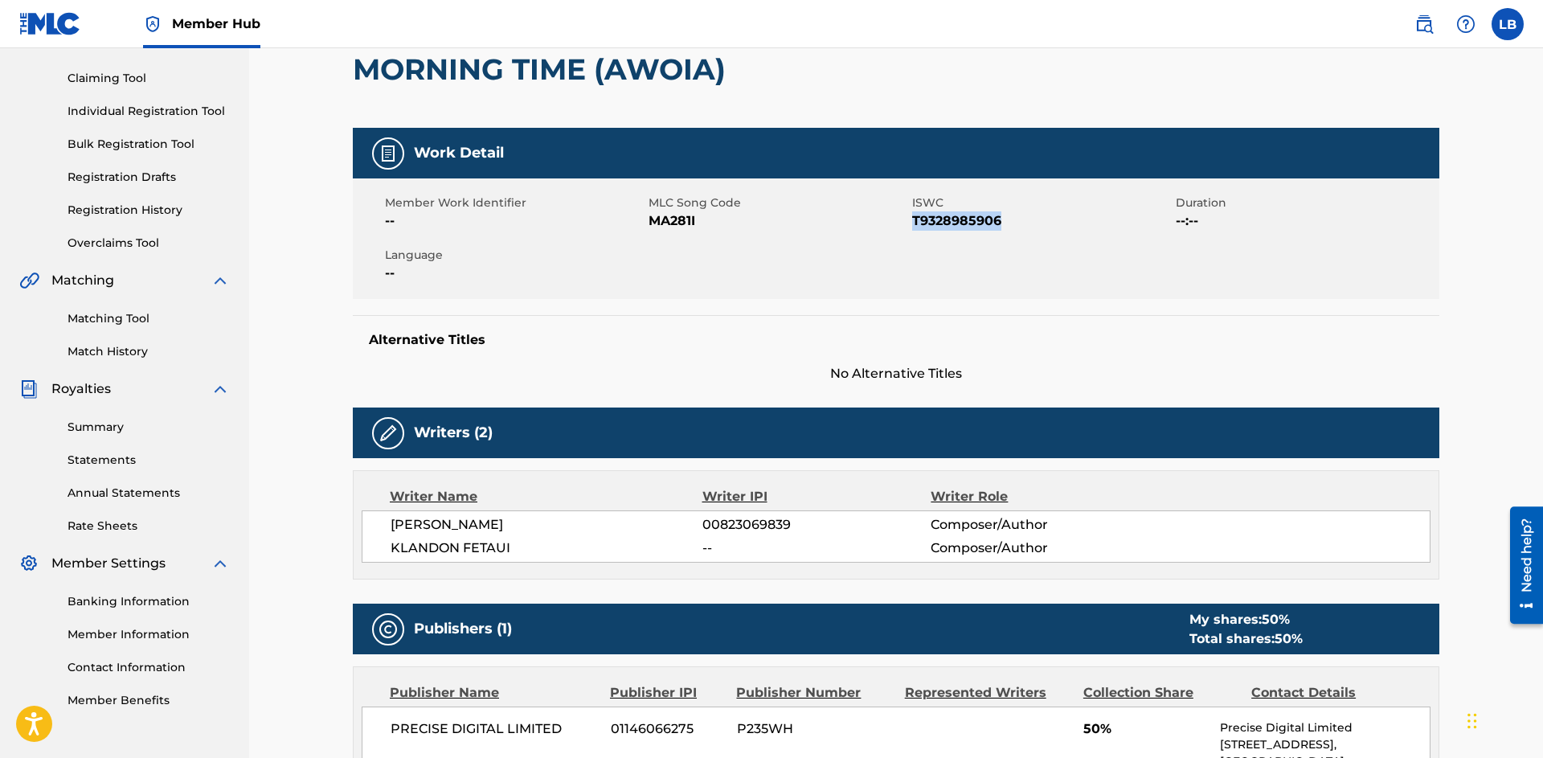
scroll to position [150, 0]
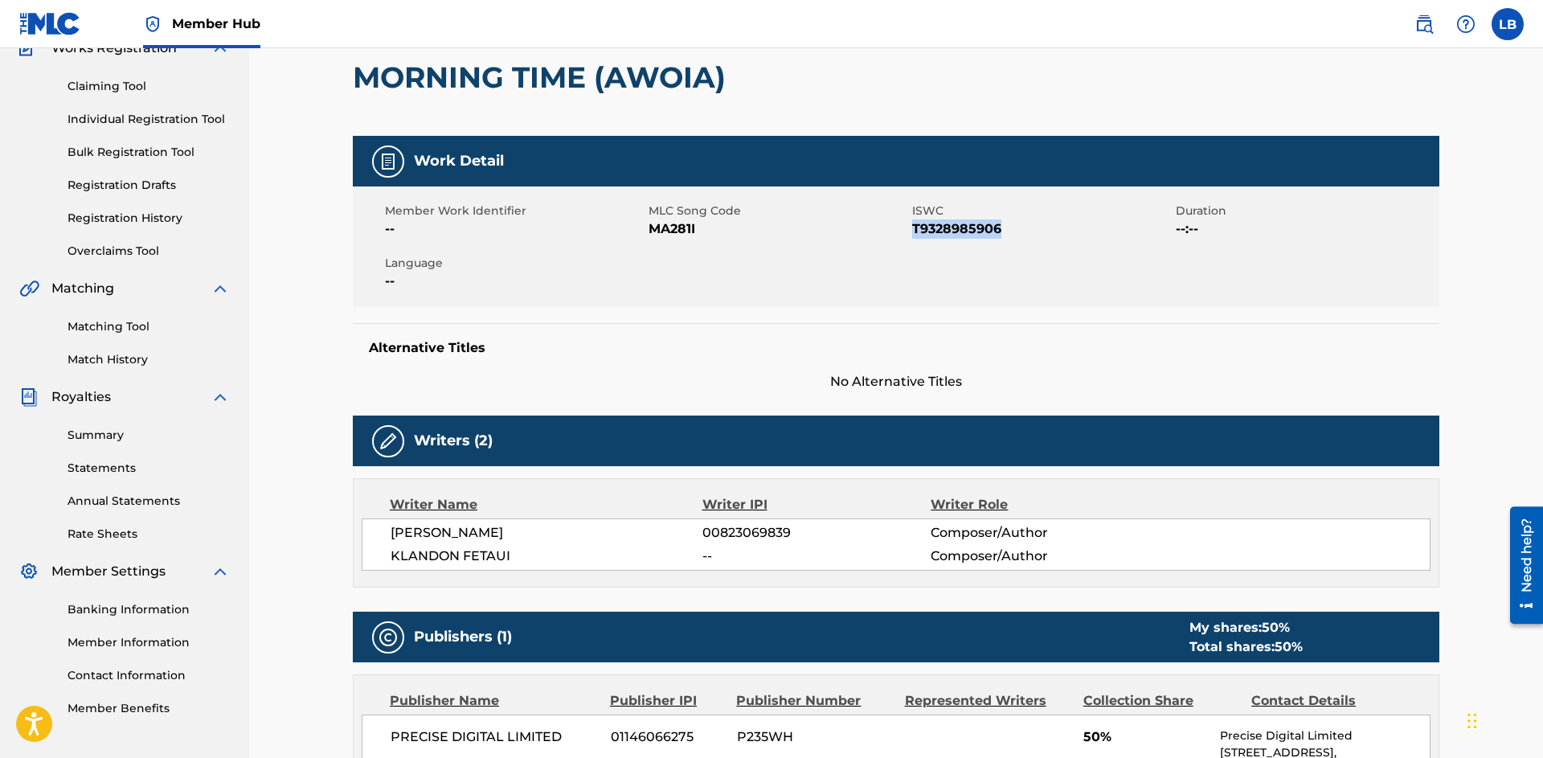
click at [645, 223] on div "Member Work Identifier --" at bounding box center [517, 221] width 264 height 36
click at [669, 233] on span "MA281I" at bounding box center [779, 228] width 260 height 19
copy span "MA281I"
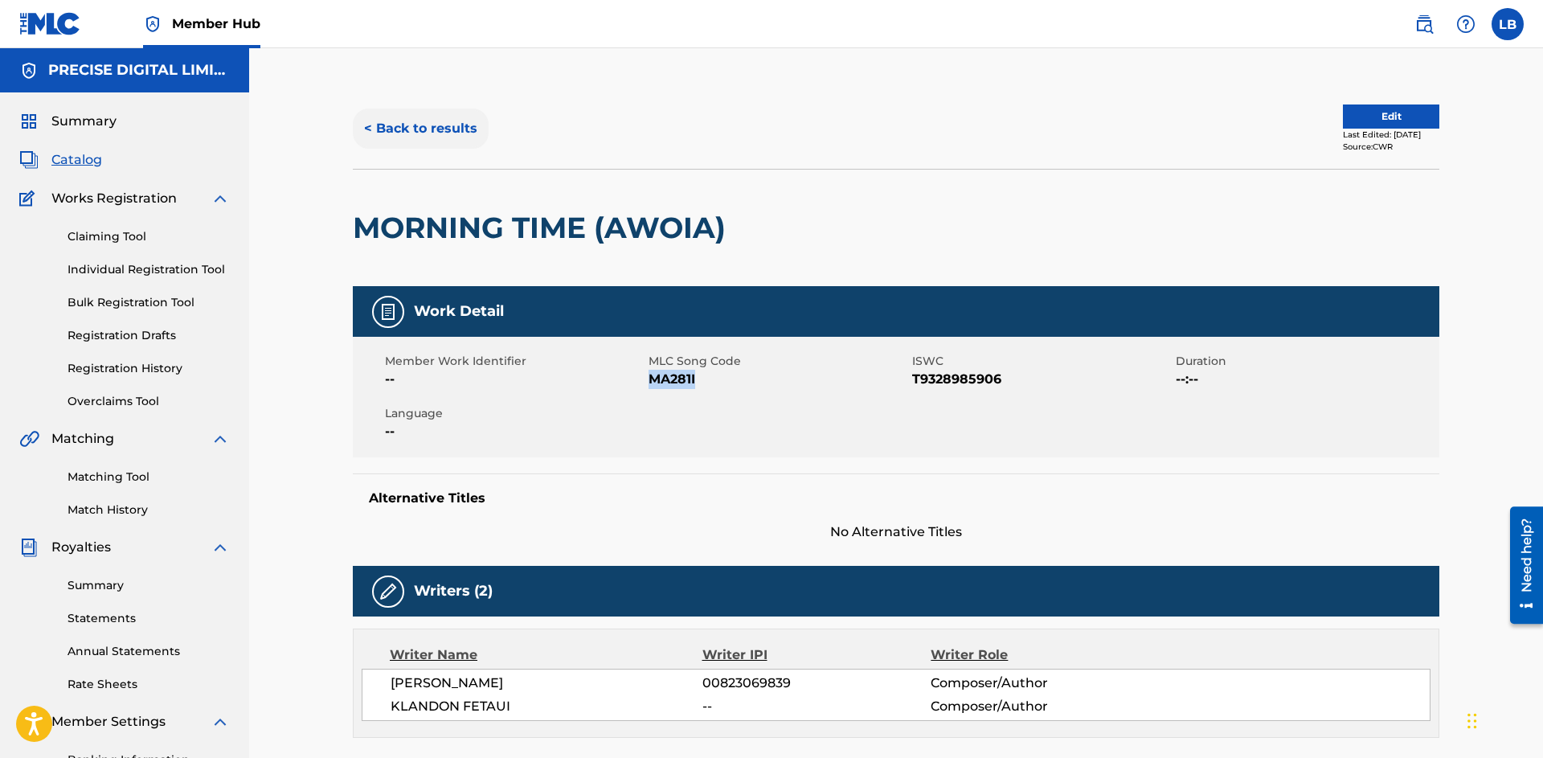
click at [408, 109] on button "< Back to results" at bounding box center [421, 129] width 136 height 40
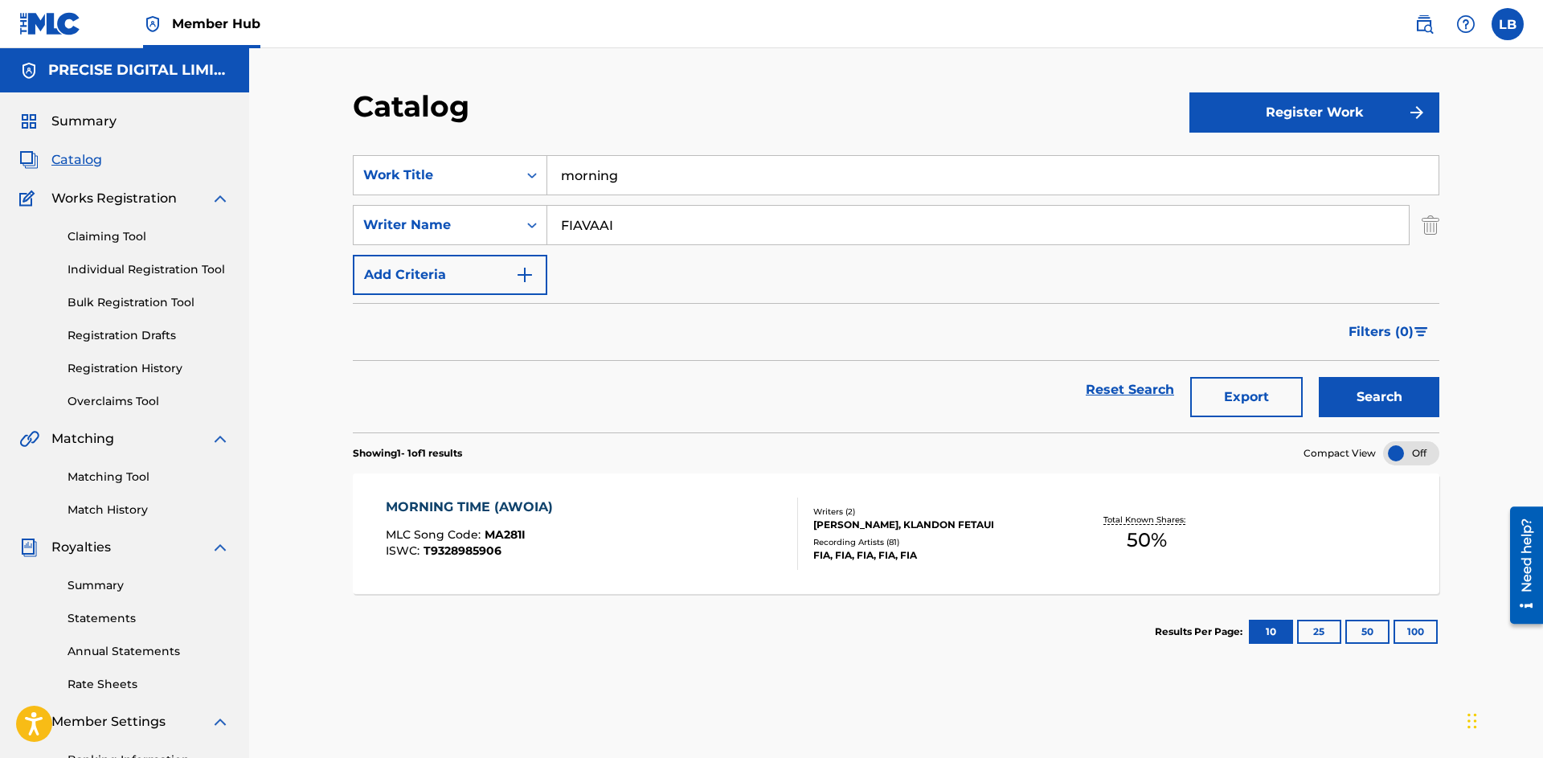
click at [603, 165] on input "morning" at bounding box center [992, 175] width 891 height 39
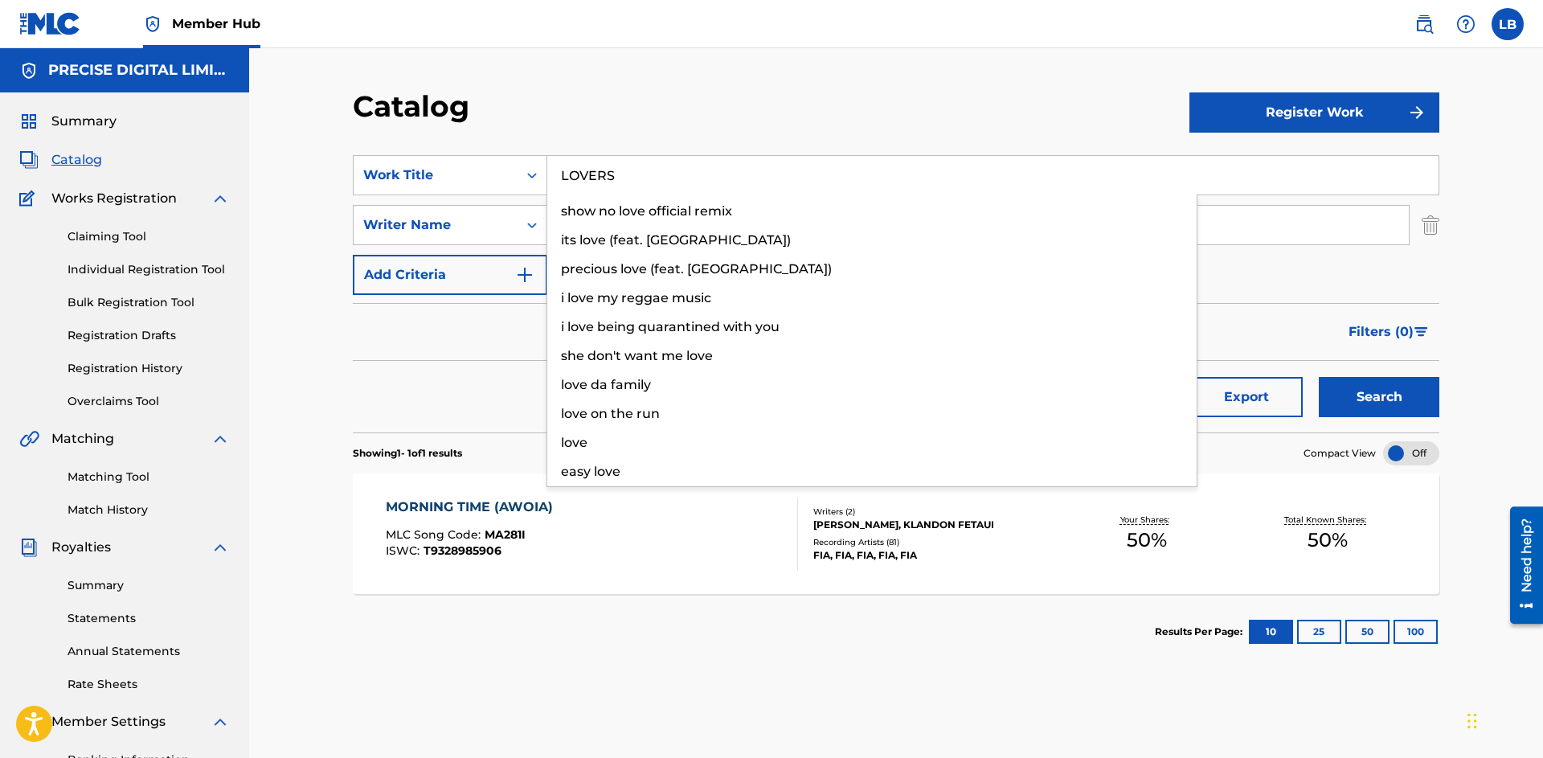
type input "LOVERS"
click at [1319, 377] on button "Search" at bounding box center [1379, 397] width 121 height 40
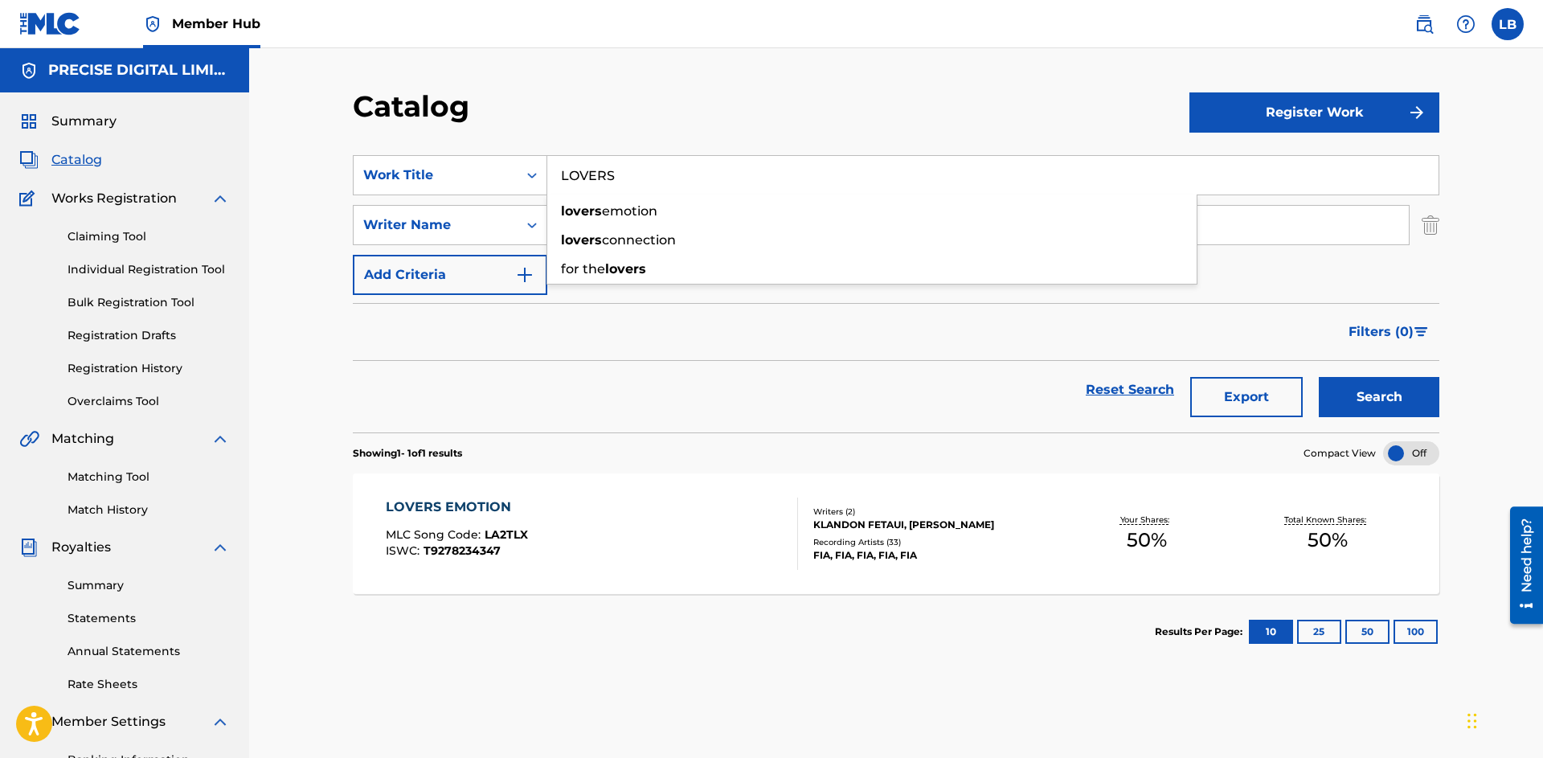
click at [654, 511] on div "LOVERS EMOTION MLC Song Code : LA2TLX ISWC : T9278234347" at bounding box center [592, 534] width 413 height 72
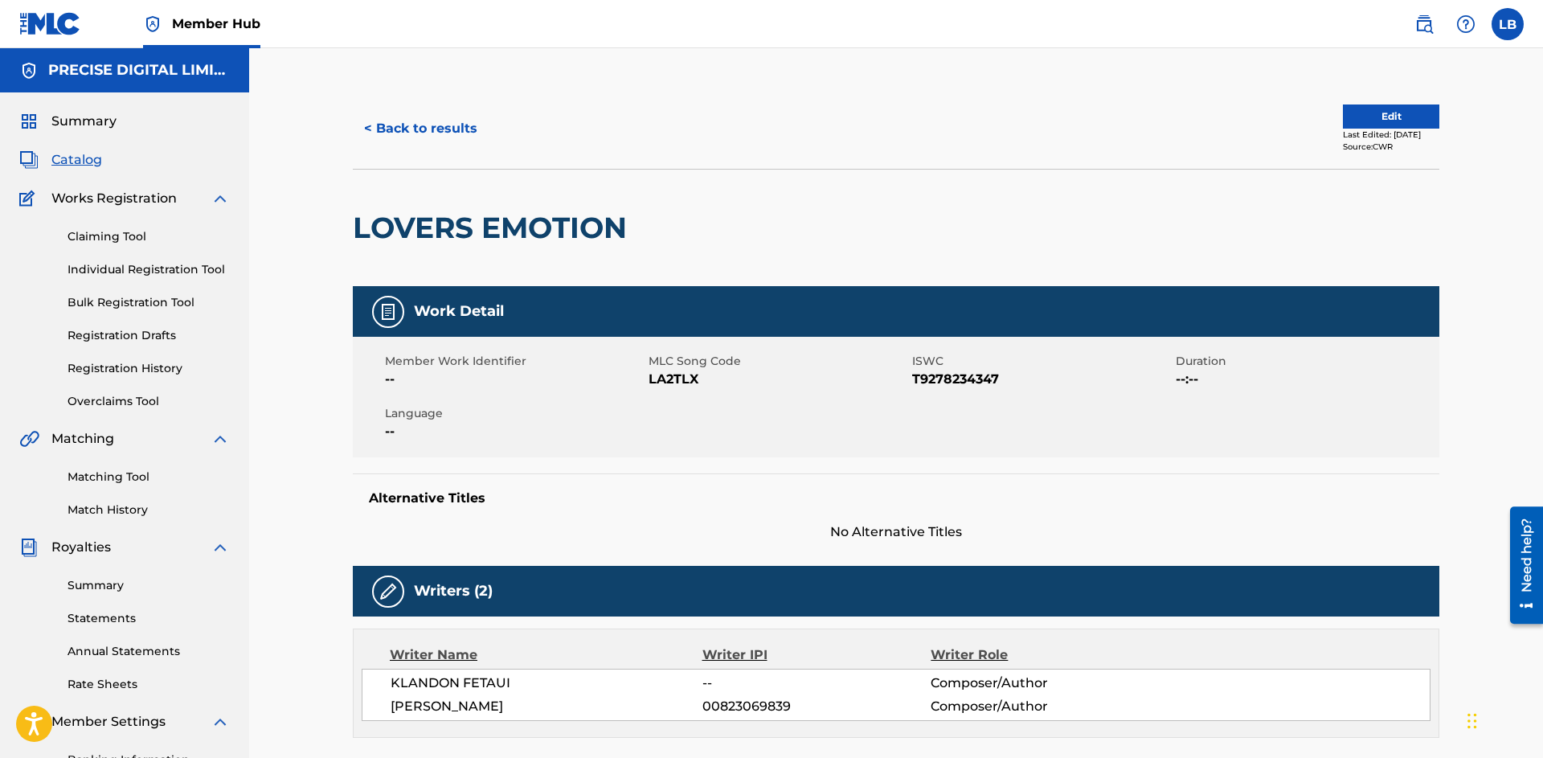
click at [952, 386] on span "T9278234347" at bounding box center [1042, 379] width 260 height 19
copy span "T9278234347"
click at [682, 381] on span "LA2TLX" at bounding box center [779, 379] width 260 height 19
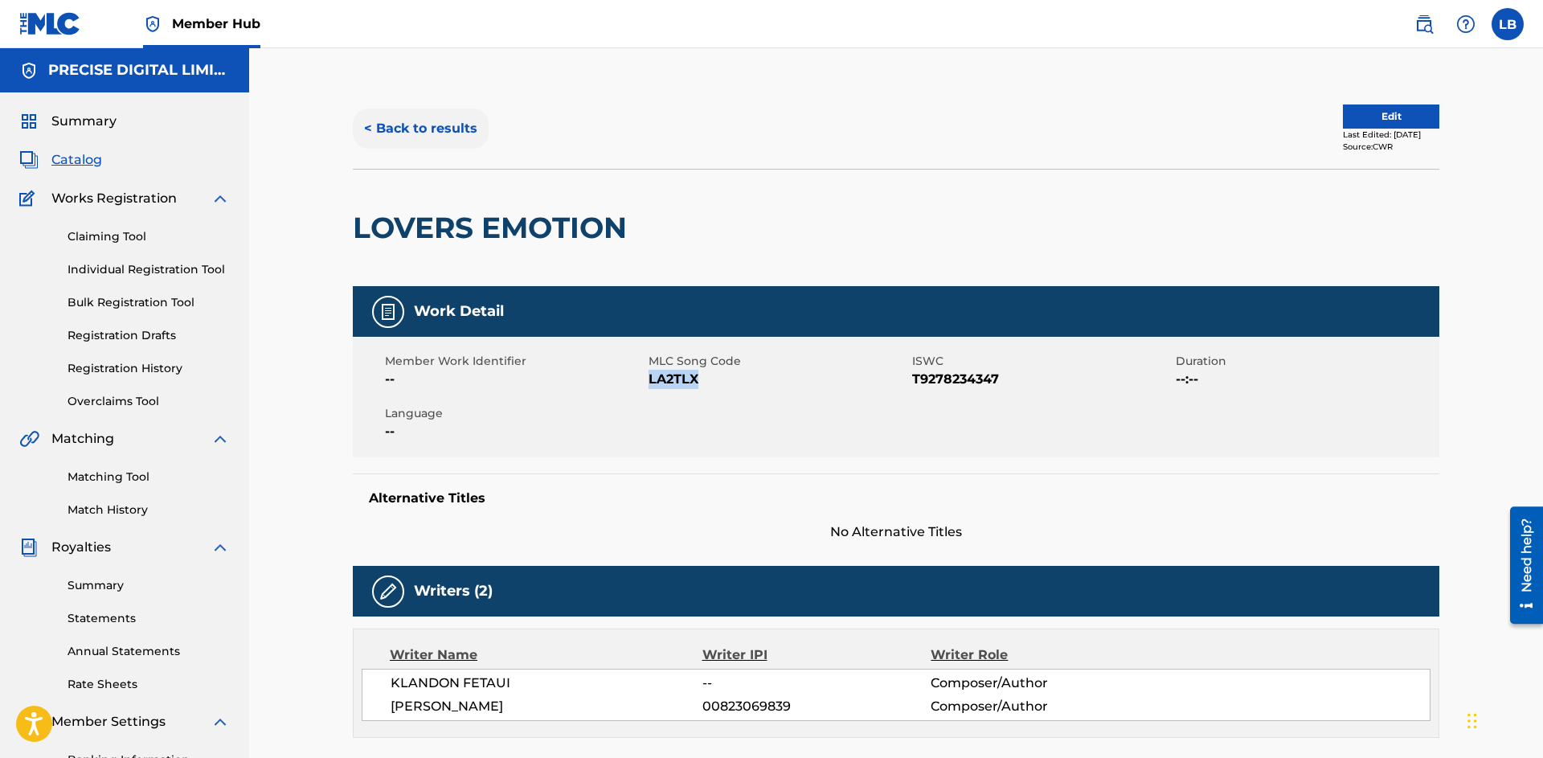
click at [382, 141] on button "< Back to results" at bounding box center [421, 129] width 136 height 40
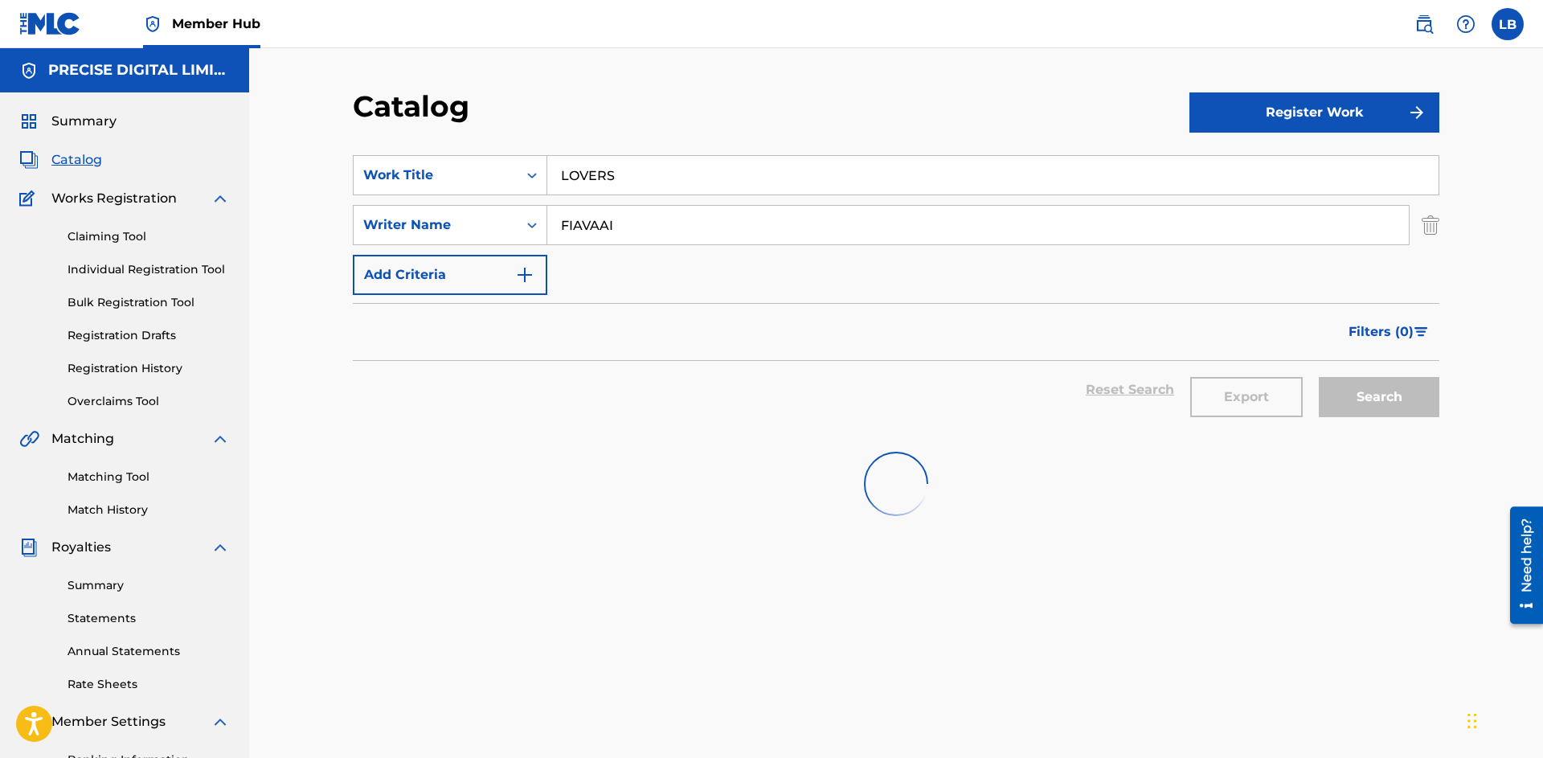
click at [592, 176] on input "LOVERS" at bounding box center [992, 175] width 891 height 39
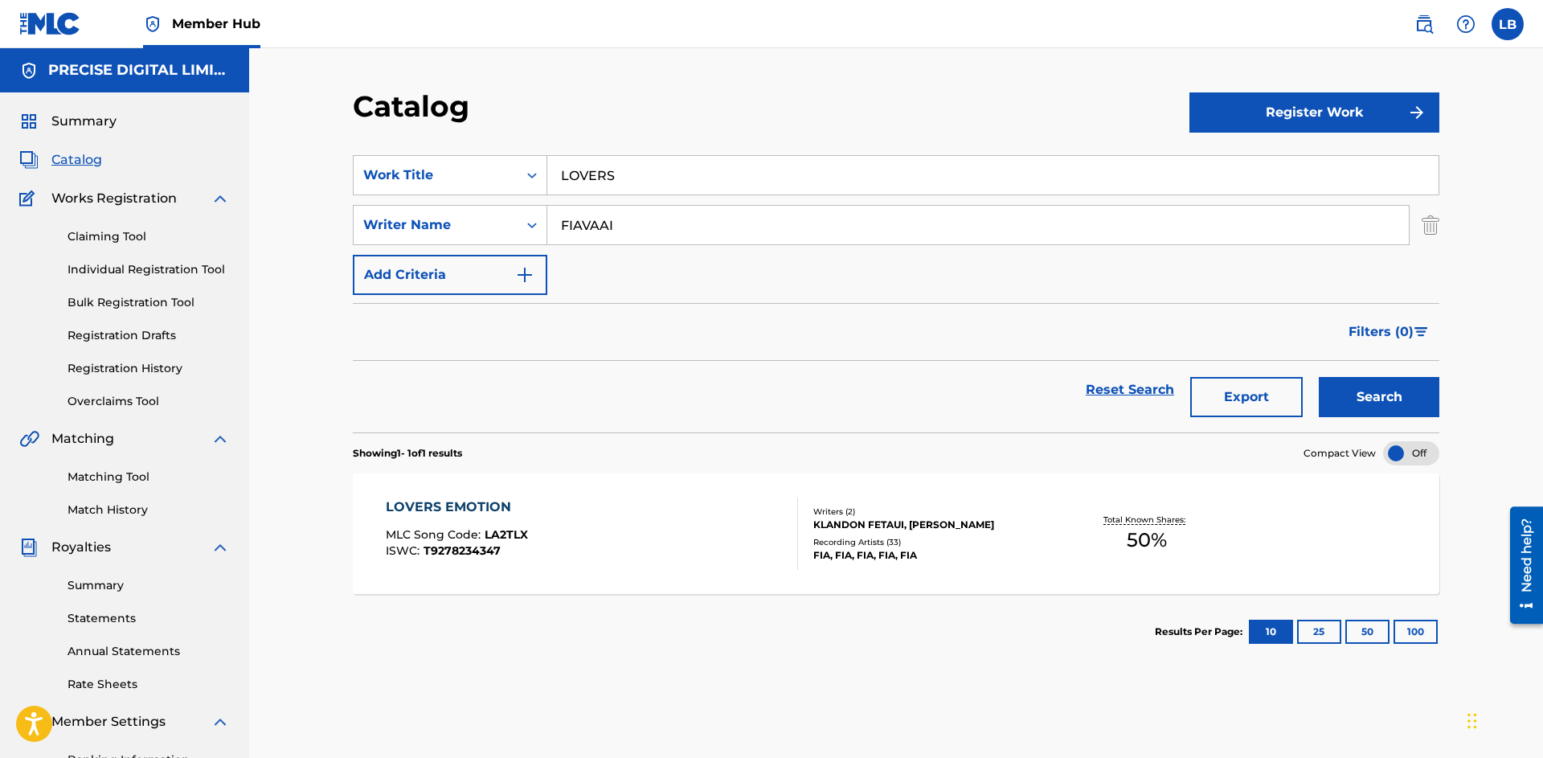
click at [592, 176] on input "LOVERS" at bounding box center [992, 175] width 891 height 39
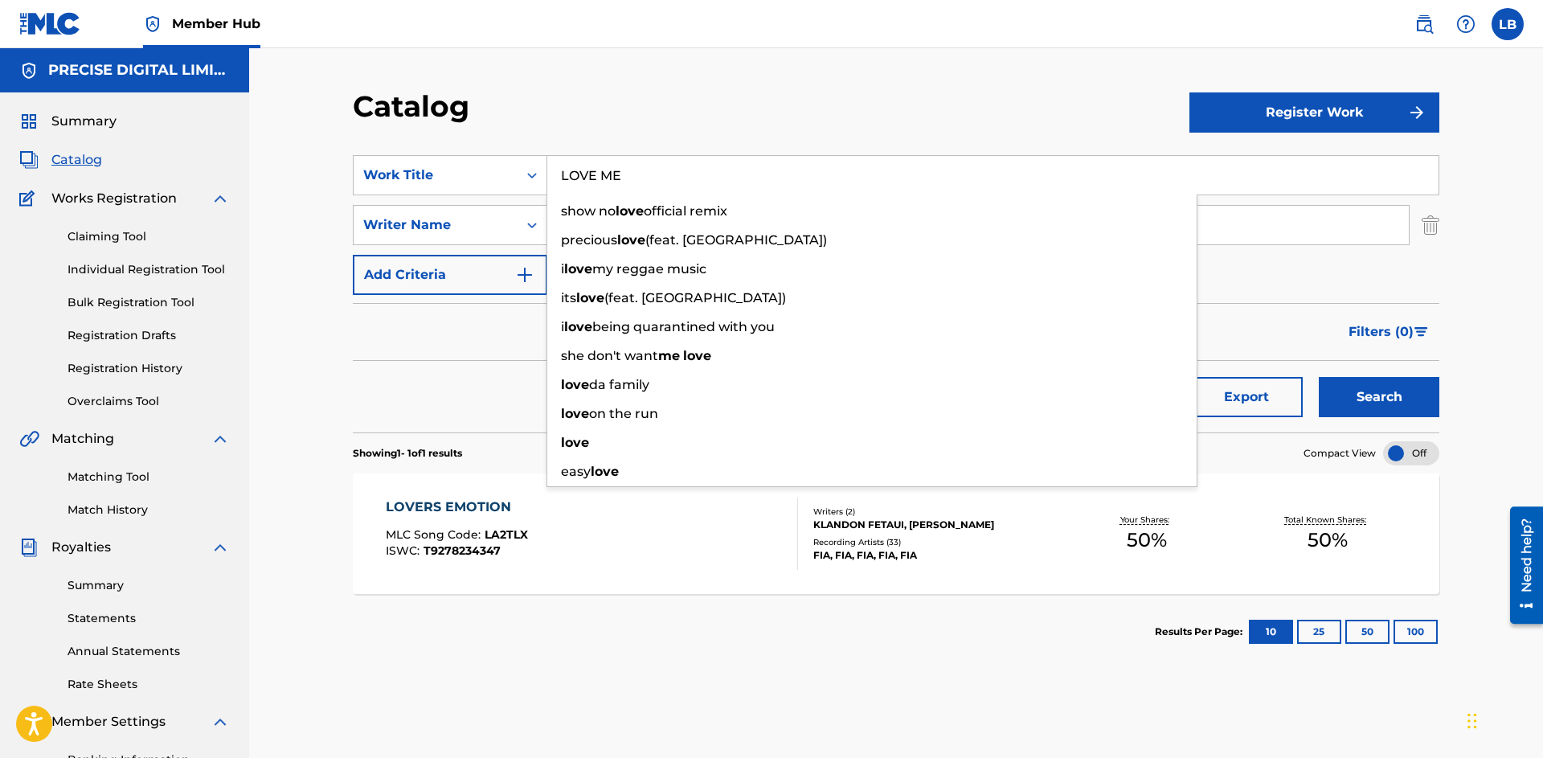
type input "LOVE ME"
click at [1319, 377] on button "Search" at bounding box center [1379, 397] width 121 height 40
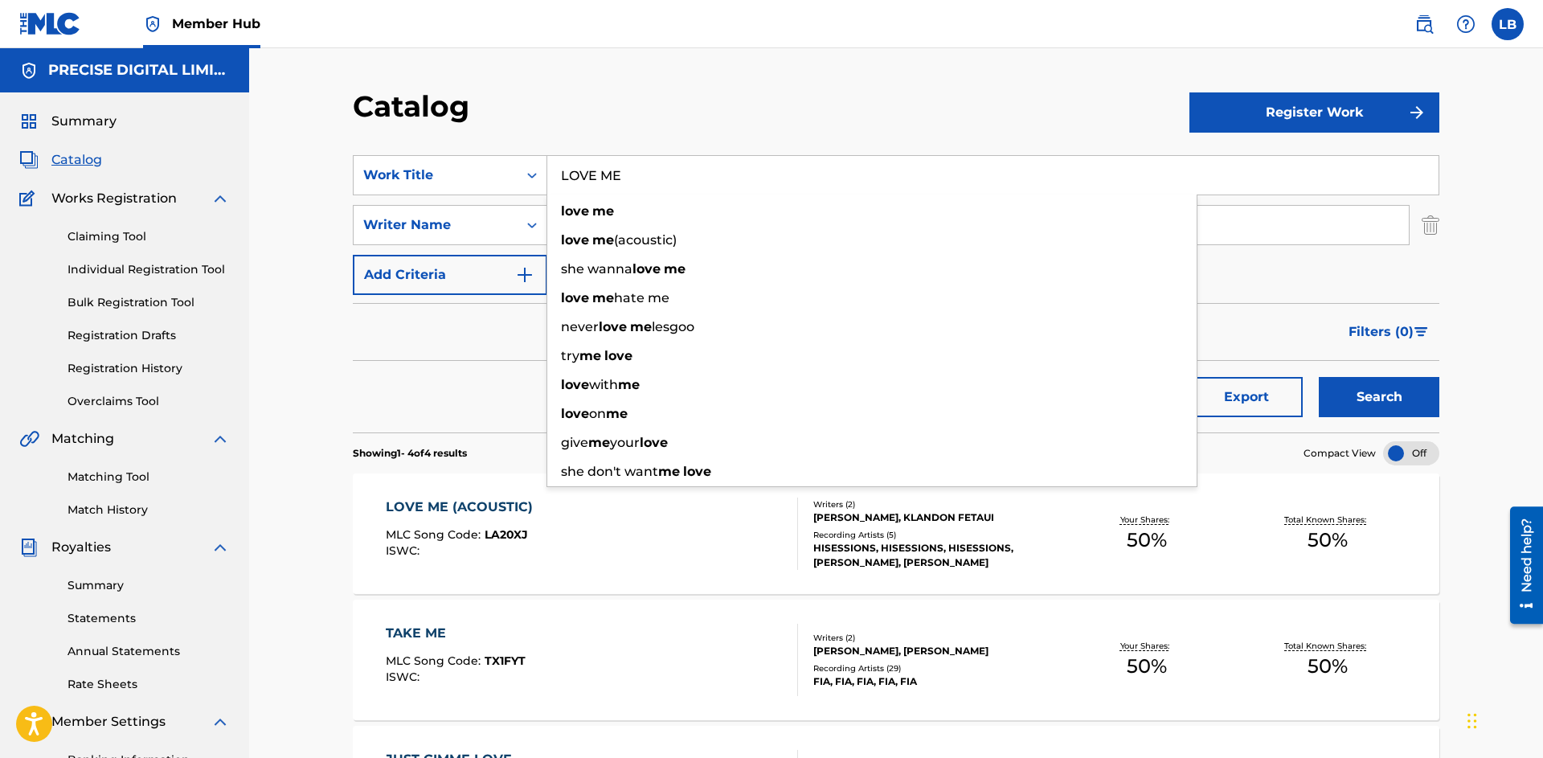
click at [314, 385] on div "Catalog Register Work SearchWithCriteriad958e170-0885-48c7-86af-f09f59dd431c Wo…" at bounding box center [896, 548] width 1294 height 1000
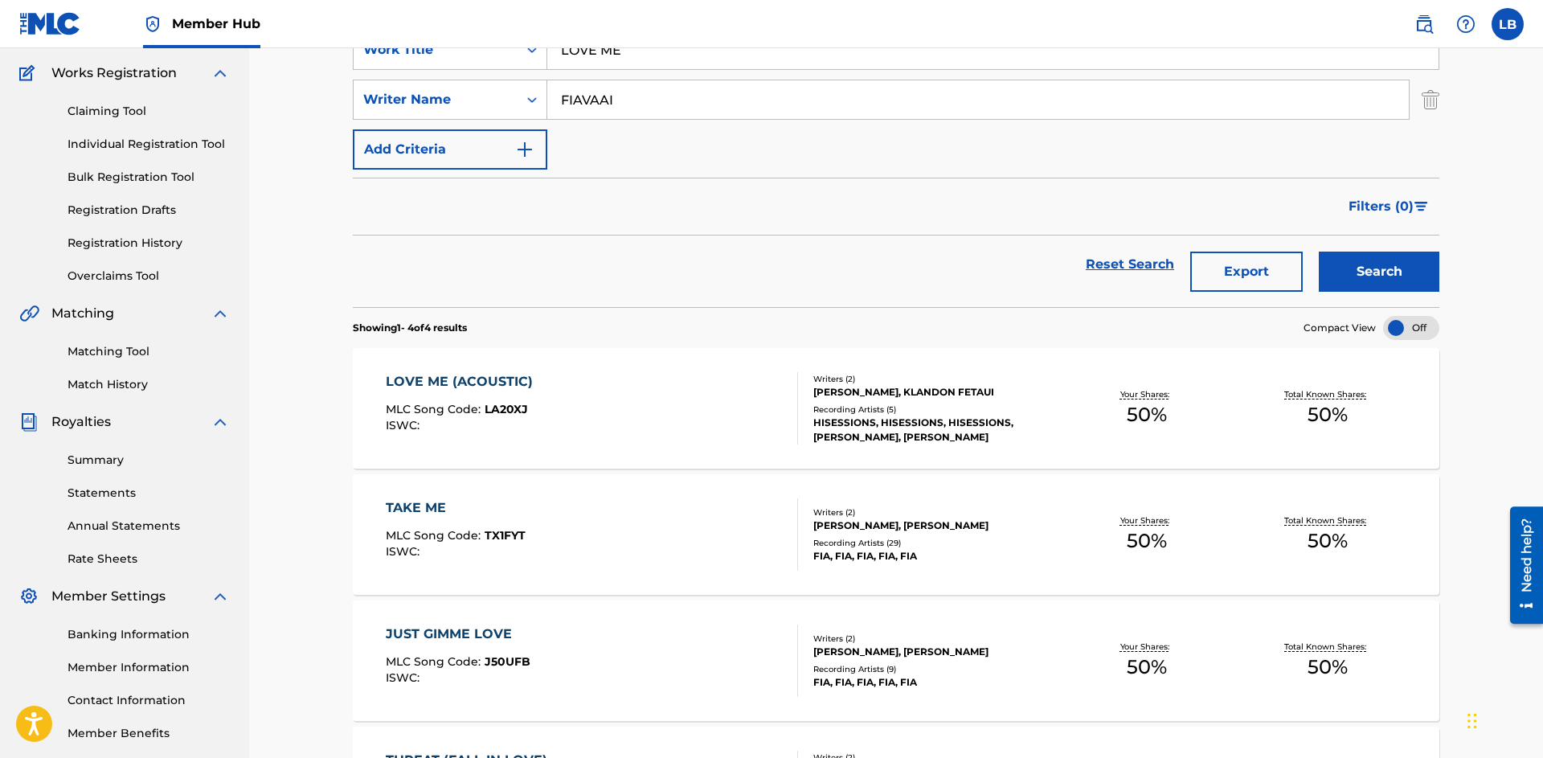
scroll to position [142, 0]
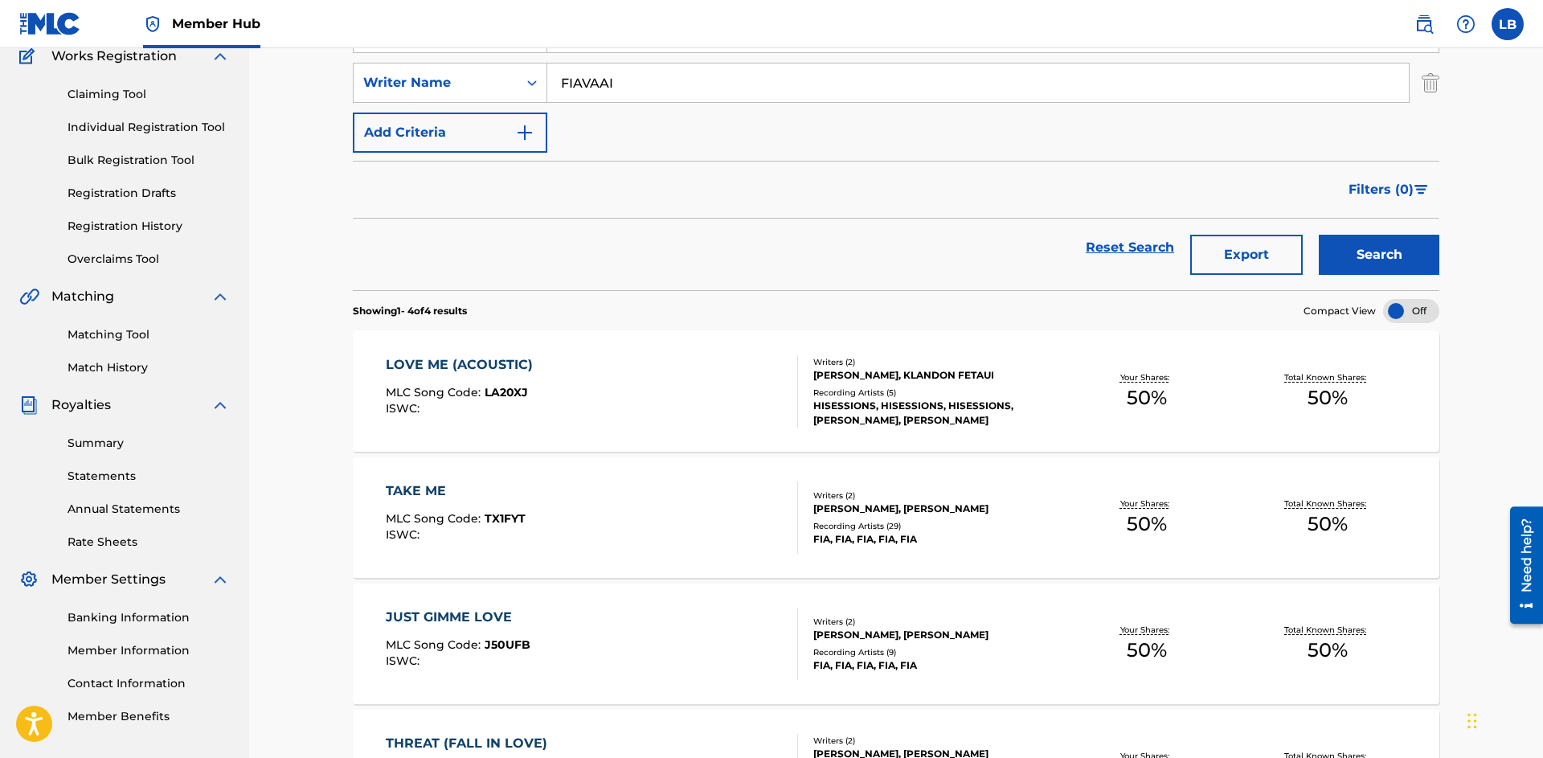
click at [660, 393] on div "LOVE ME (ACOUSTIC) MLC Song Code : LA20XJ ISWC :" at bounding box center [592, 391] width 413 height 72
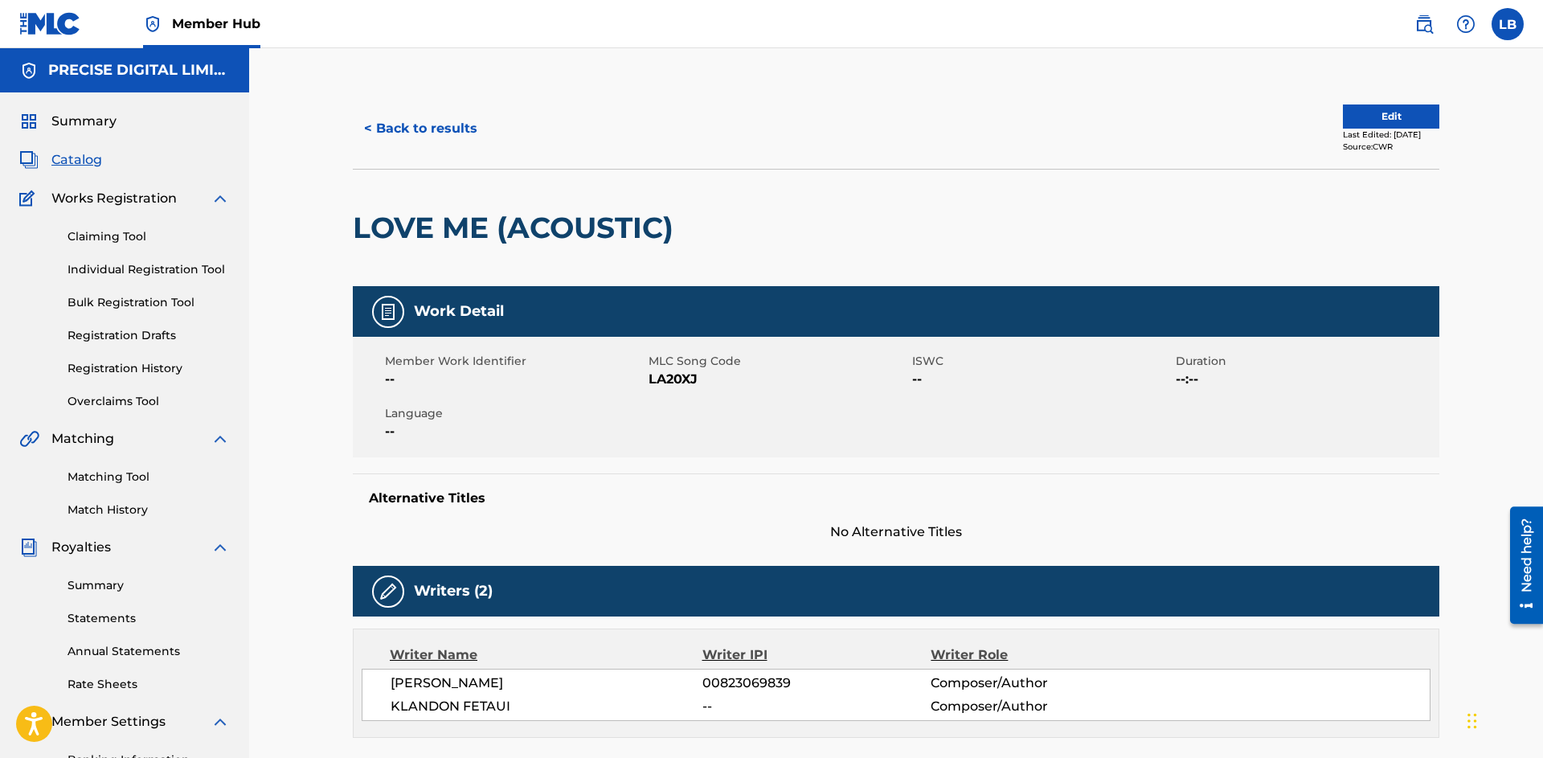
click at [679, 372] on span "LA20XJ" at bounding box center [779, 379] width 260 height 19
click at [412, 132] on button "< Back to results" at bounding box center [421, 129] width 136 height 40
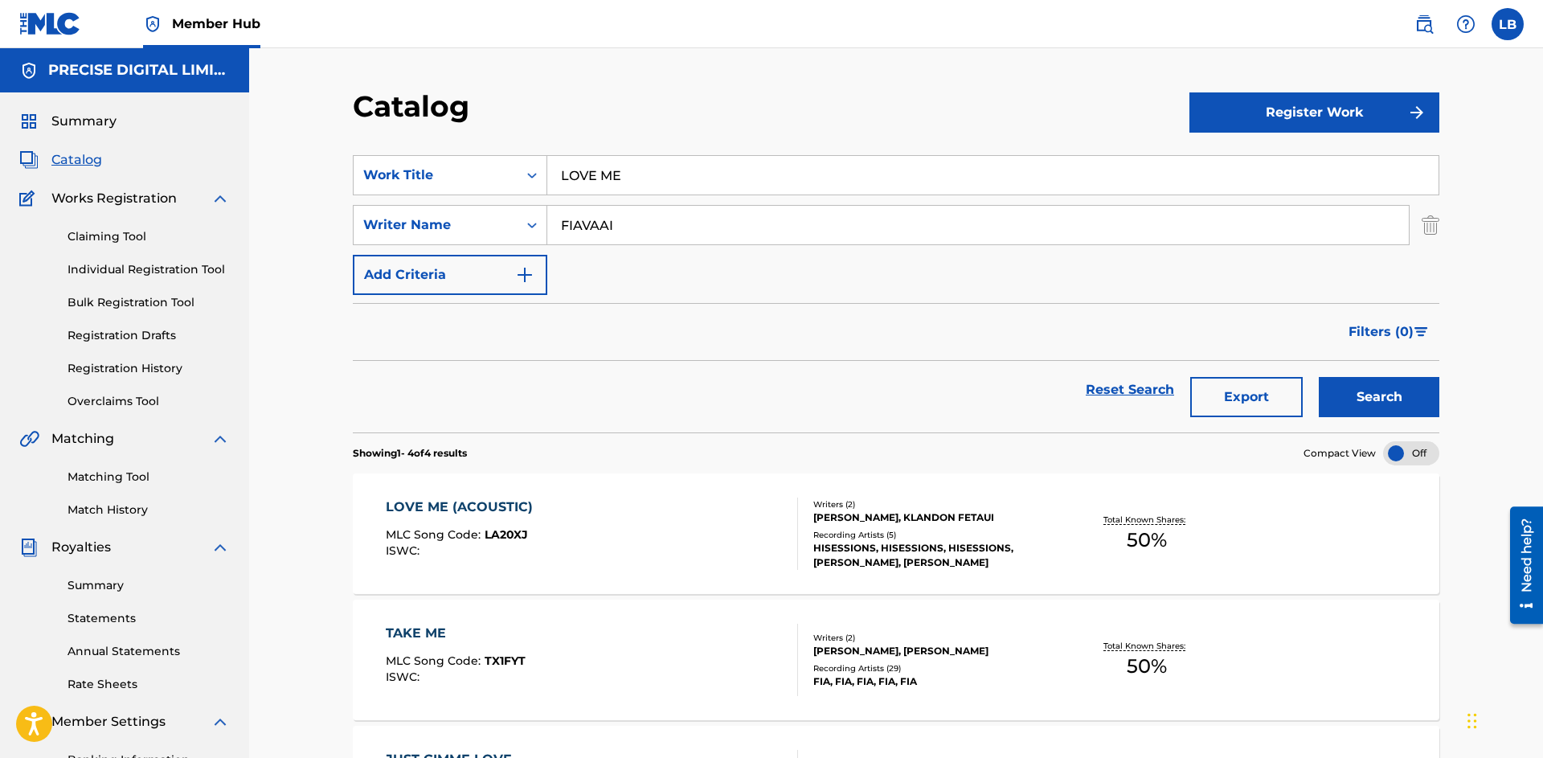
click at [647, 189] on input "LOVE ME" at bounding box center [992, 175] width 891 height 39
type input "FLY AWAY"
click at [1319, 377] on button "Search" at bounding box center [1379, 397] width 121 height 40
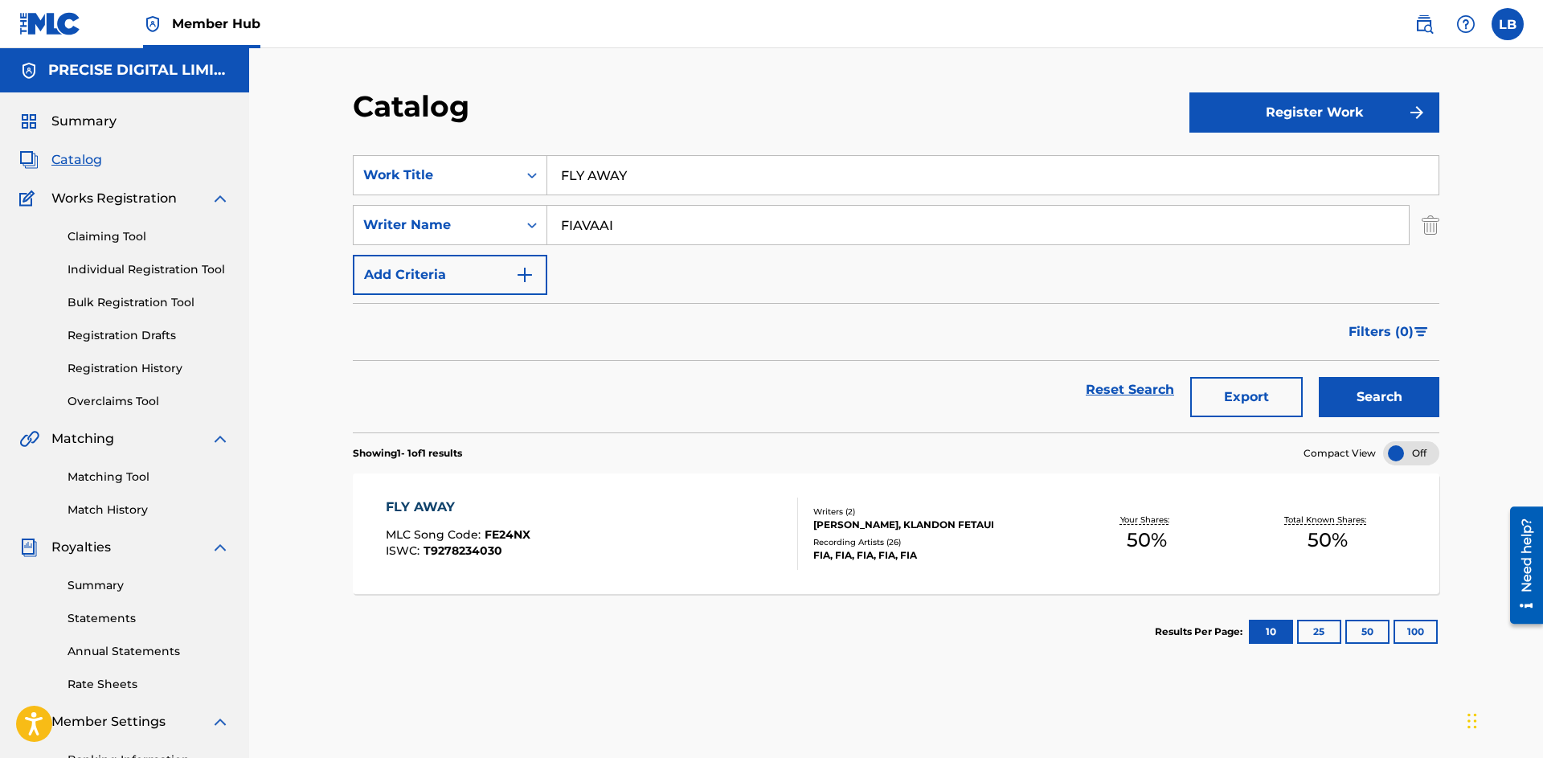
click at [646, 504] on div "FLY AWAY MLC Song Code : FE24NX ISWC : T9278234030" at bounding box center [592, 534] width 413 height 72
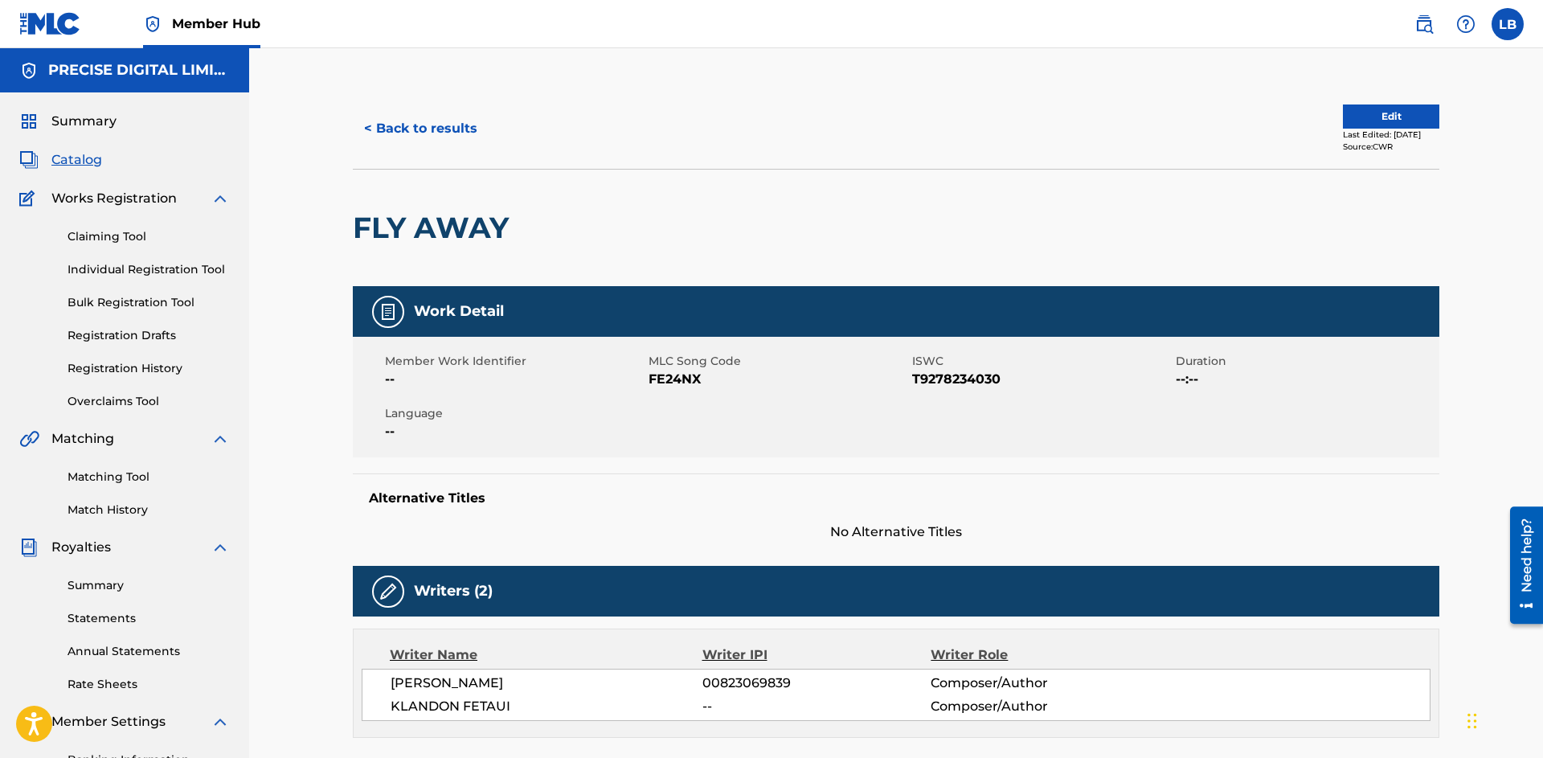
click at [938, 380] on span "T9278234030" at bounding box center [1042, 379] width 260 height 19
click at [682, 381] on span "FE24NX" at bounding box center [779, 379] width 260 height 19
click at [405, 139] on button "< Back to results" at bounding box center [421, 129] width 136 height 40
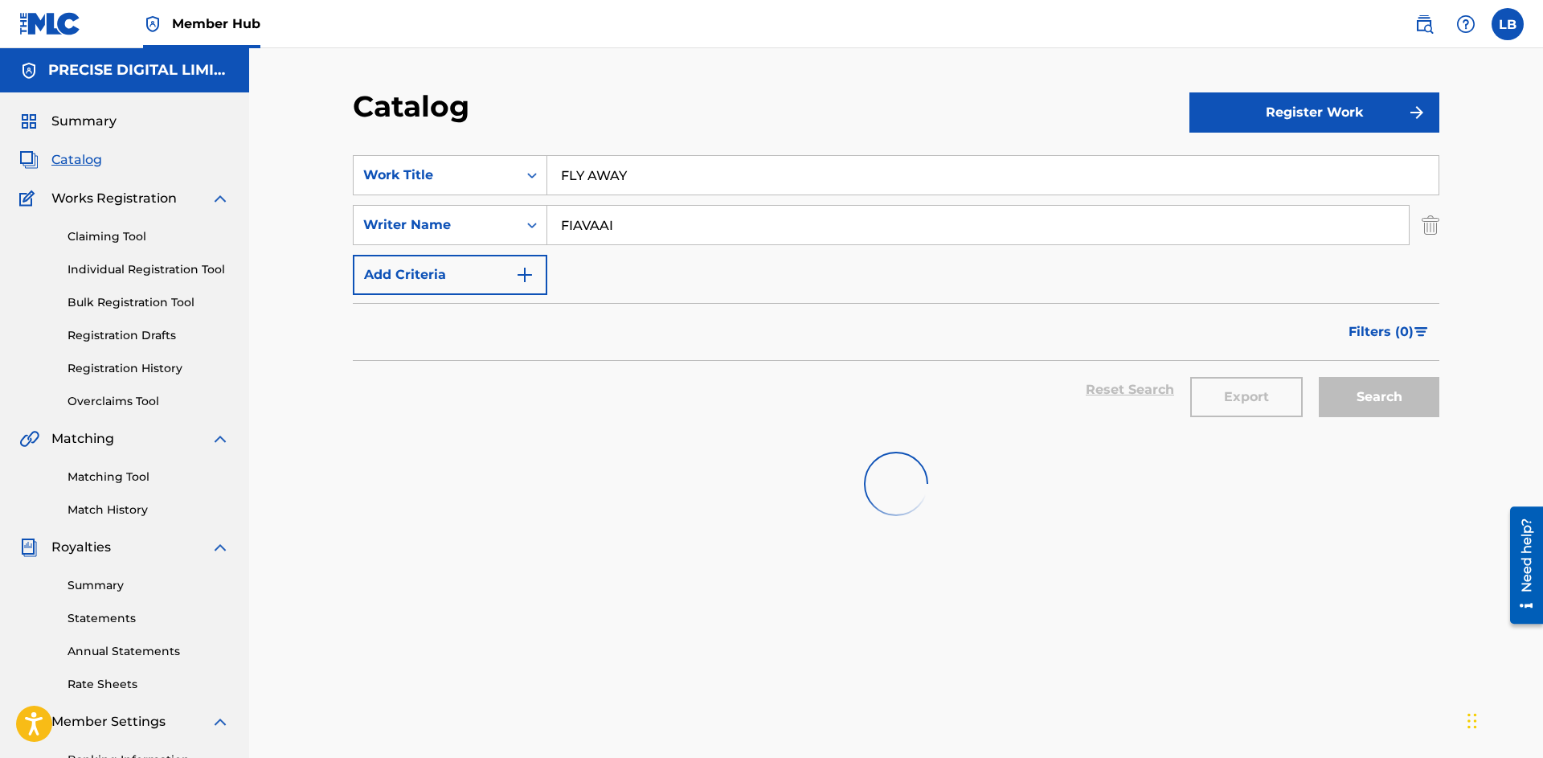
click at [664, 179] on input "FLY AWAY" at bounding box center [992, 175] width 891 height 39
click at [660, 181] on input "FLY AWAY" at bounding box center [992, 175] width 891 height 39
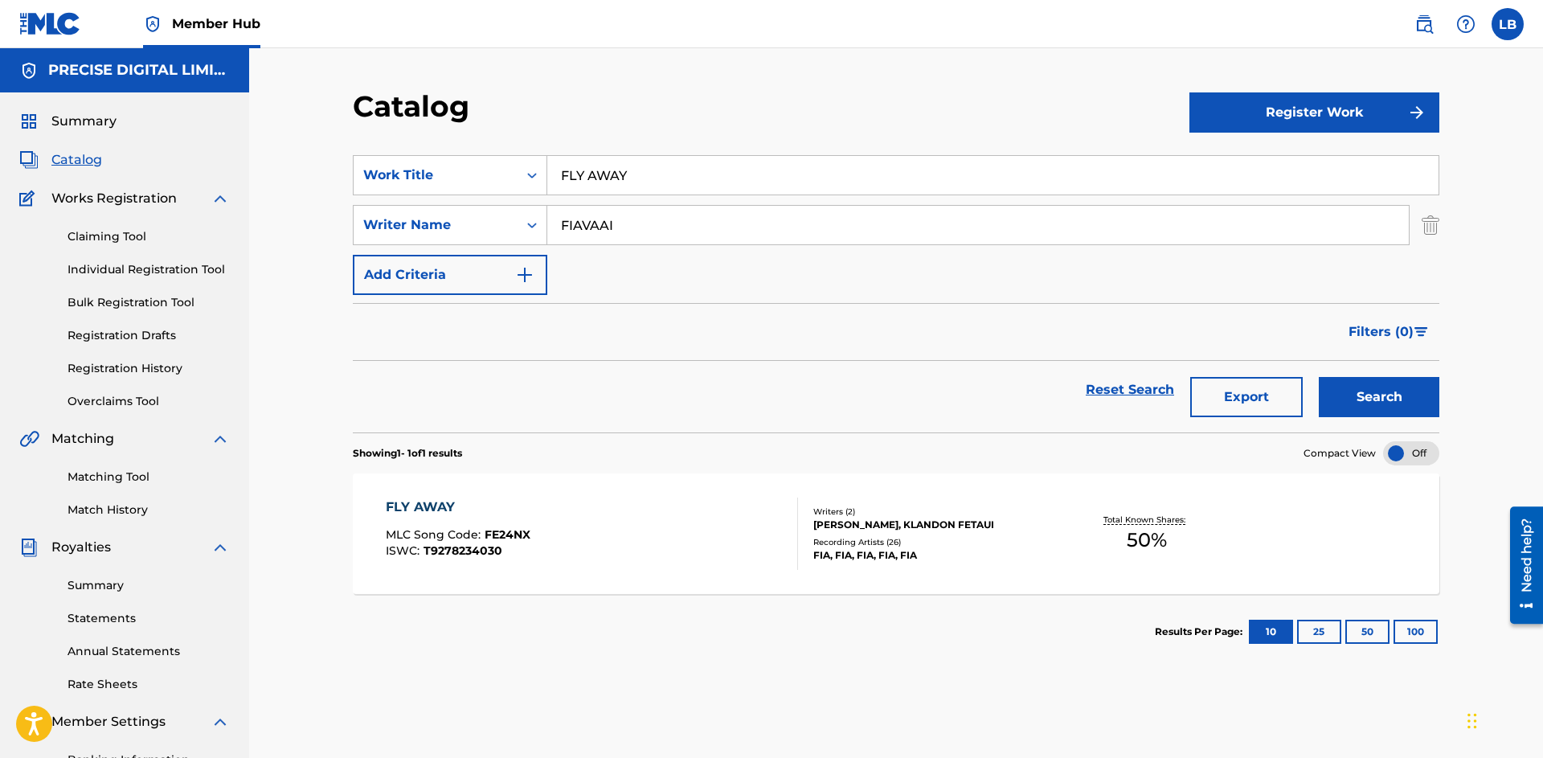
click at [660, 181] on input "FLY AWAY" at bounding box center [992, 175] width 891 height 39
type input "GAMES"
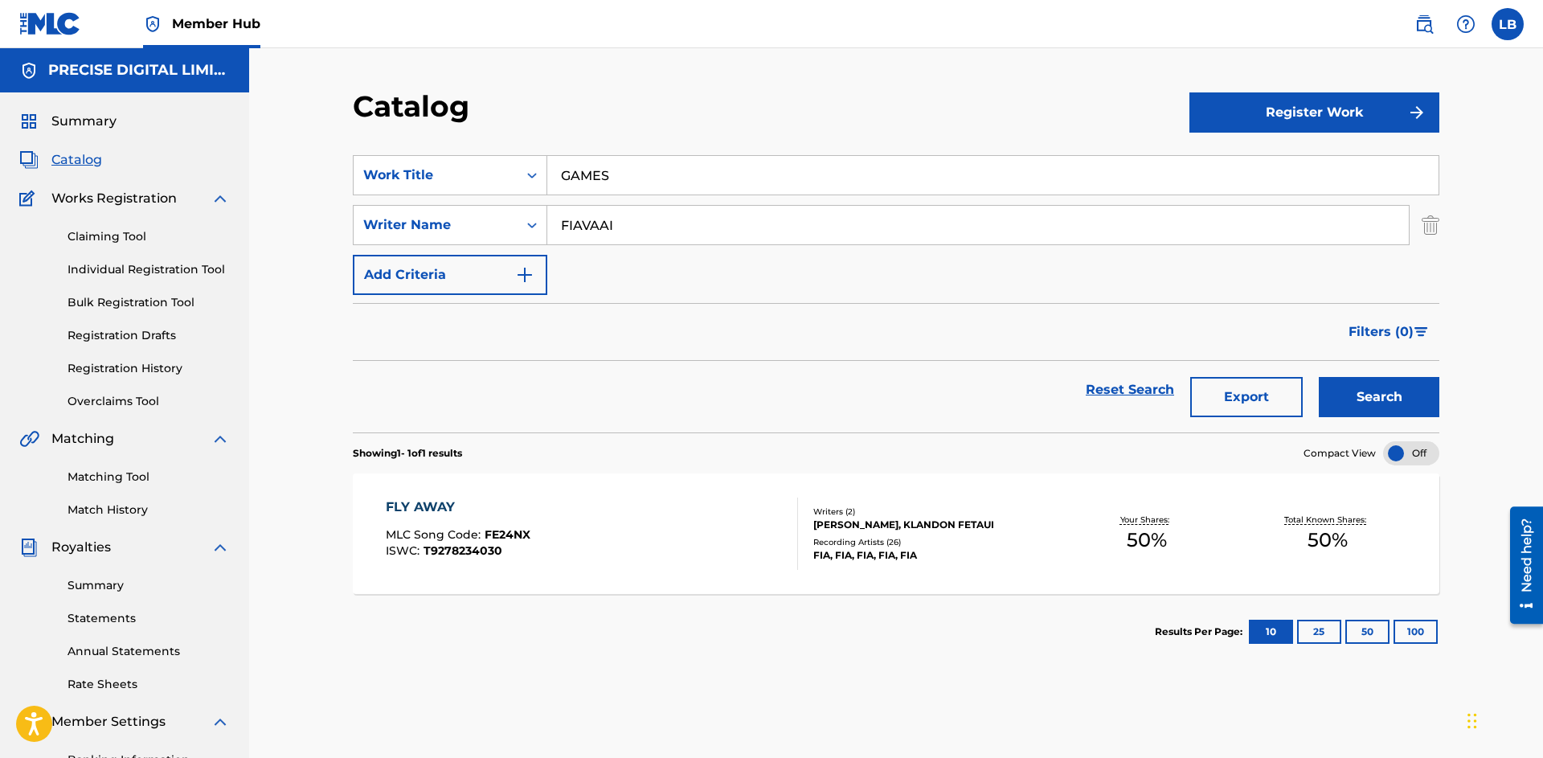
click at [1319, 377] on button "Search" at bounding box center [1379, 397] width 121 height 40
click at [694, 514] on div "GAMES MLC Song Code : GA4AO0 ISWC : T3027800591" at bounding box center [592, 534] width 413 height 72
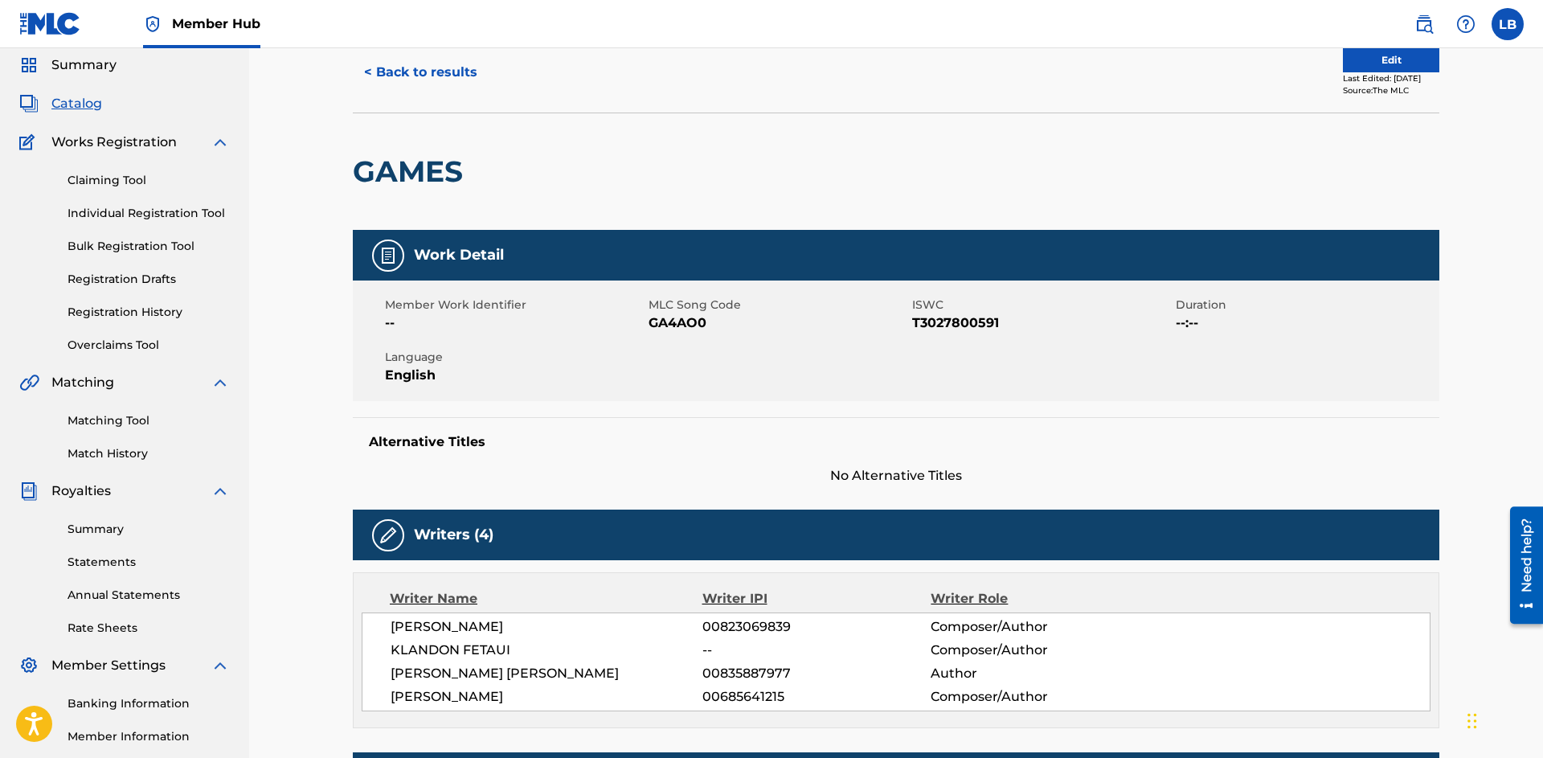
scroll to position [35, 0]
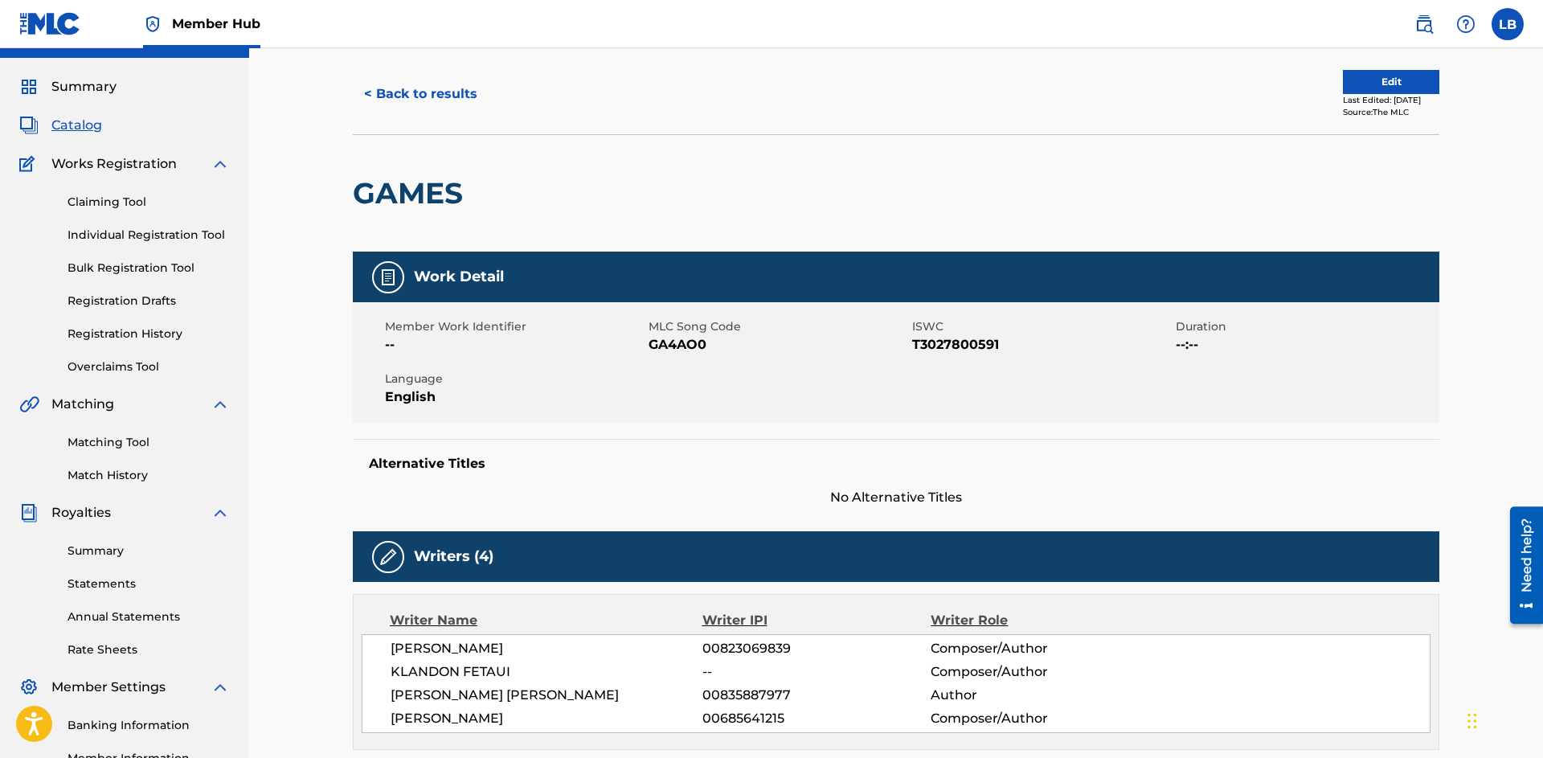
click at [680, 349] on span "GA4AO0" at bounding box center [779, 344] width 260 height 19
click at [450, 95] on button "< Back to results" at bounding box center [421, 94] width 136 height 40
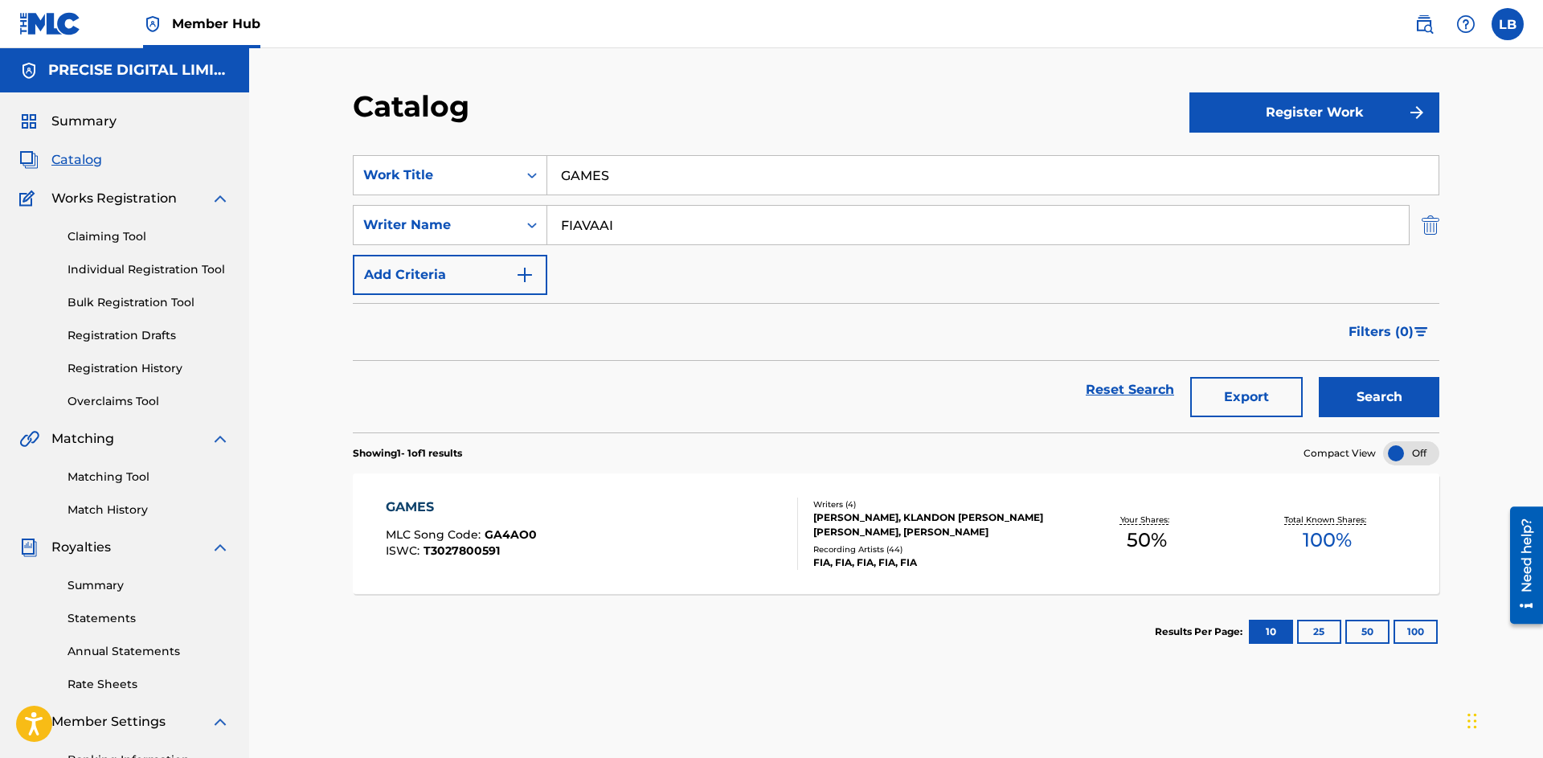
click at [1433, 223] on img "Search Form" at bounding box center [1431, 225] width 18 height 40
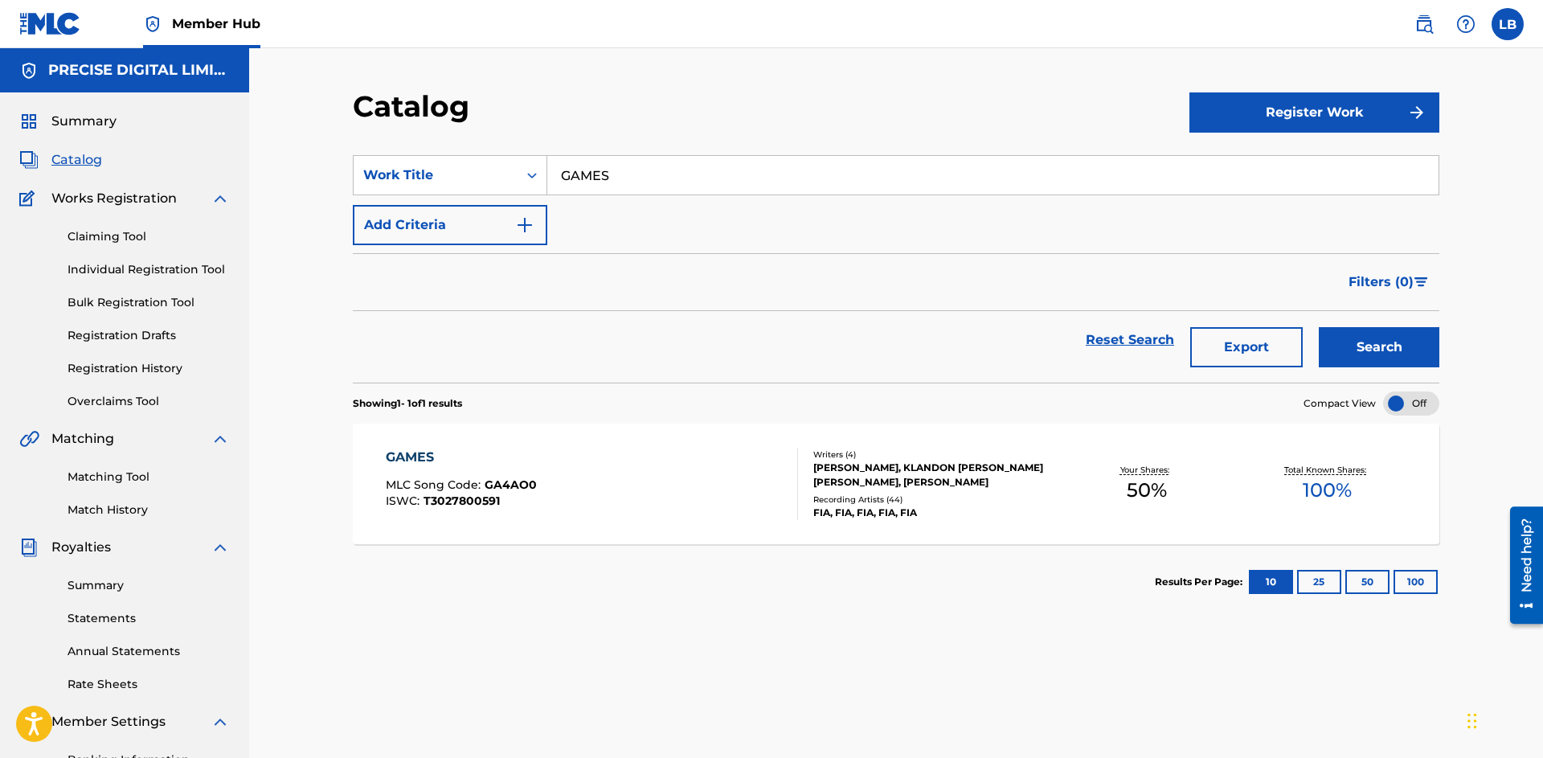
click at [748, 190] on input "GAMES" at bounding box center [992, 175] width 891 height 39
paste input "Purotu Manea"
type input "Purotu Manea"
click at [1319, 327] on button "Search" at bounding box center [1379, 347] width 121 height 40
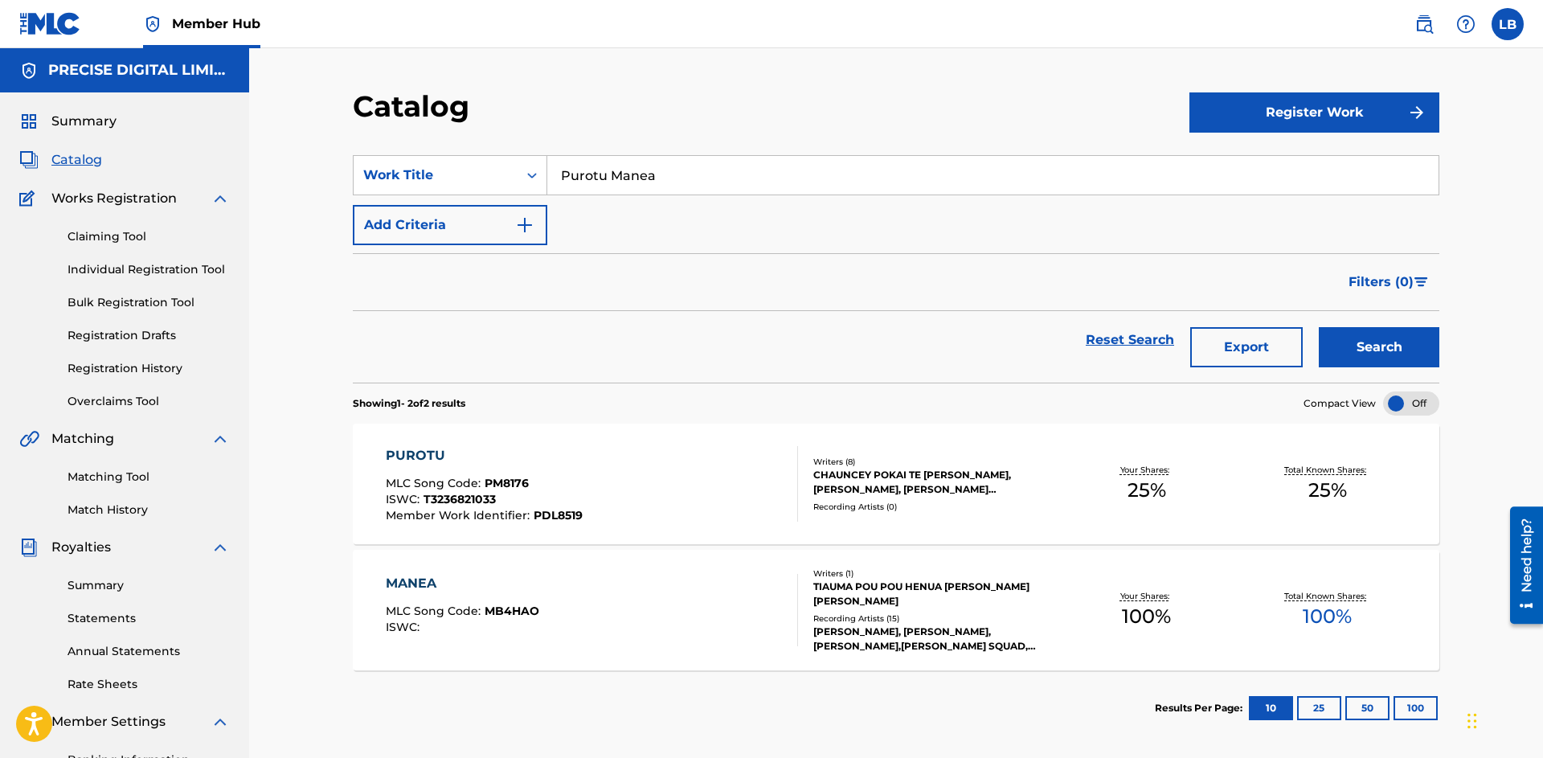
click at [653, 473] on div "PUROTU MLC Song Code : PM8176 ISWC : T3236821033 Member Work Identifier : PDL85…" at bounding box center [592, 484] width 413 height 76
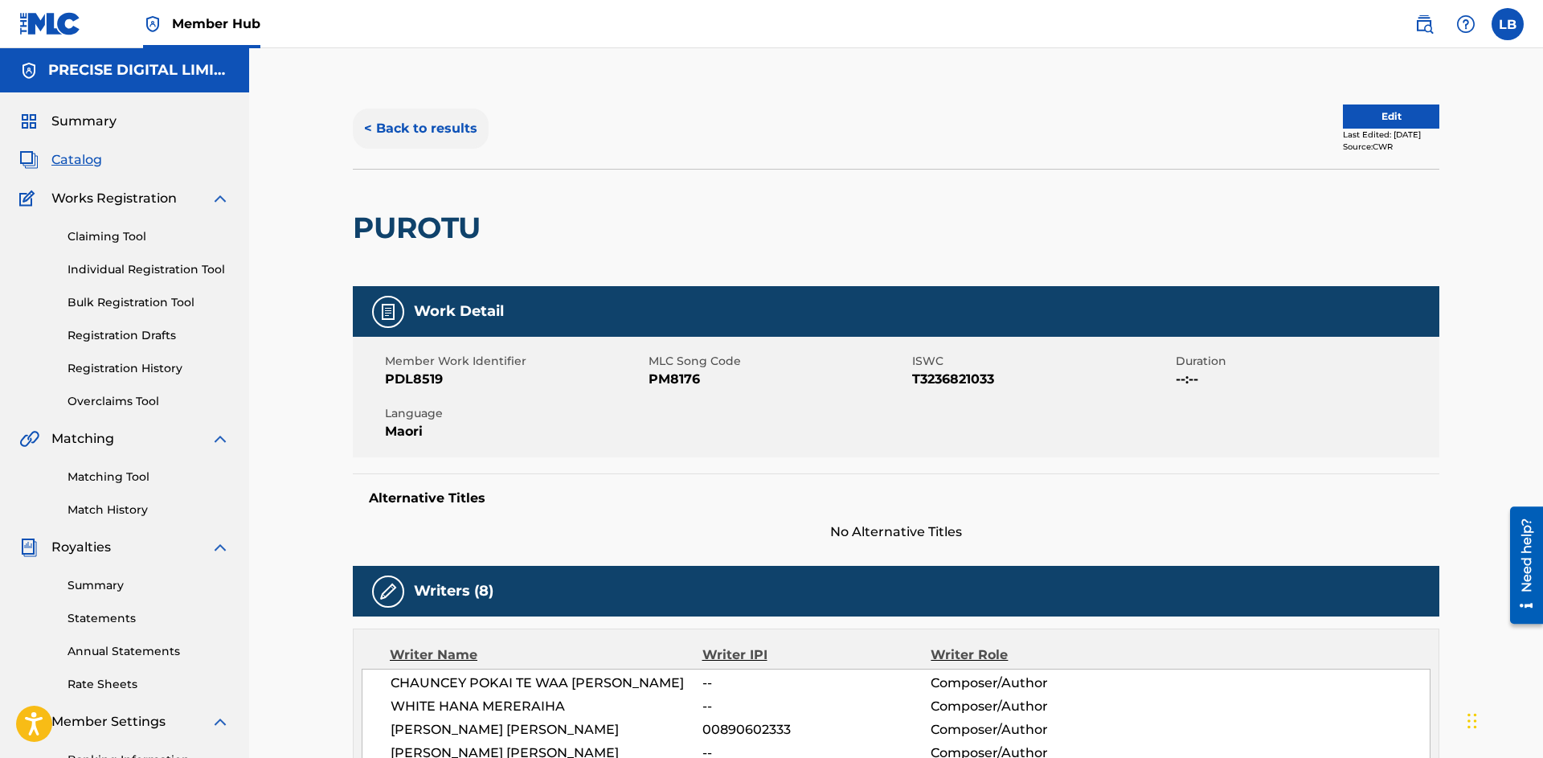
click at [431, 131] on button "< Back to results" at bounding box center [421, 129] width 136 height 40
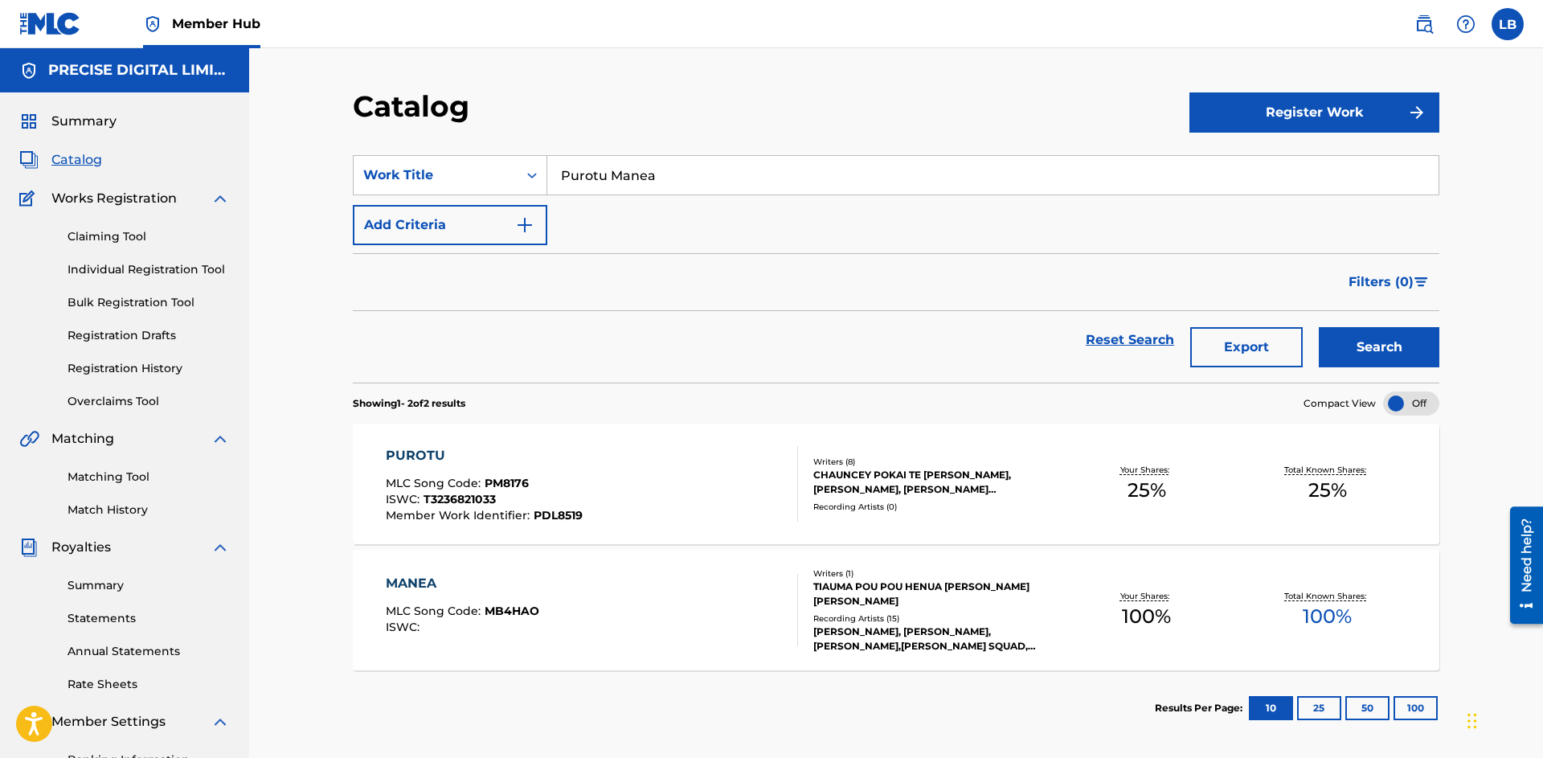
click at [589, 176] on input "Purotu Manea" at bounding box center [992, 175] width 891 height 39
click at [1319, 327] on button "Search" at bounding box center [1379, 347] width 121 height 40
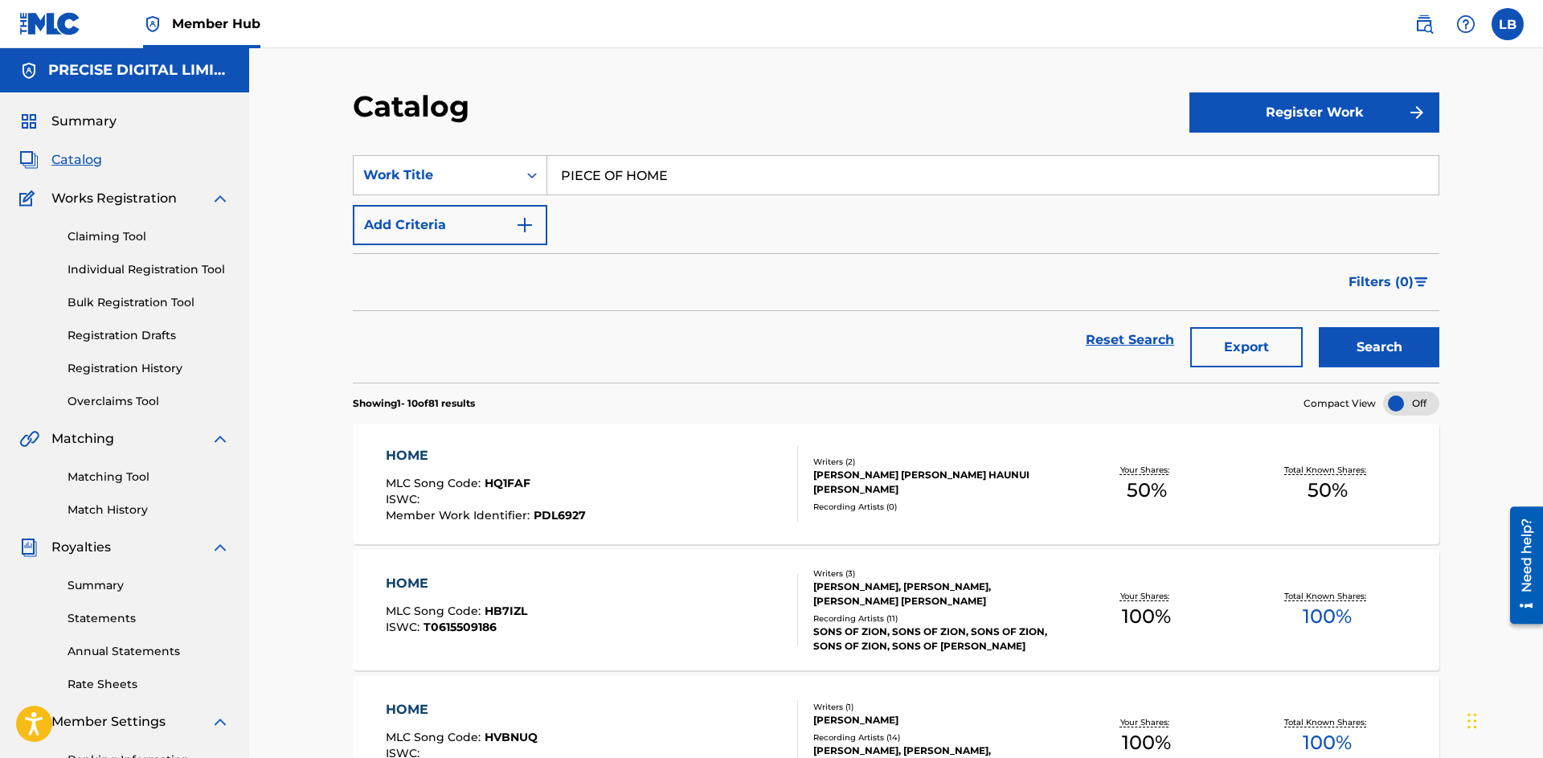
click at [606, 183] on input "PIECE OF HOME" at bounding box center [992, 175] width 891 height 39
type input "LIKE MAUI"
click at [1319, 327] on button "Search" at bounding box center [1379, 347] width 121 height 40
